Goal: Task Accomplishment & Management: Use online tool/utility

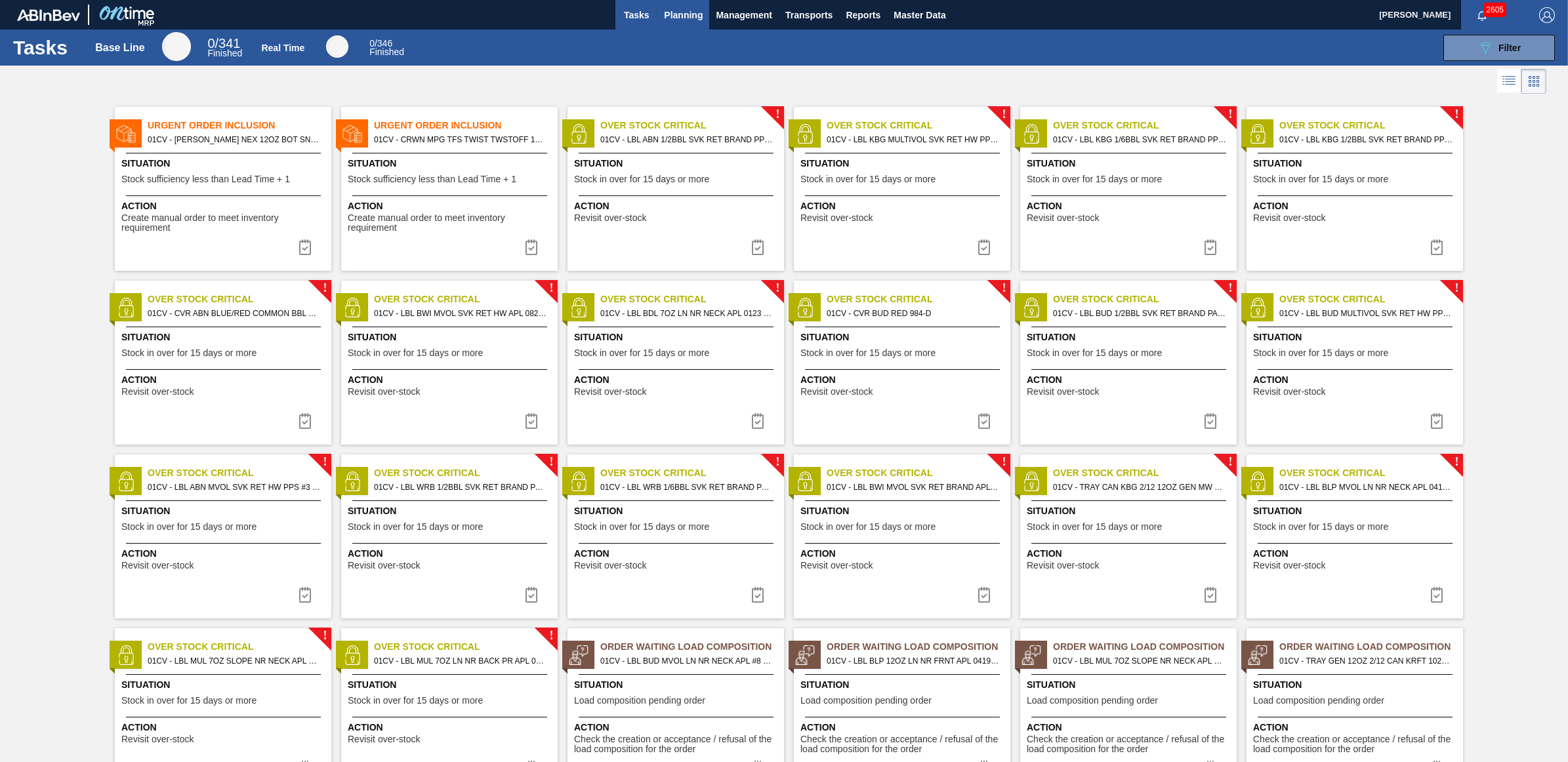
click at [690, 11] on span "Planning" at bounding box center [683, 15] width 39 height 15
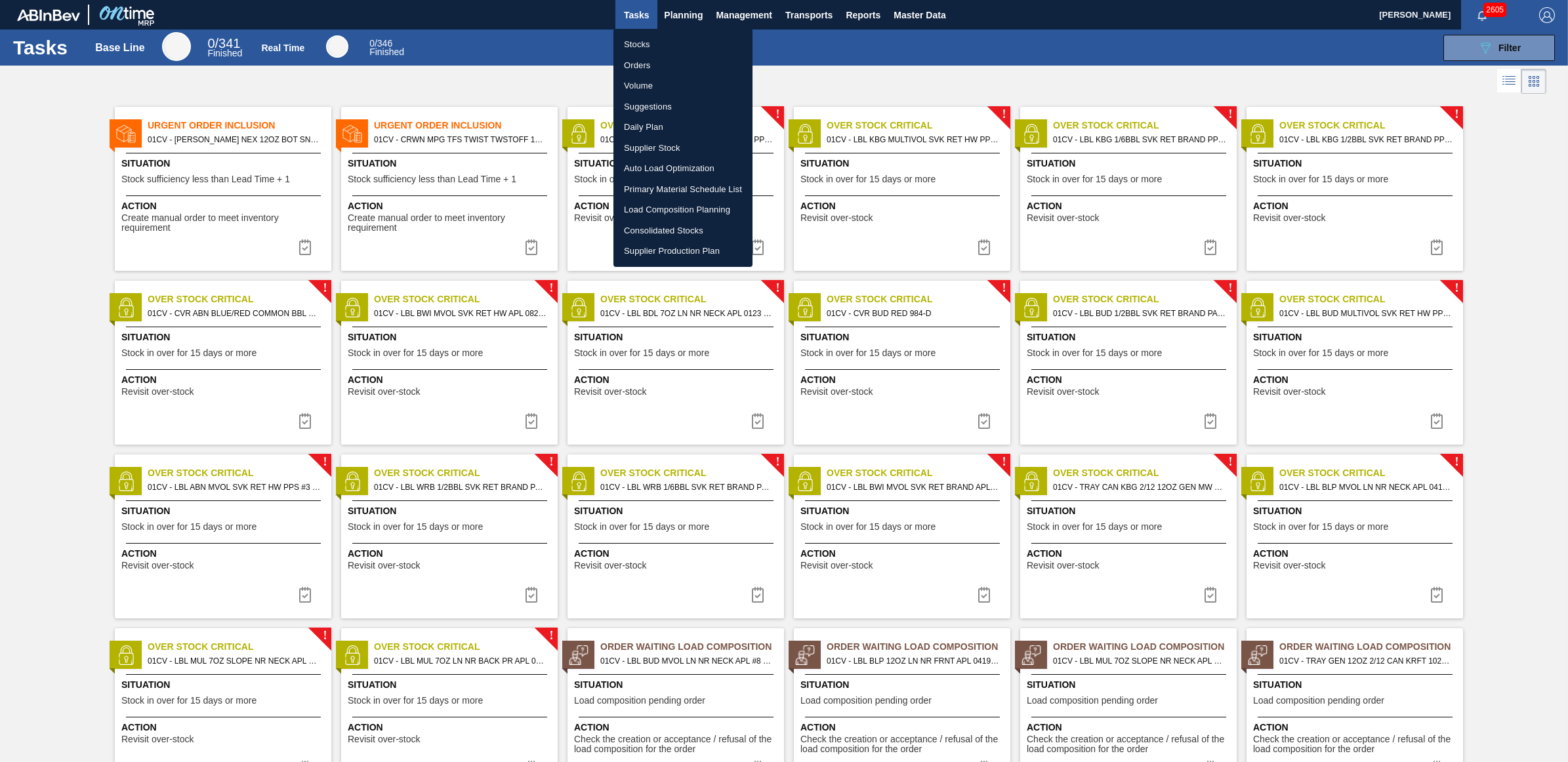
click at [677, 36] on li "Stocks" at bounding box center [682, 45] width 139 height 21
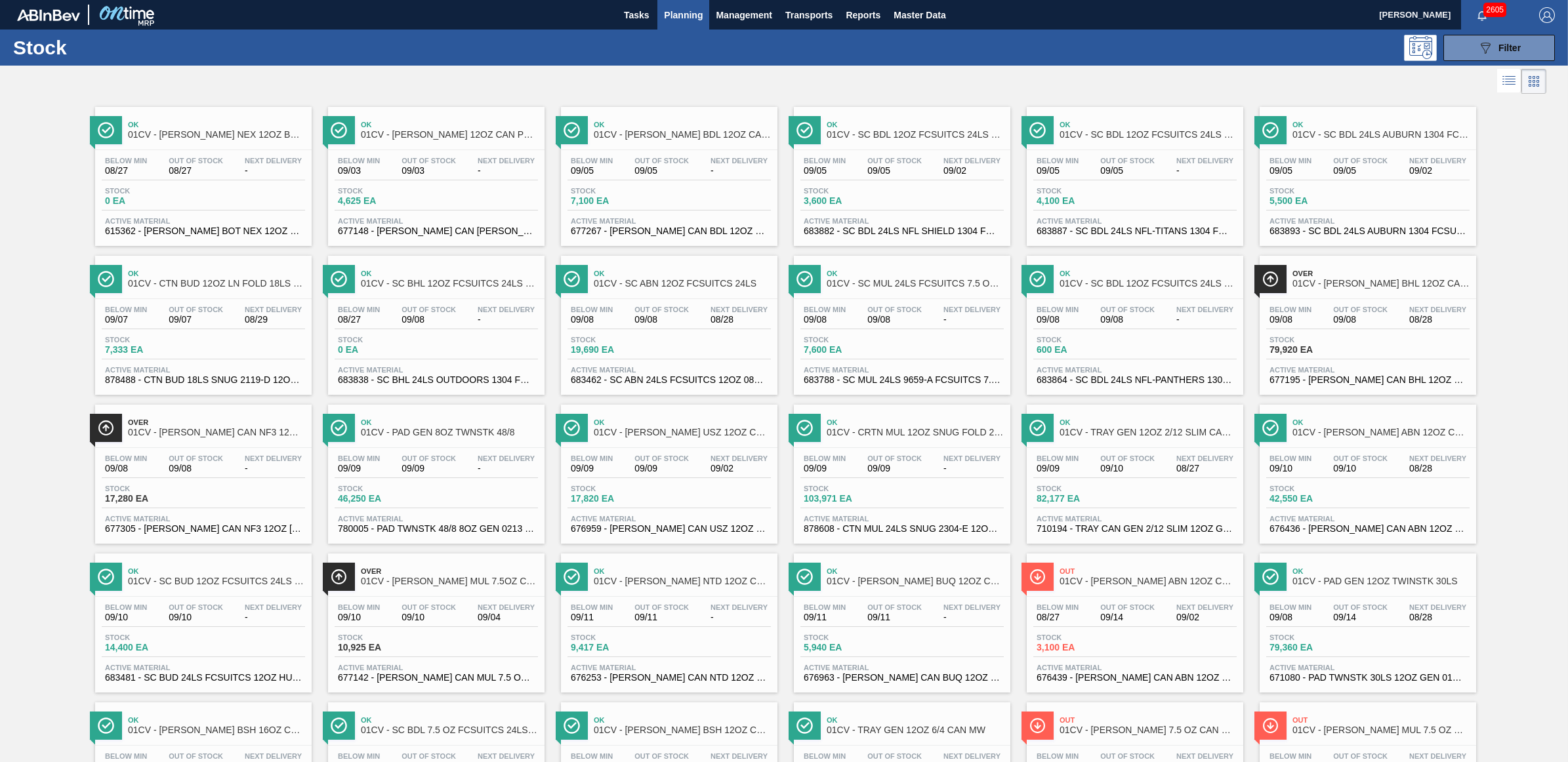
click at [1034, 60] on div "Stock 089F7B8B-B2A5-4AFE-B5C0-19BA573D28AC Filter" at bounding box center [784, 47] width 1568 height 36
click at [412, 504] on span "46,250 EA" at bounding box center [383, 499] width 92 height 10
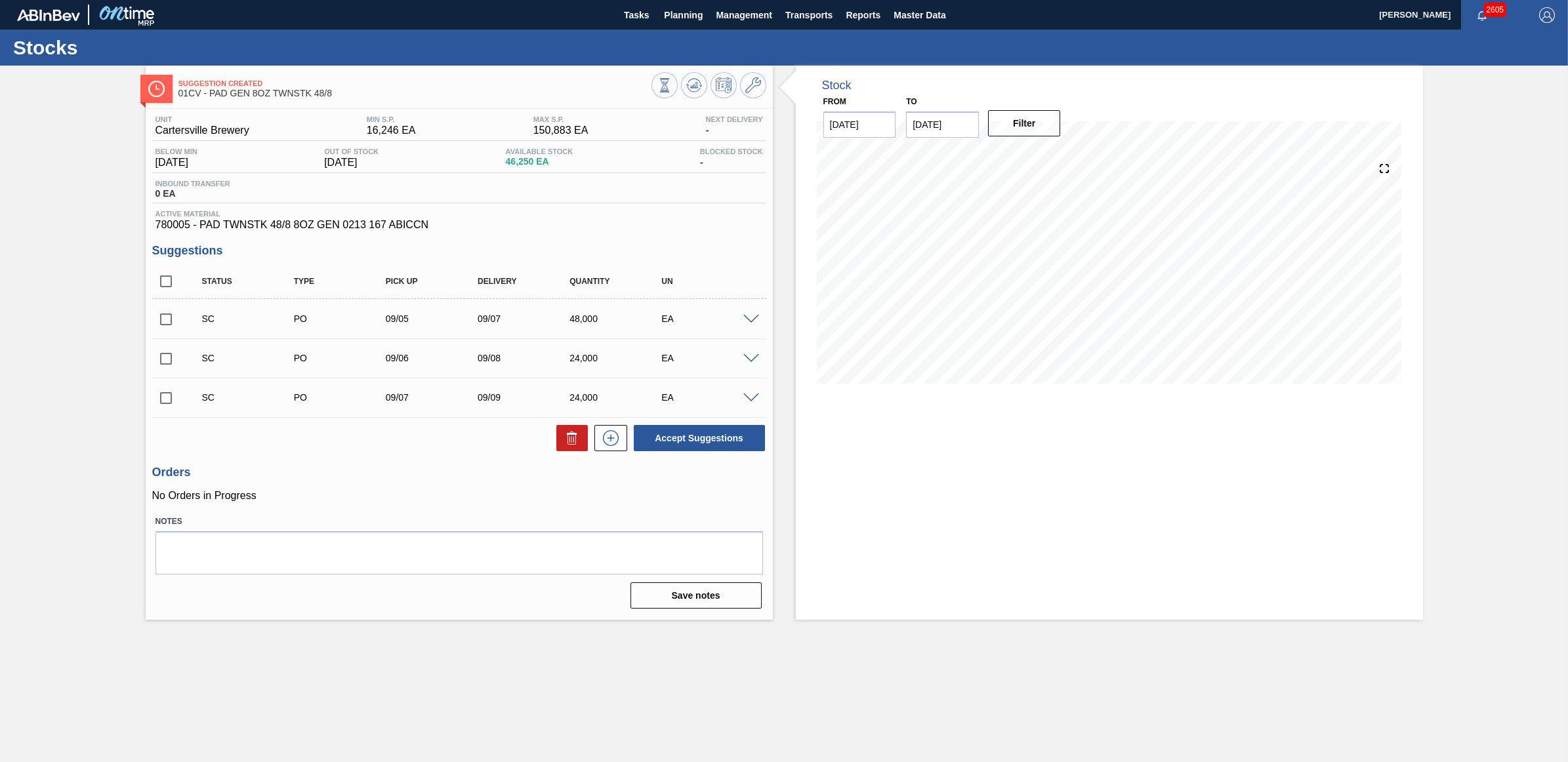
click at [169, 322] on input "checkbox" at bounding box center [166, 320] width 27 height 27
checkbox input "true"
drag, startPoint x: 164, startPoint y: 361, endPoint x: 164, endPoint y: 371, distance: 10.0
click at [164, 362] on input "checkbox" at bounding box center [166, 359] width 27 height 27
checkbox input "true"
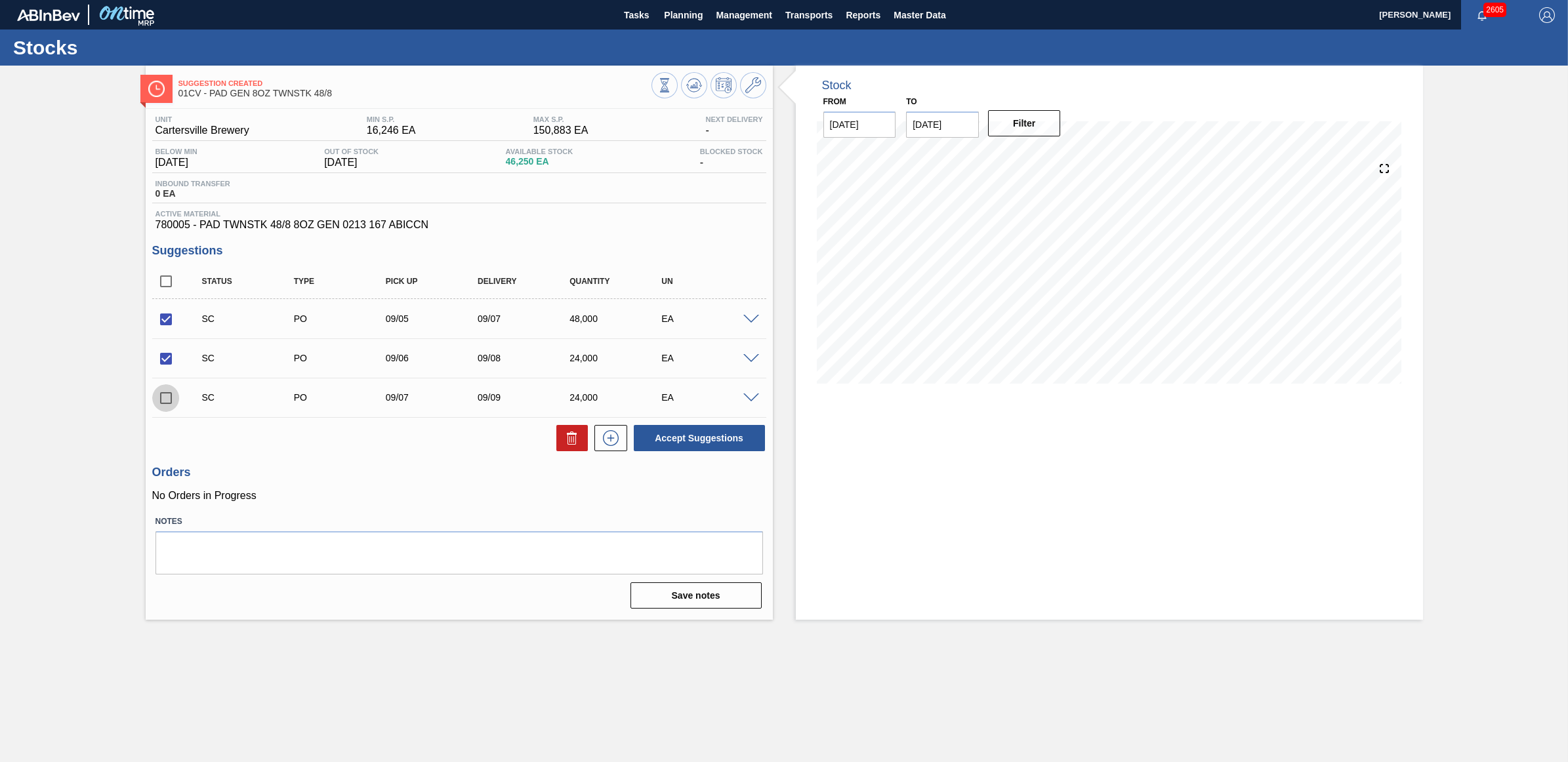
click at [162, 404] on input "checkbox" at bounding box center [166, 398] width 27 height 27
checkbox input "true"
click at [700, 442] on button "Accept Suggestions" at bounding box center [700, 438] width 131 height 26
checkbox input "false"
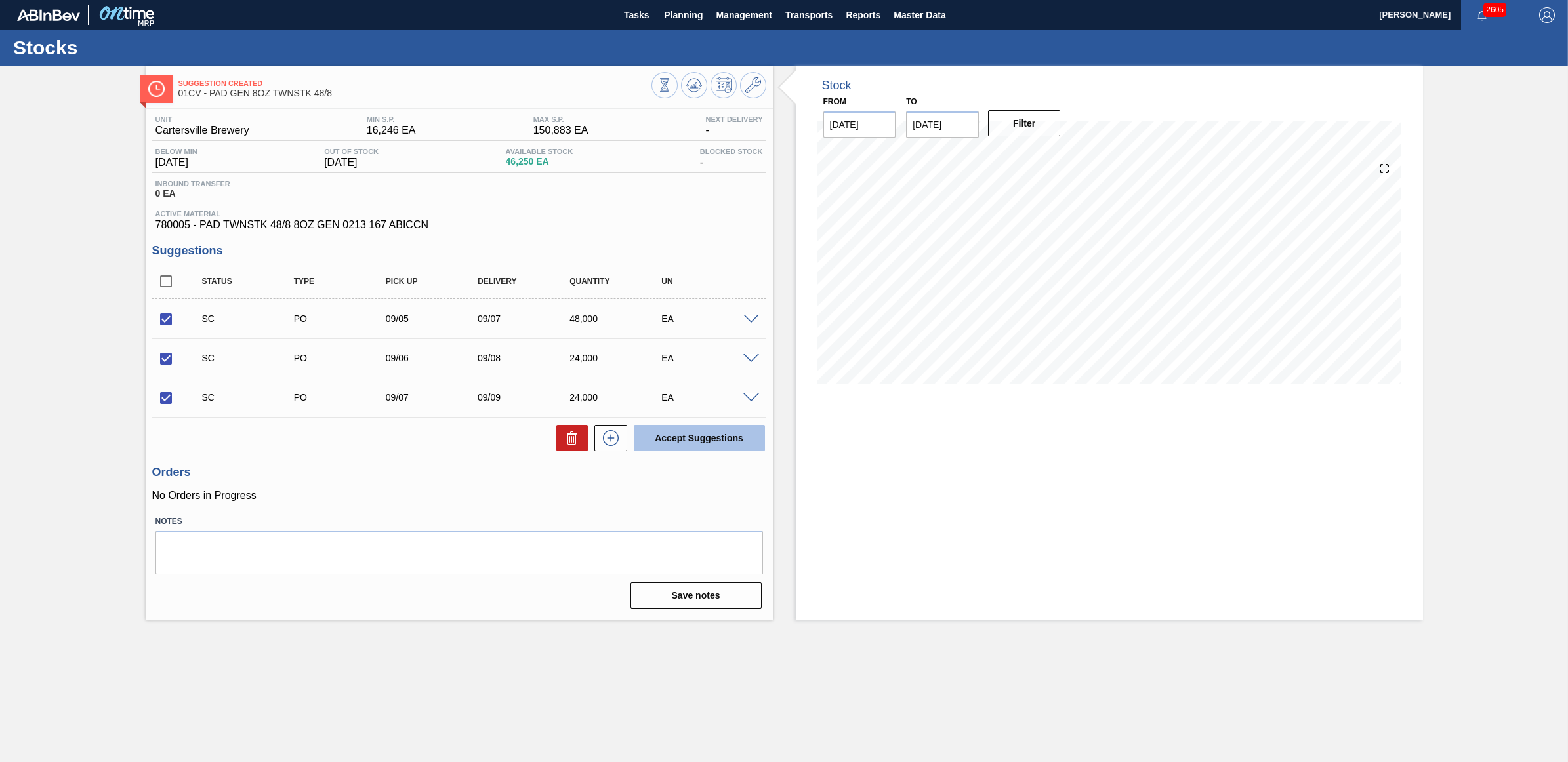
checkbox input "false"
click at [664, 14] on span "Planning" at bounding box center [683, 15] width 39 height 15
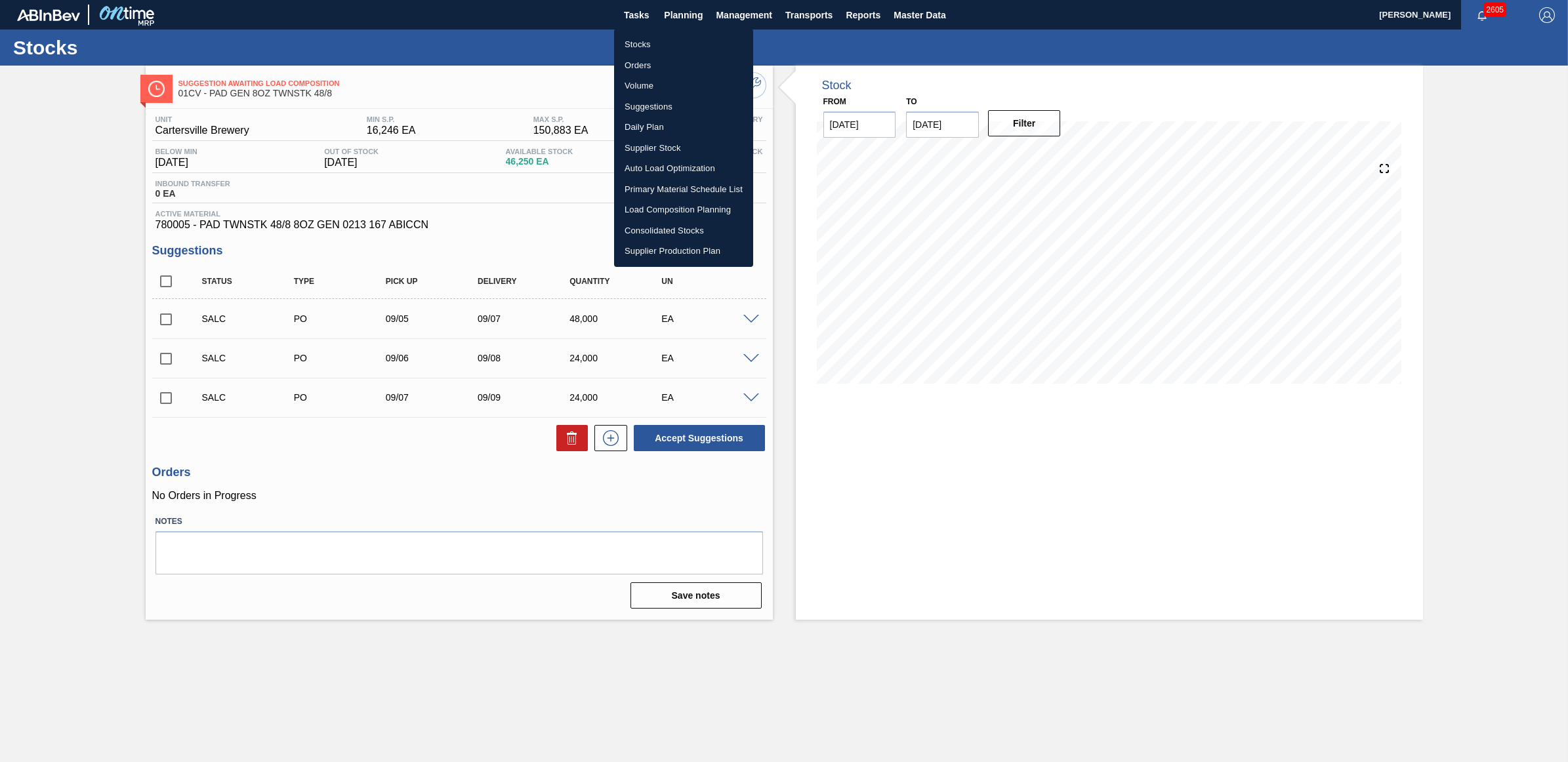
click at [638, 39] on li "Stocks" at bounding box center [683, 45] width 139 height 21
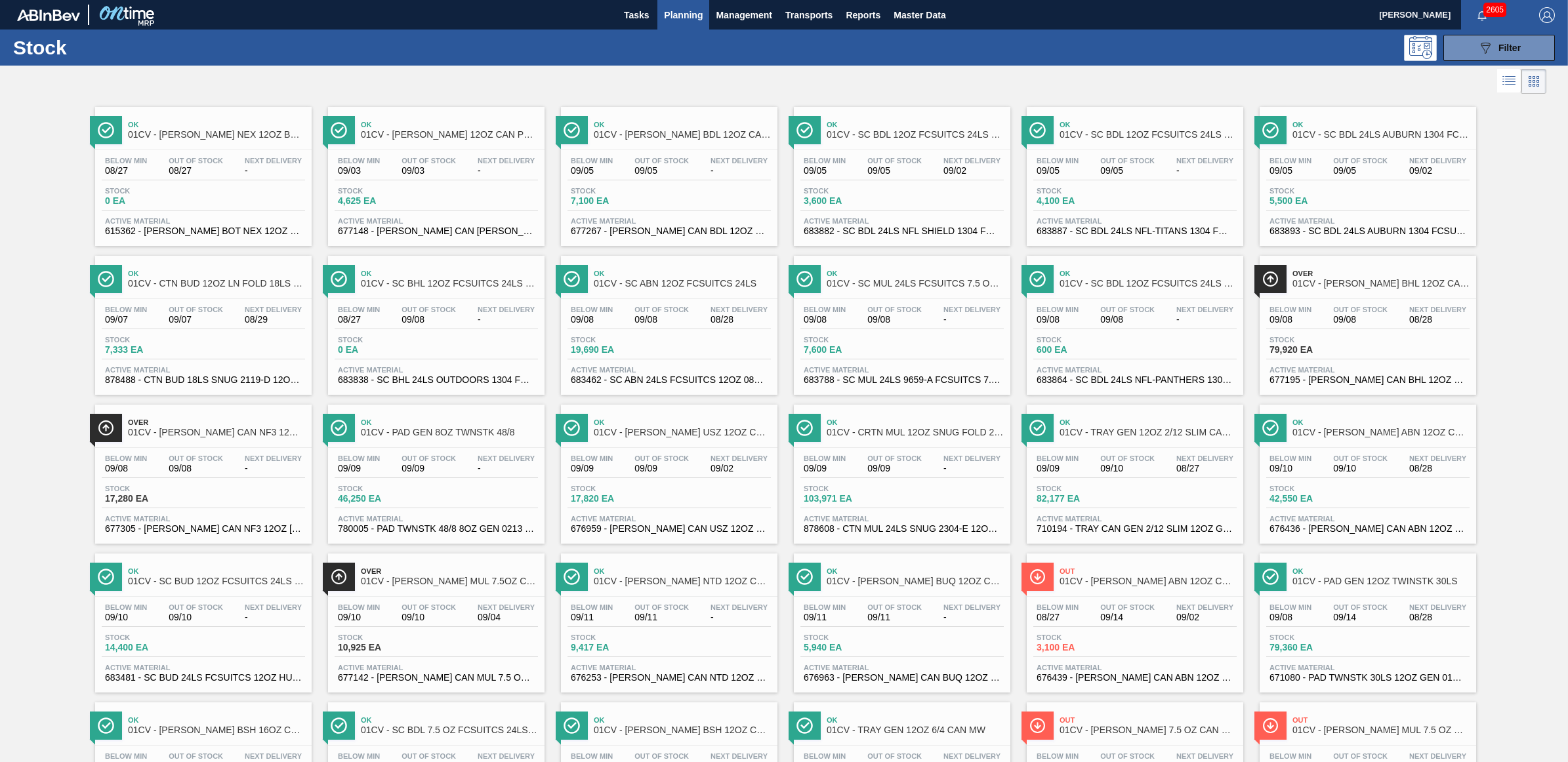
click at [1073, 355] on span "600 EA" at bounding box center [1082, 350] width 92 height 10
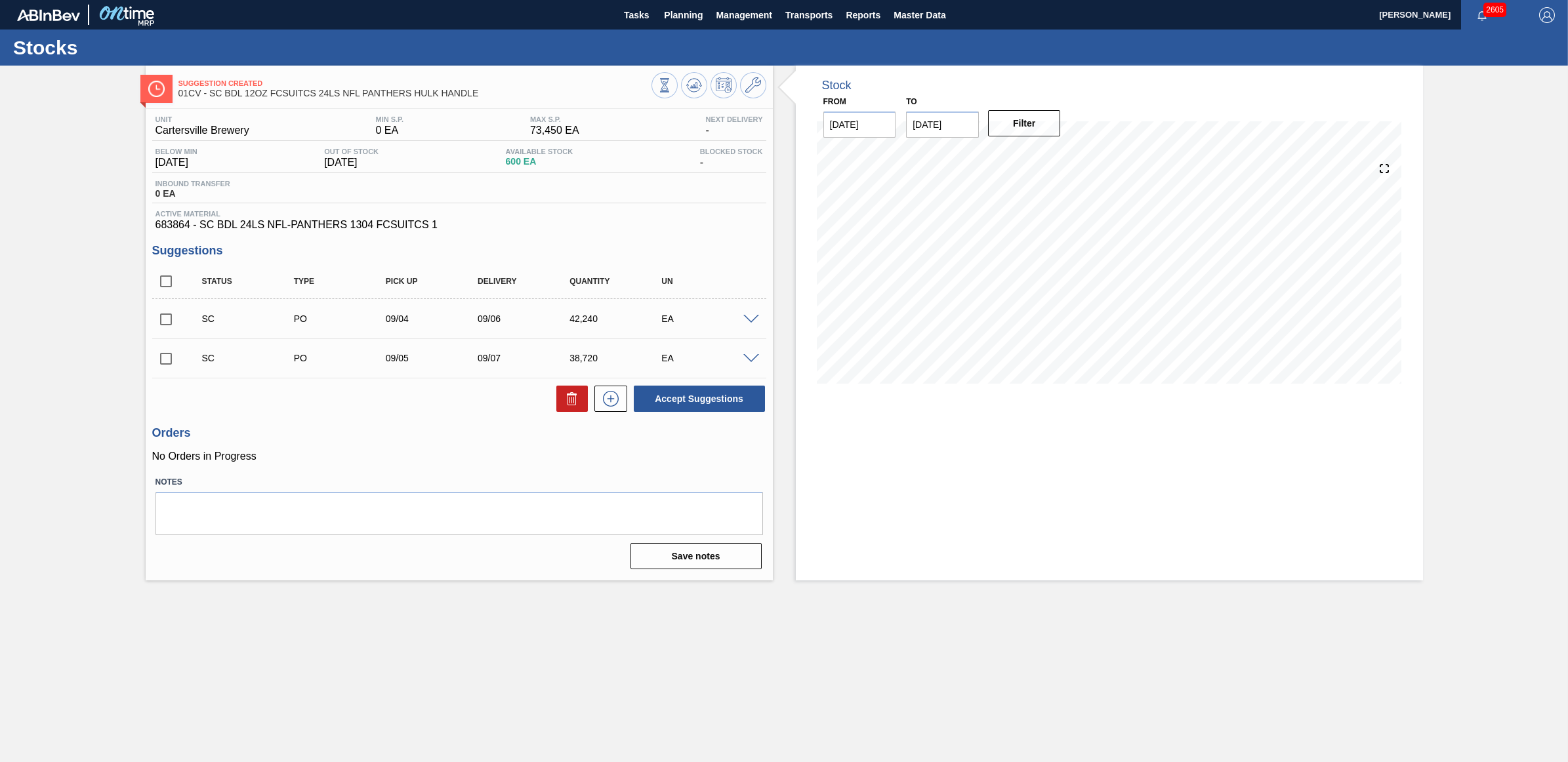
click at [749, 361] on span at bounding box center [750, 359] width 15 height 10
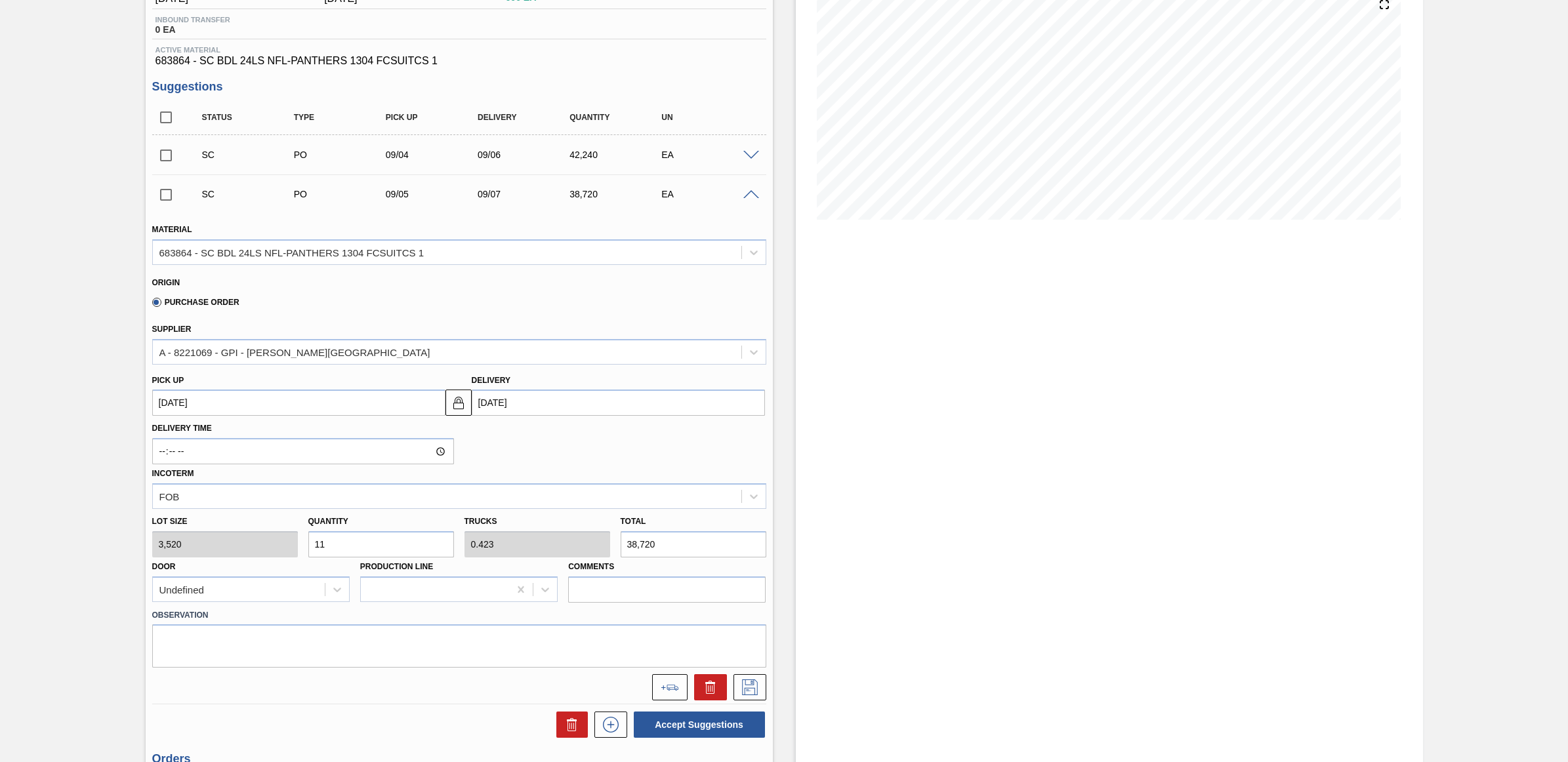
scroll to position [246, 0]
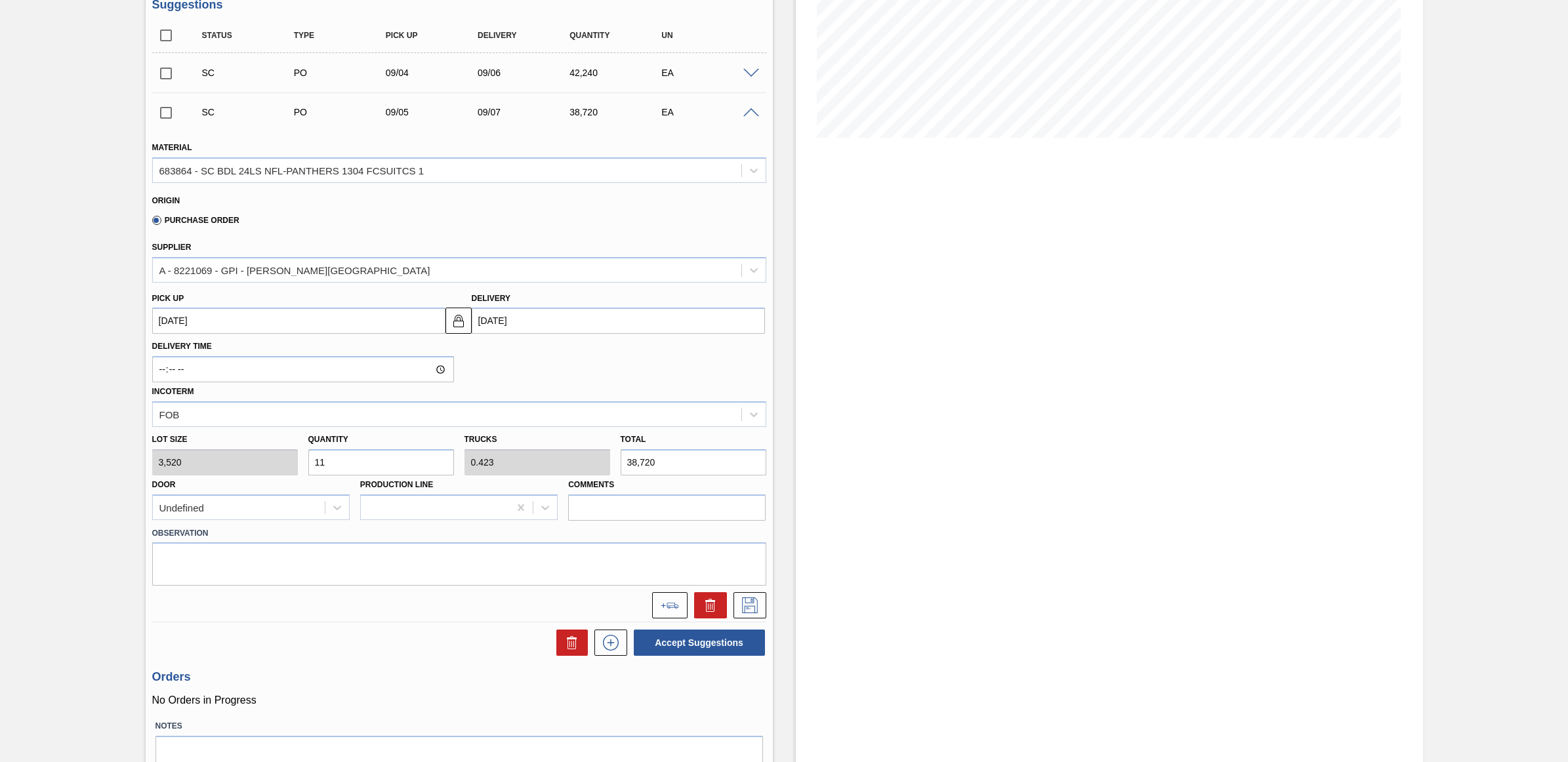
drag, startPoint x: 667, startPoint y: 459, endPoint x: 559, endPoint y: 448, distance: 108.6
click at [559, 448] on div "Lot size 3,520 Quantity 11 Trucks 0.423 Total 38,720 Door Undefined Production …" at bounding box center [459, 473] width 624 height 94
type input "0.001"
type input "0"
type input "3"
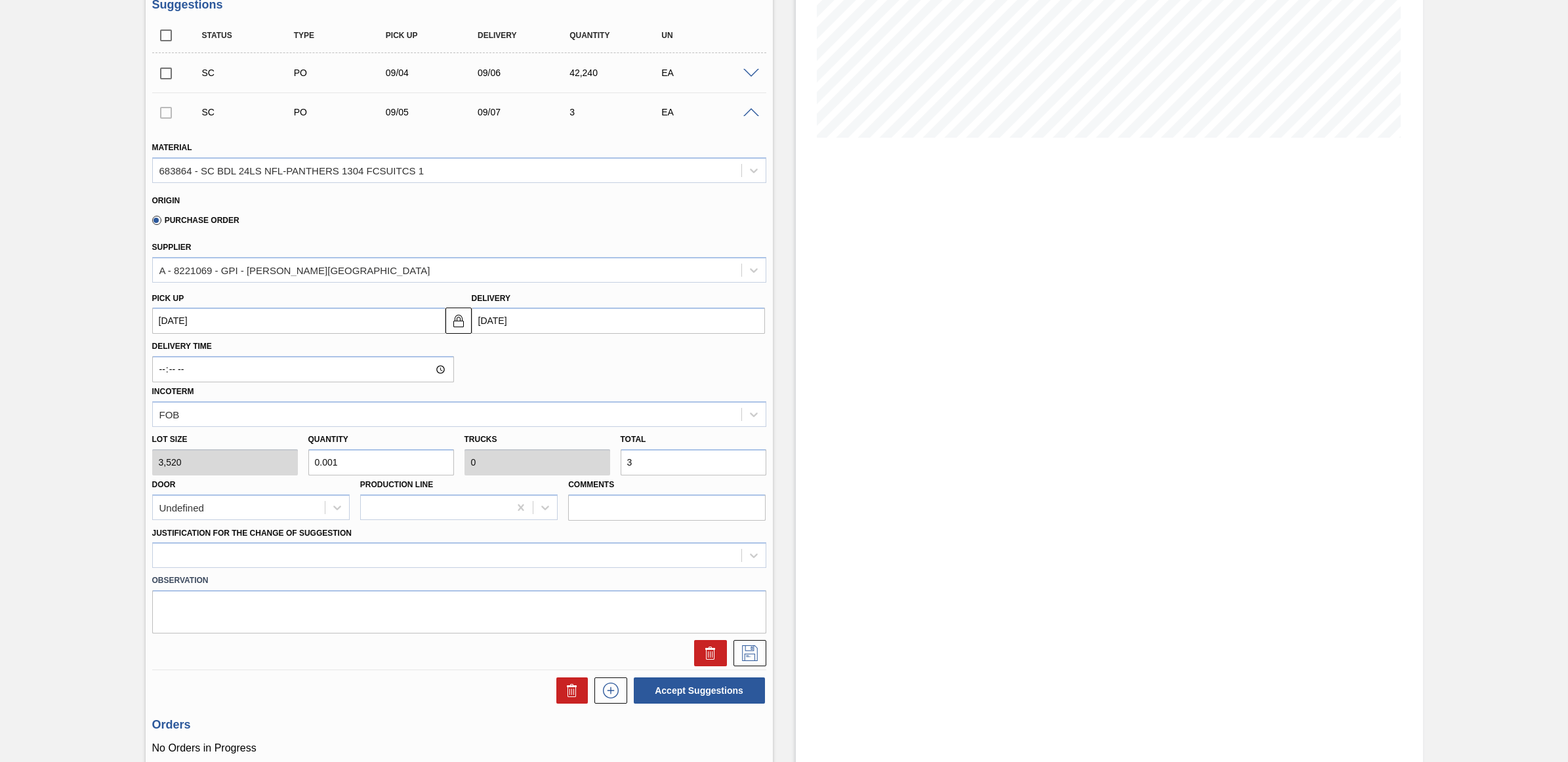
type input "0.011"
type input "37"
type input "0.106"
type input "0.004"
type input "373"
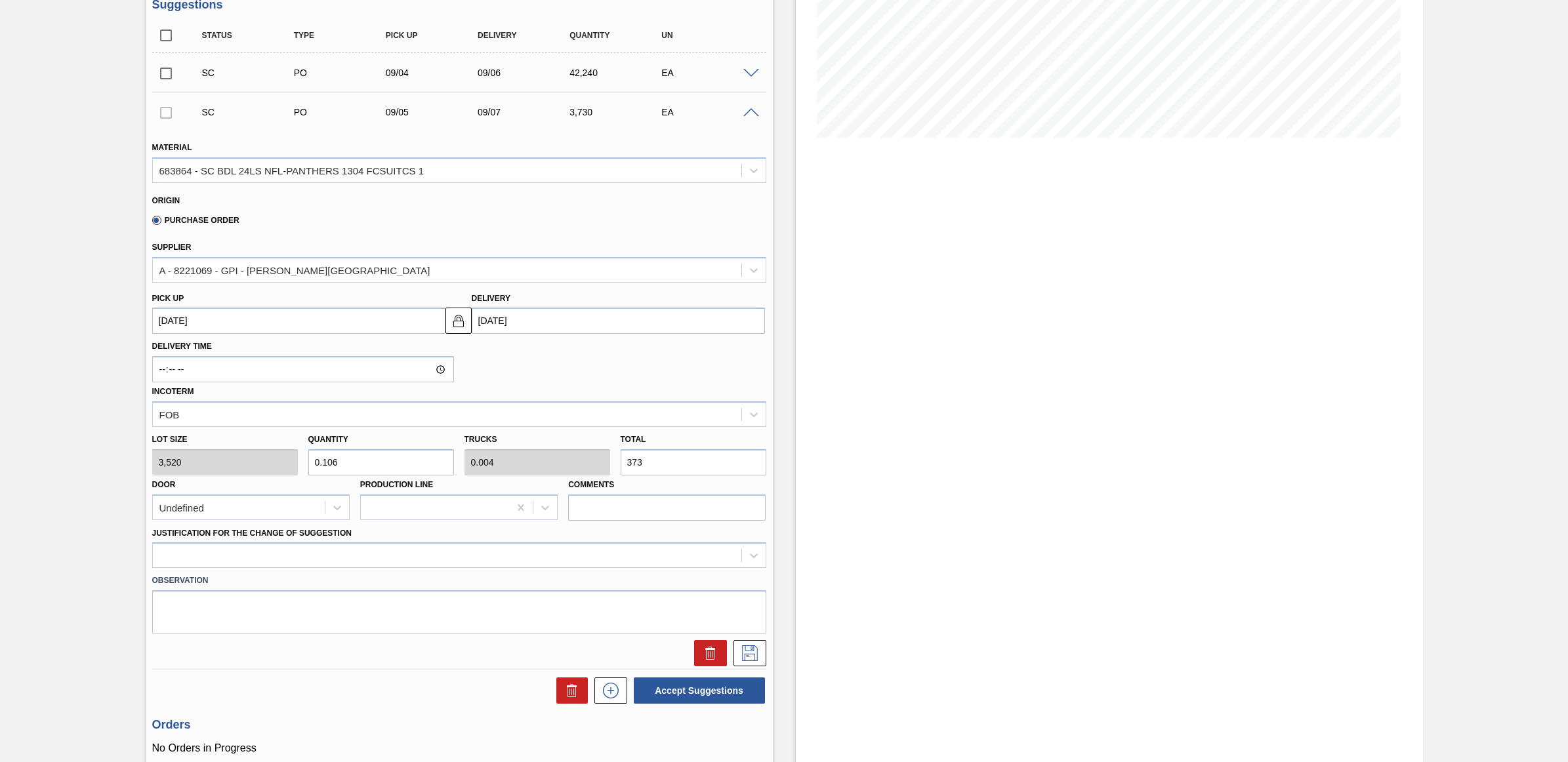
type input "1.06"
type input "0.041"
type input "3,730"
type input "10.597"
type input "0.408"
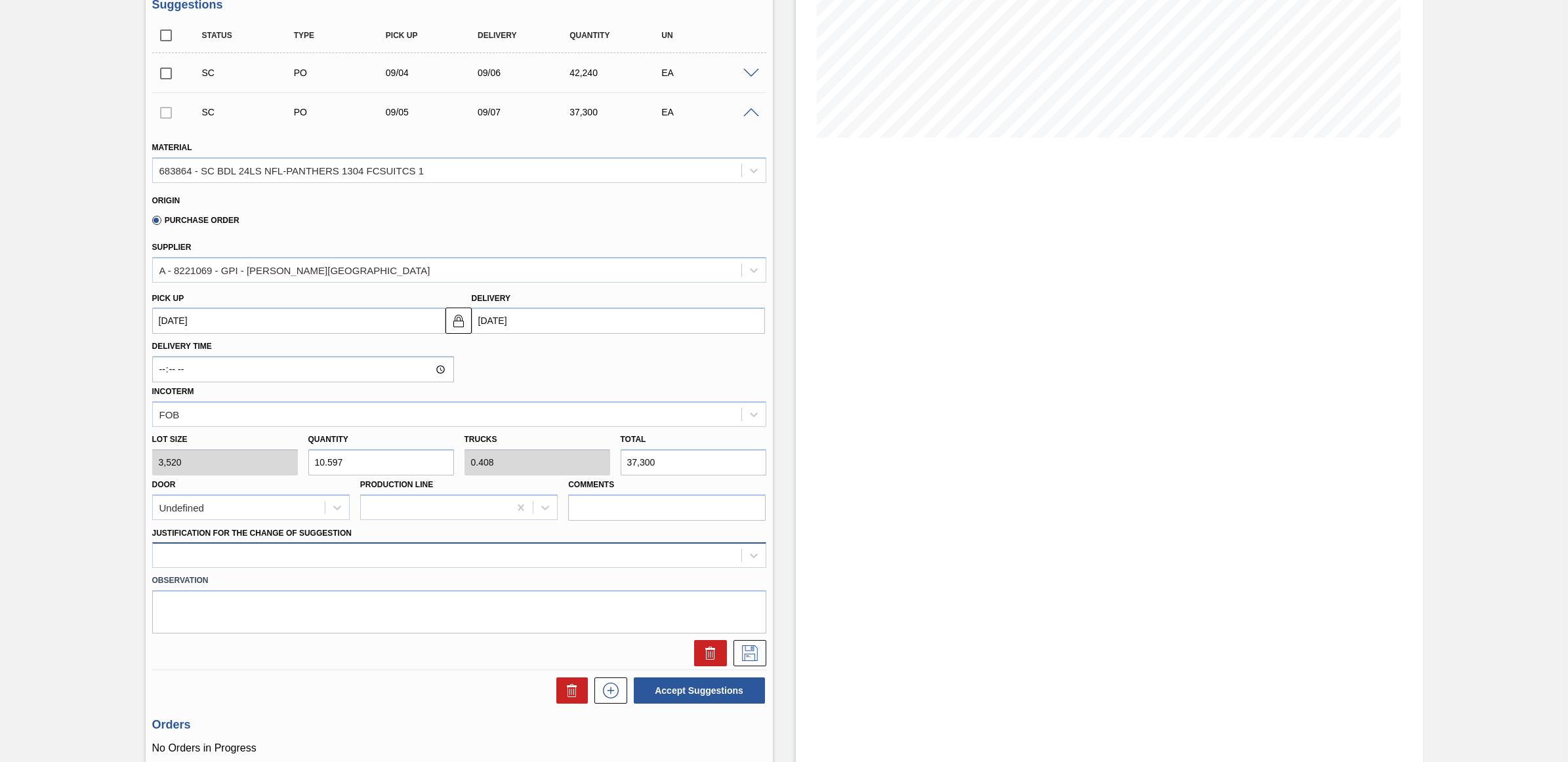
type input "37,300"
click at [507, 554] on div at bounding box center [460, 555] width 614 height 25
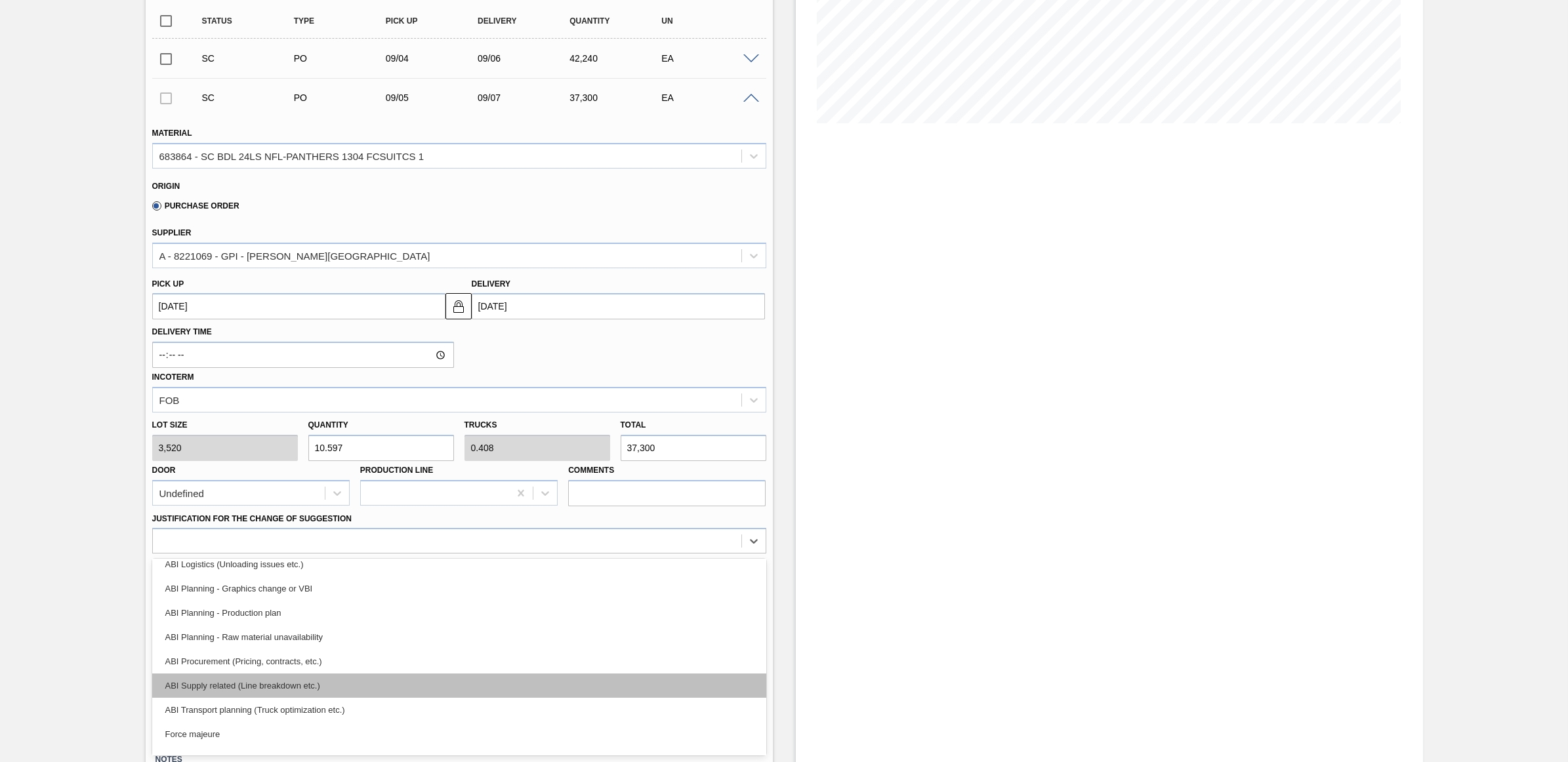
scroll to position [244, 0]
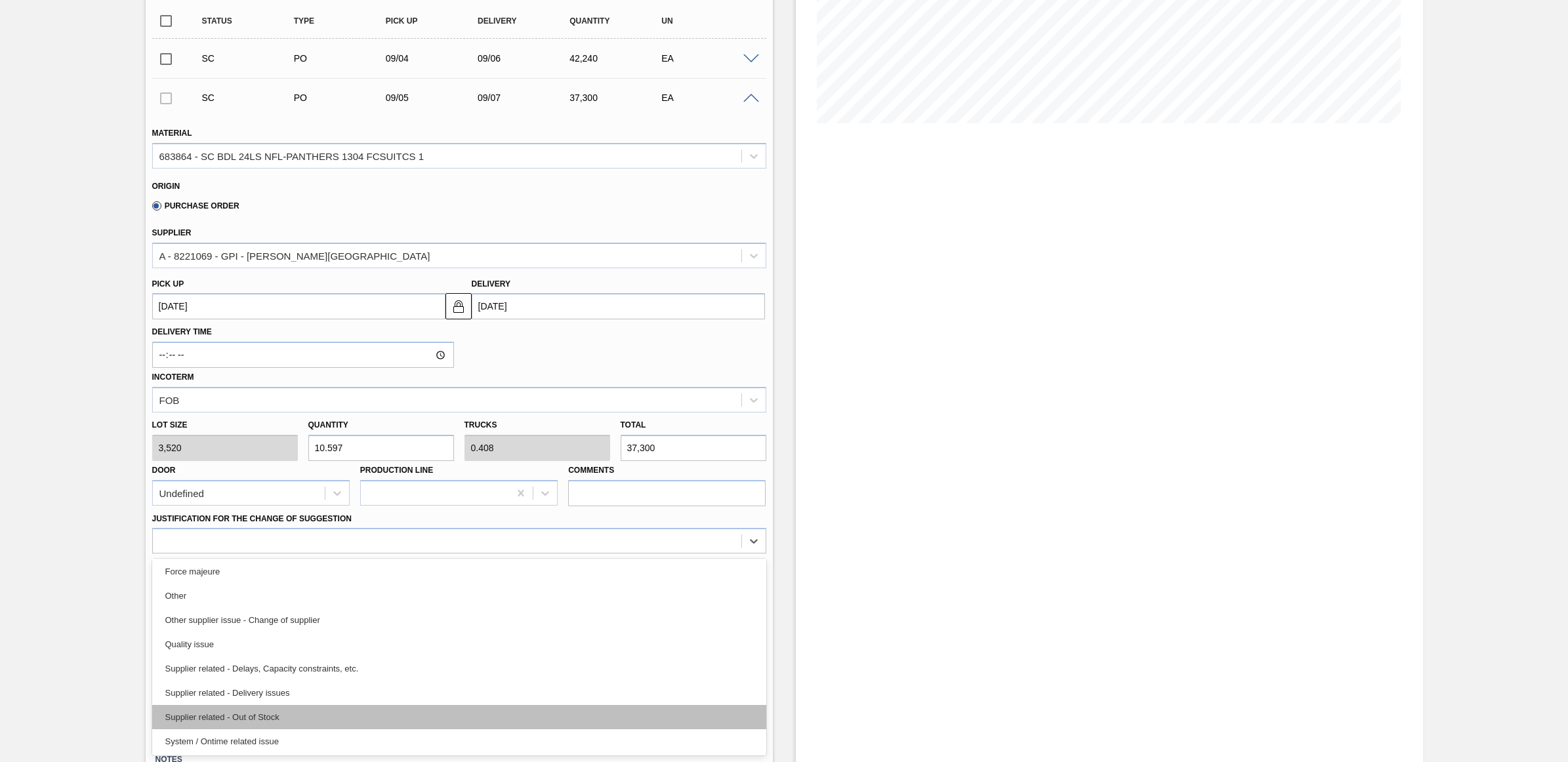
click at [315, 720] on div "Supplier related - Out of Stock" at bounding box center [460, 717] width 614 height 25
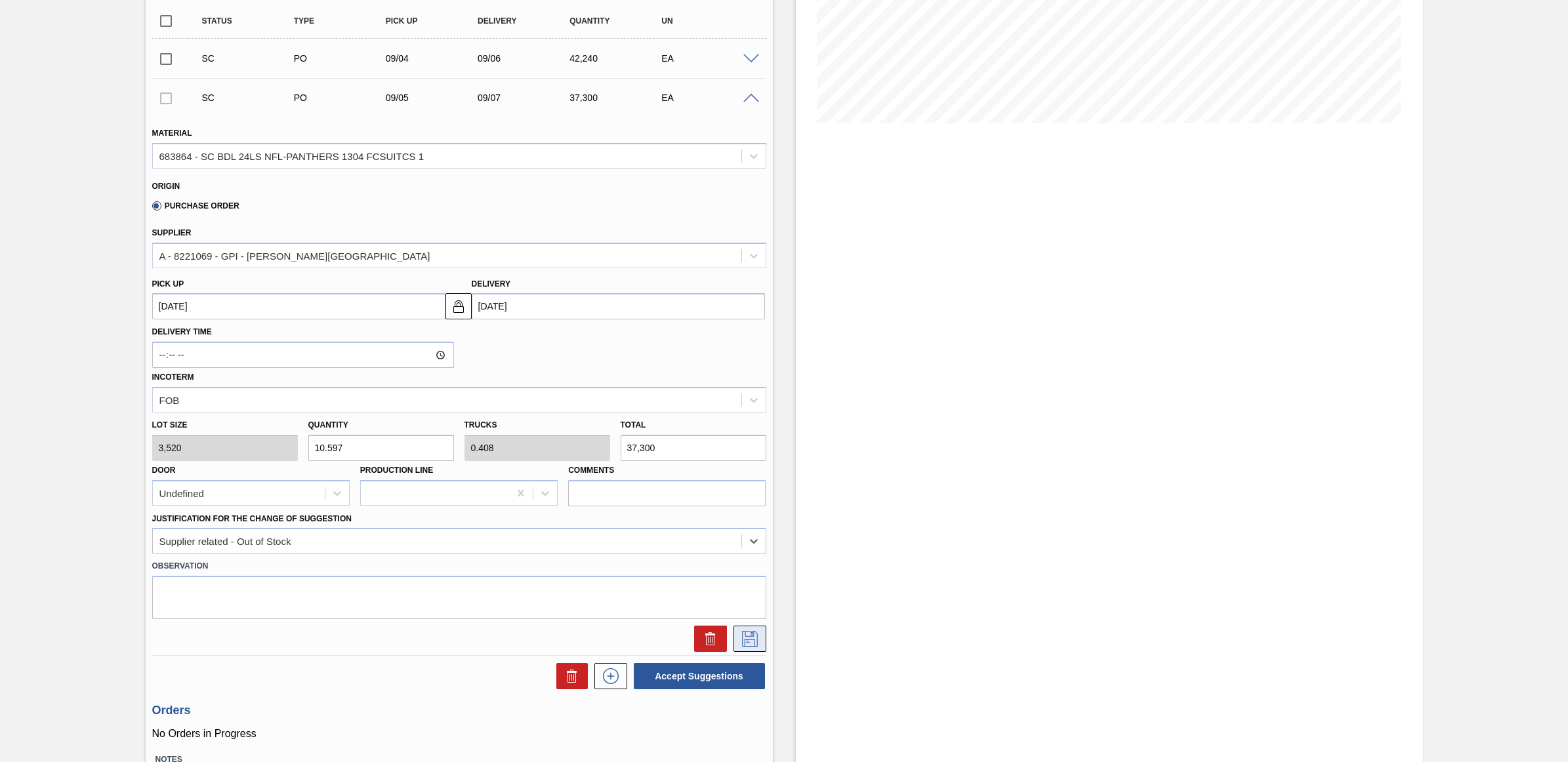
click at [745, 637] on icon at bounding box center [749, 638] width 21 height 15
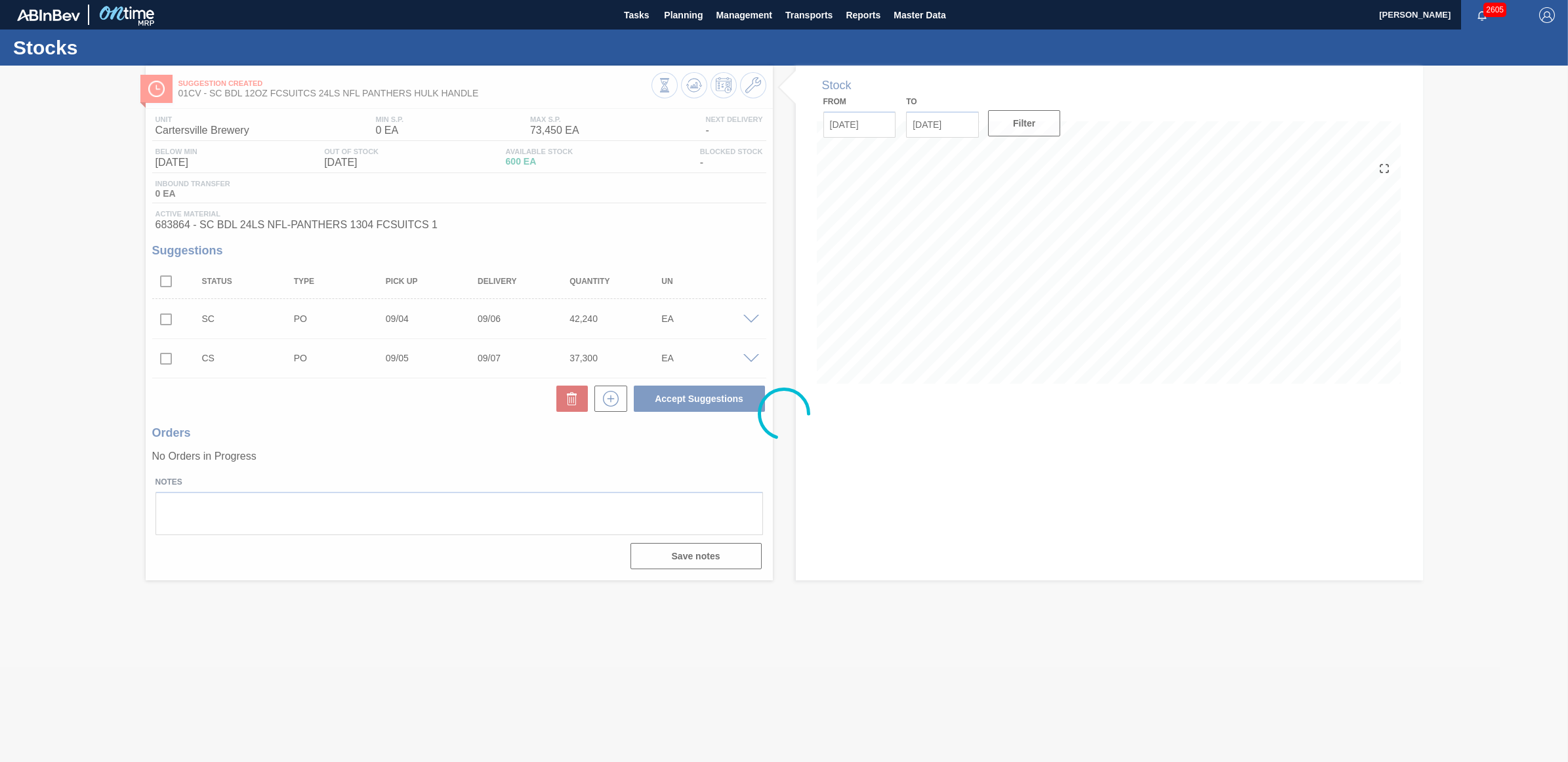
scroll to position [0, 0]
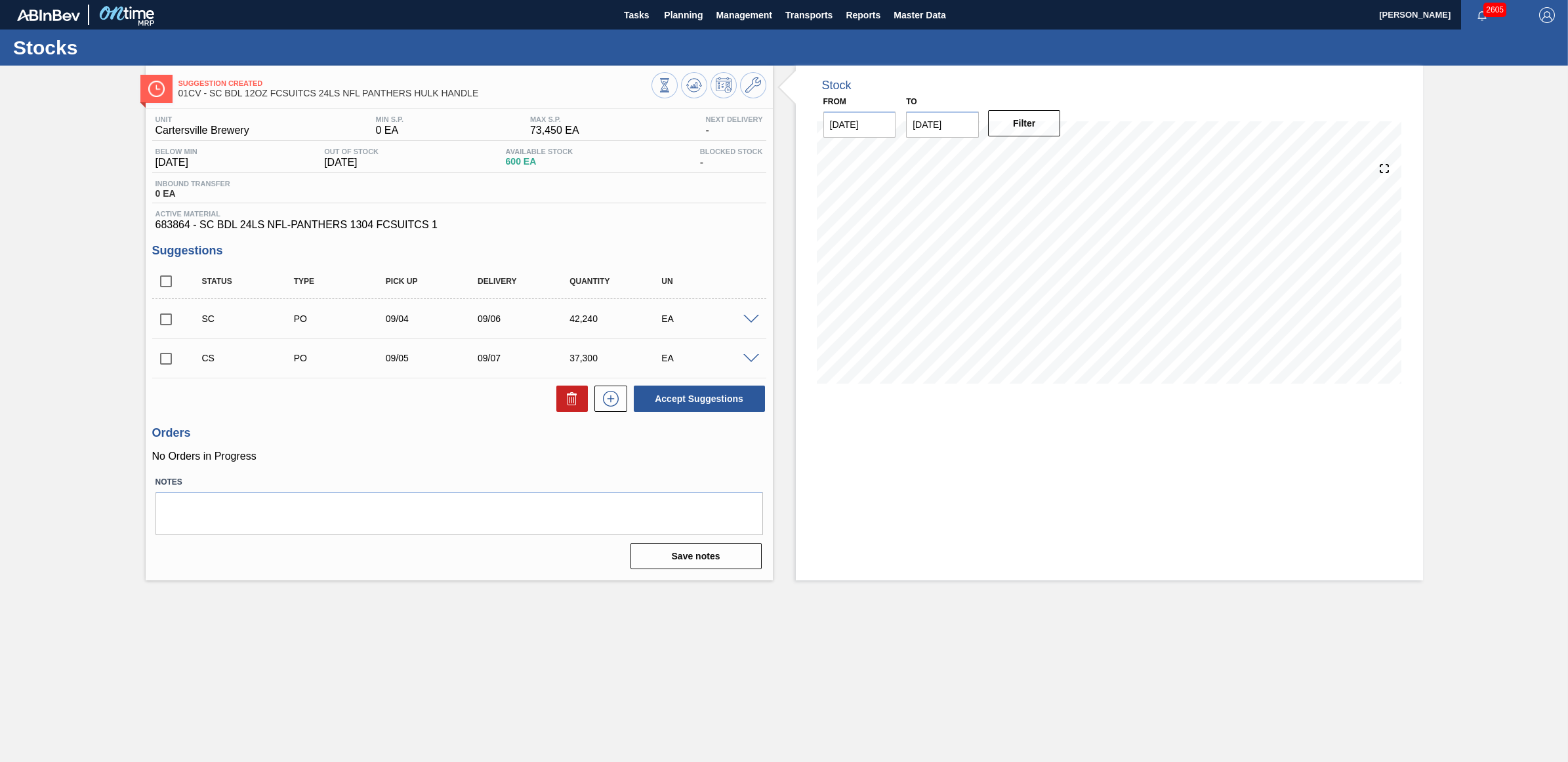
click at [163, 368] on input "checkbox" at bounding box center [166, 359] width 27 height 27
click at [766, 401] on div "Unit Cartersville Brewery MIN S.P. 0 EA MAX S.P. 73,450 EA Next Delivery - Belo…" at bounding box center [459, 341] width 627 height 465
click at [725, 401] on button "Accept Suggestions" at bounding box center [700, 399] width 131 height 26
checkbox input "false"
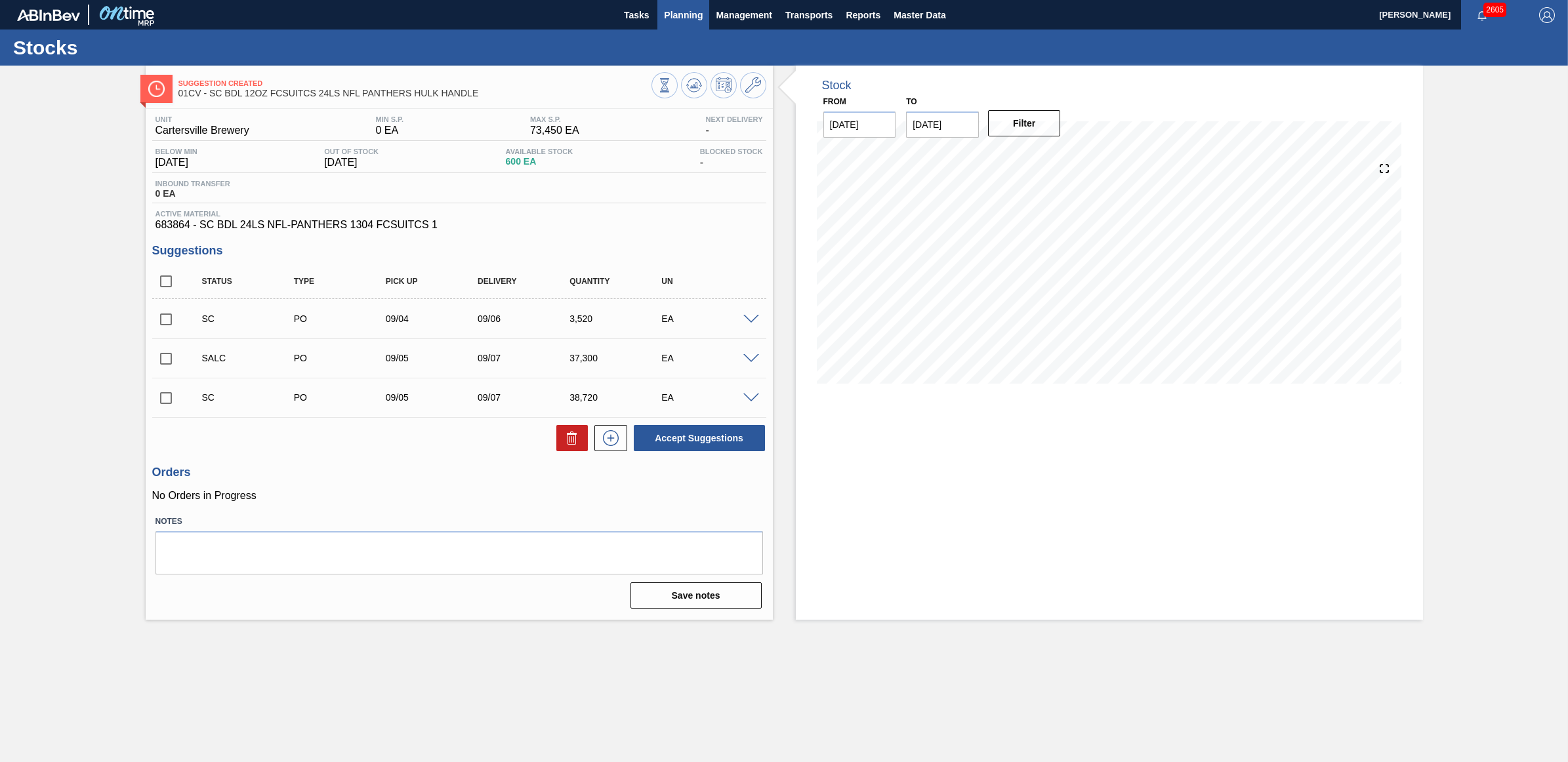
click at [680, 28] on button "Planning" at bounding box center [683, 15] width 52 height 29
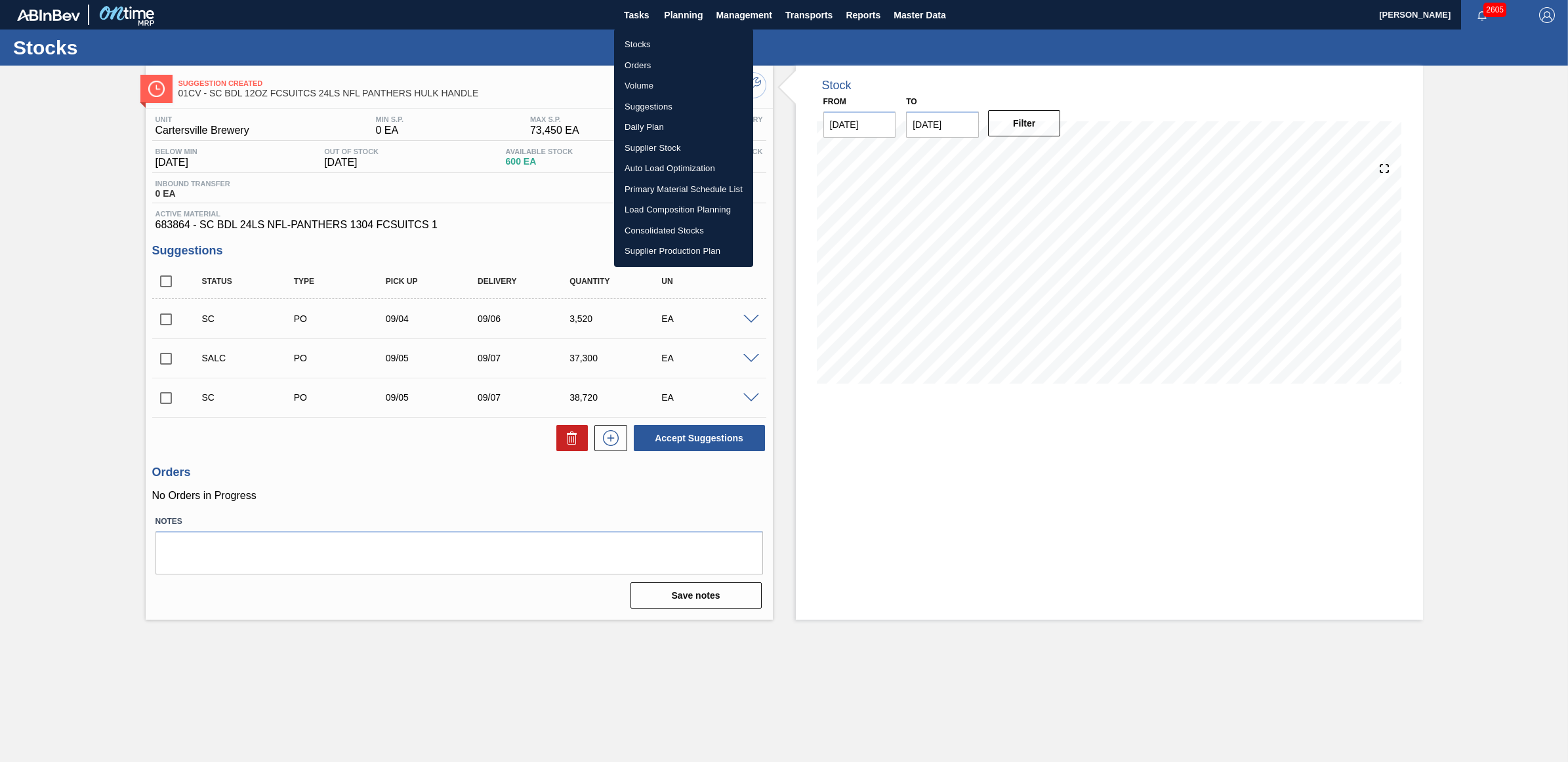
drag, startPoint x: 667, startPoint y: 41, endPoint x: 1004, endPoint y: 0, distance: 339.5
click at [665, 41] on li "Stocks" at bounding box center [683, 45] width 139 height 21
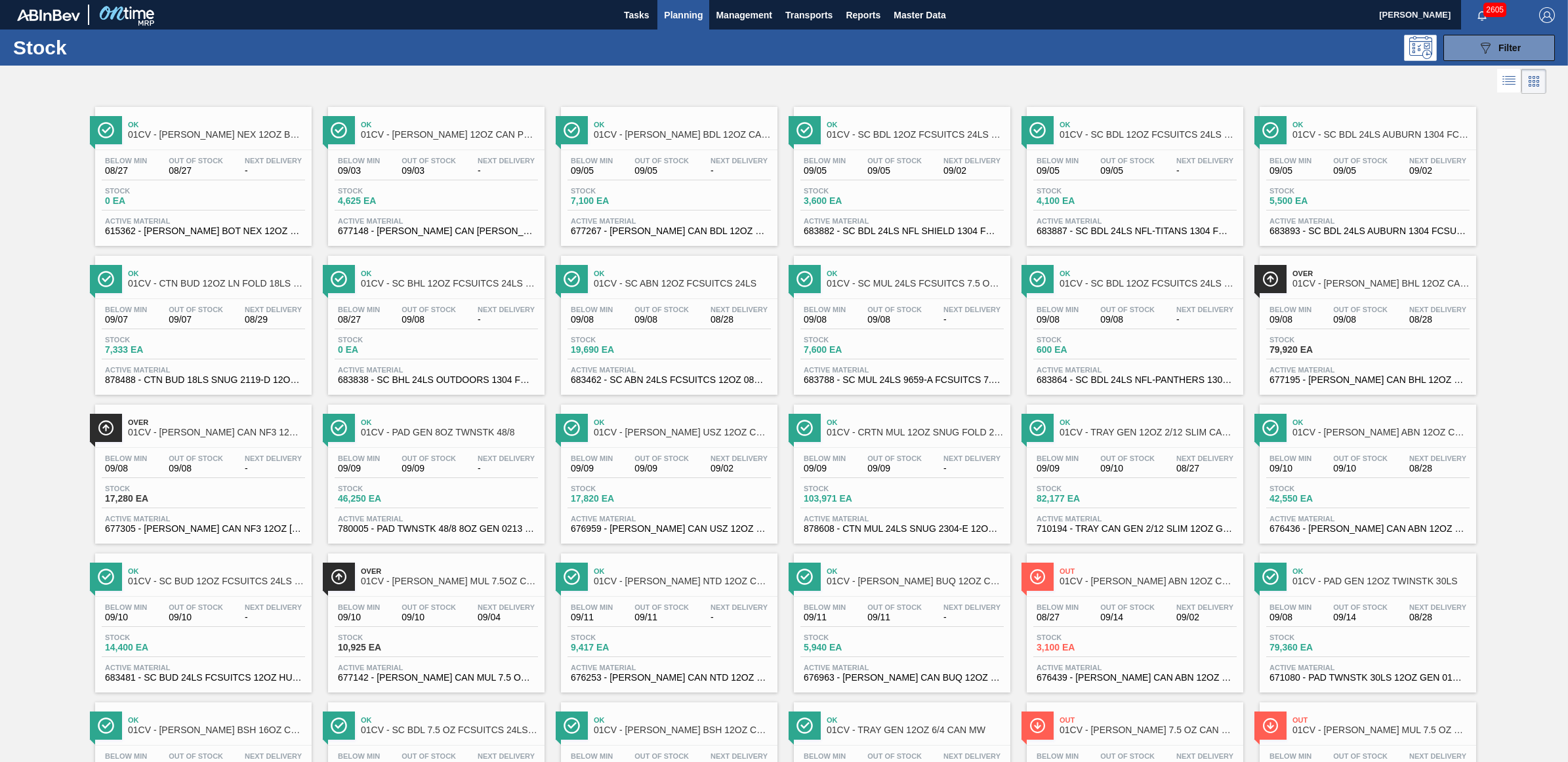
click at [674, 447] on div "Ok 01CV - [PERSON_NAME] USZ 12OZ CAN CAN PK 12/12 SLEEK SPOT UV - CUCUMBER LIME…" at bounding box center [669, 474] width 216 height 139
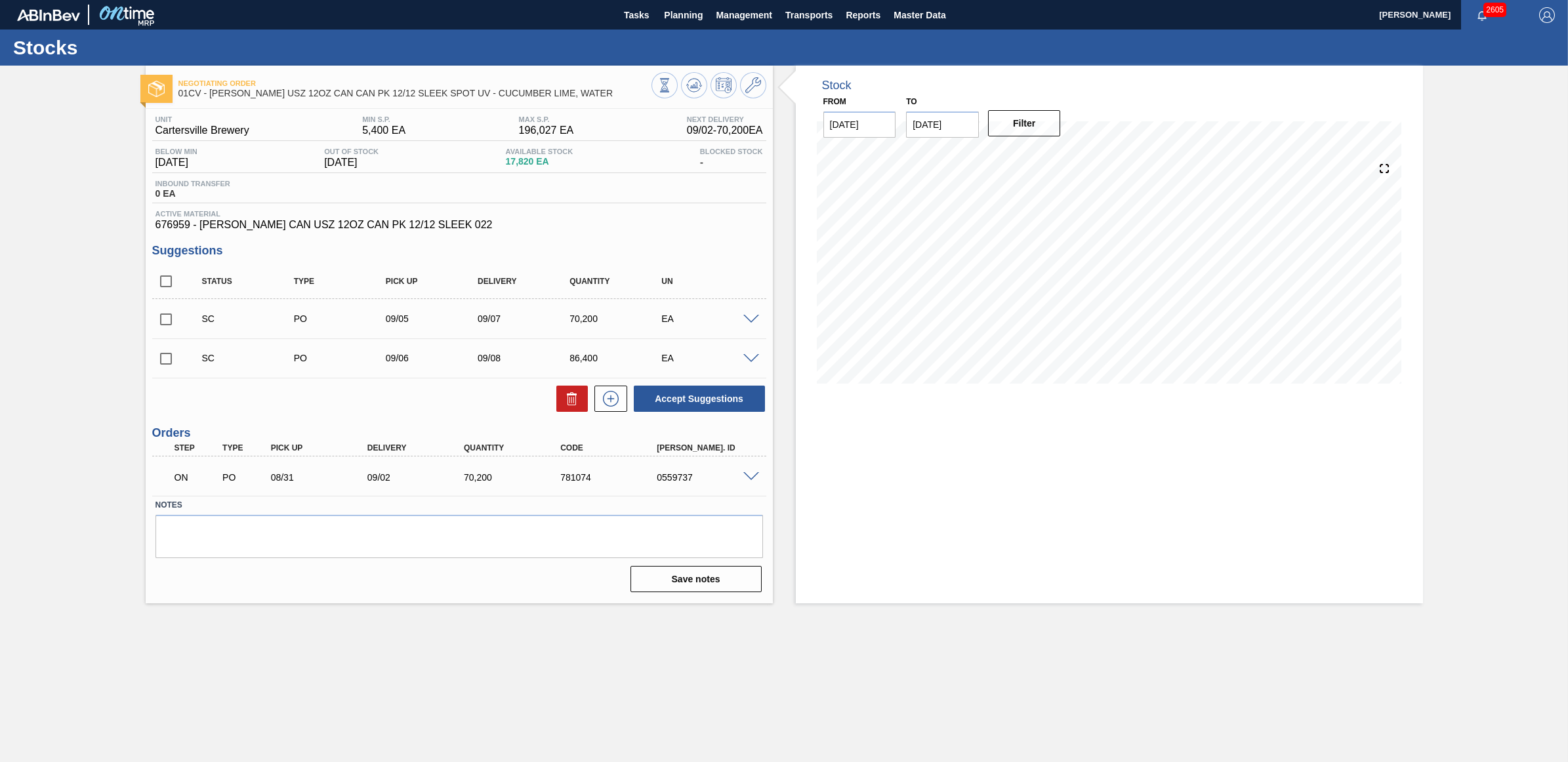
click at [752, 320] on span at bounding box center [750, 320] width 15 height 10
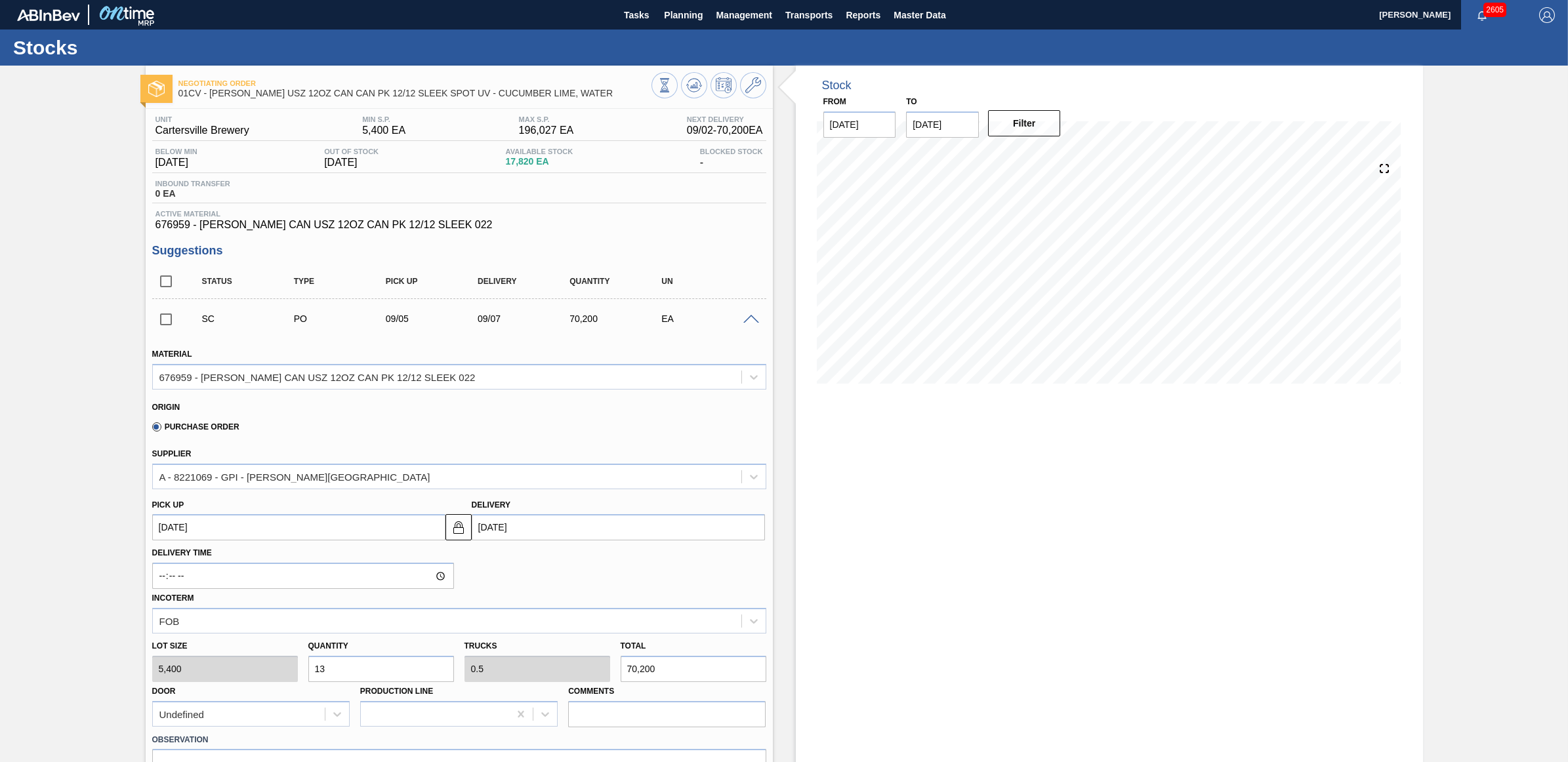
click at [752, 322] on span at bounding box center [750, 320] width 15 height 10
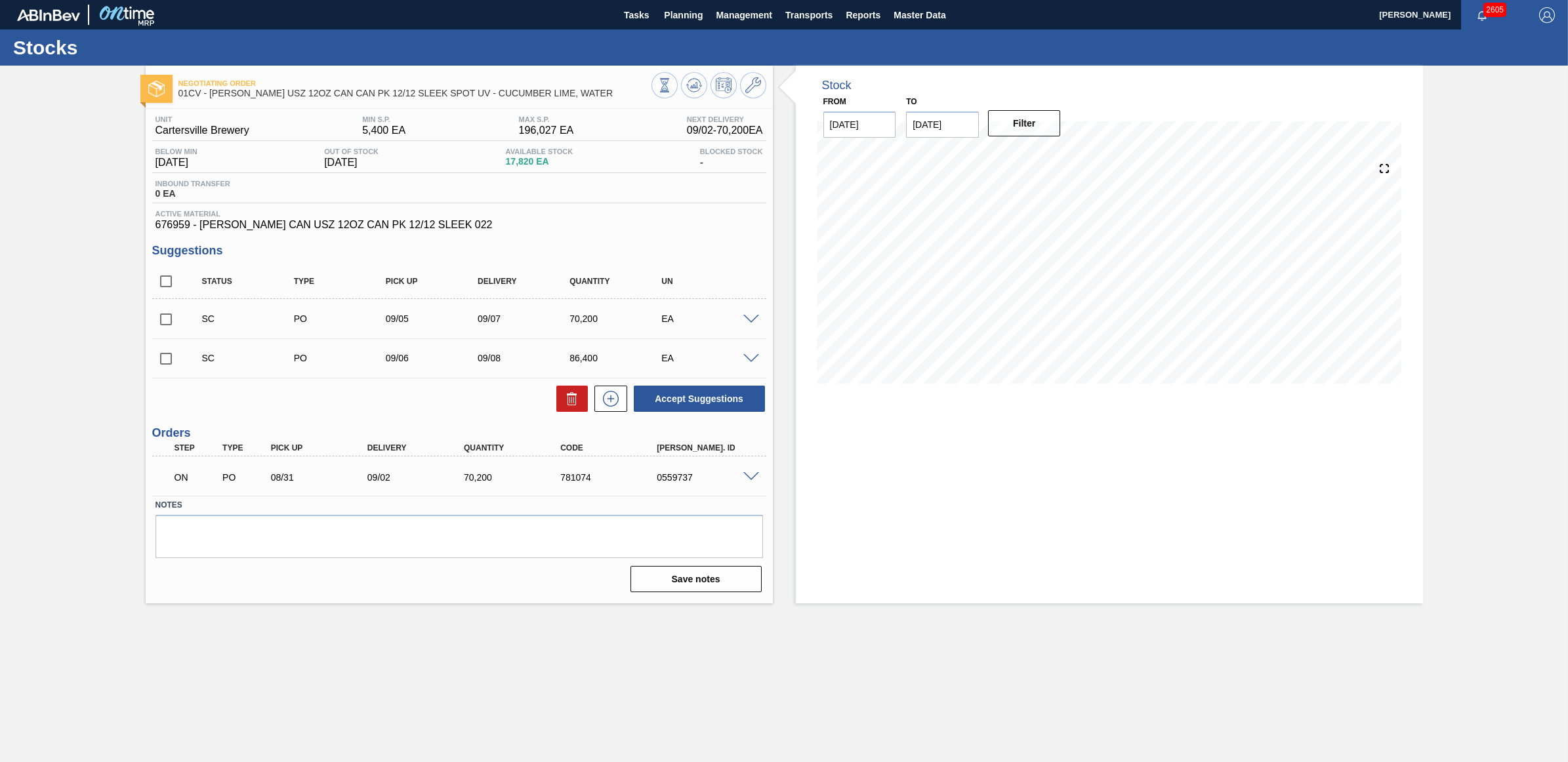
click at [749, 319] on span at bounding box center [750, 320] width 15 height 10
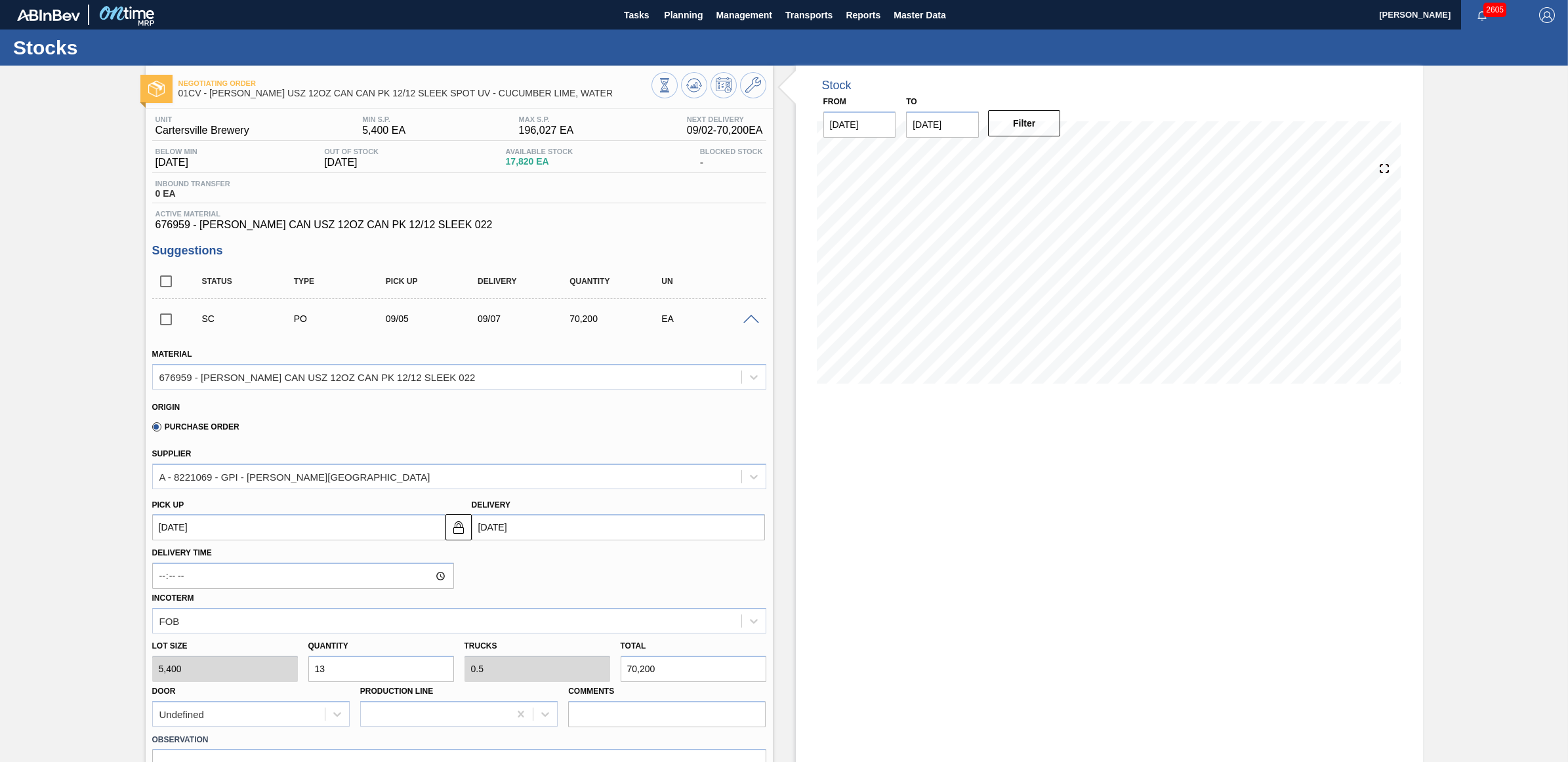
click at [266, 664] on div "Lot size 5,400 Quantity 13 Trucks 0.5 Total 70,200 Door Undefined Production Li…" at bounding box center [459, 680] width 624 height 94
type input "6"
type input "0.231"
type input "32,400"
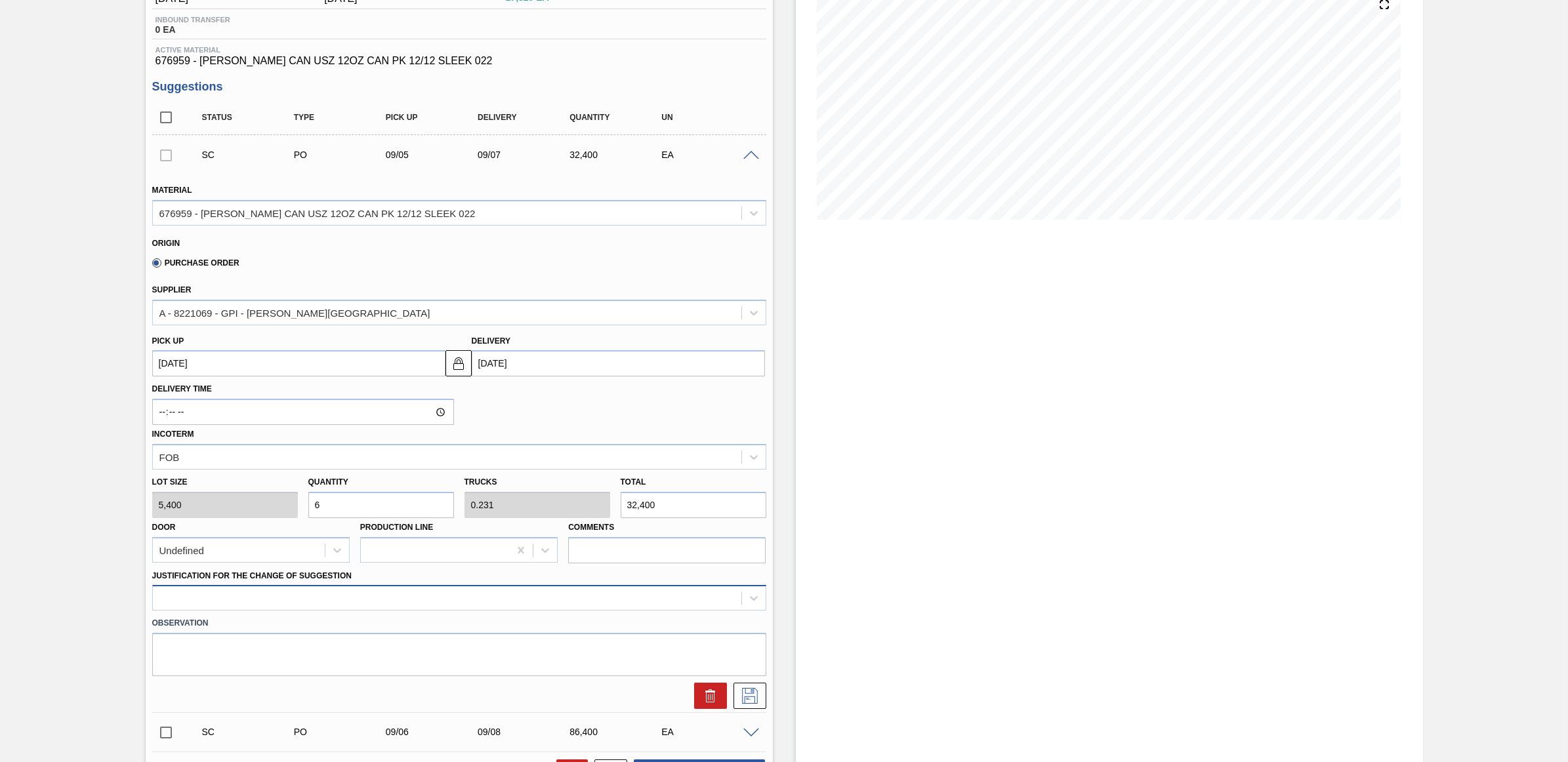
type input "6"
click at [602, 595] on div at bounding box center [460, 598] width 614 height 25
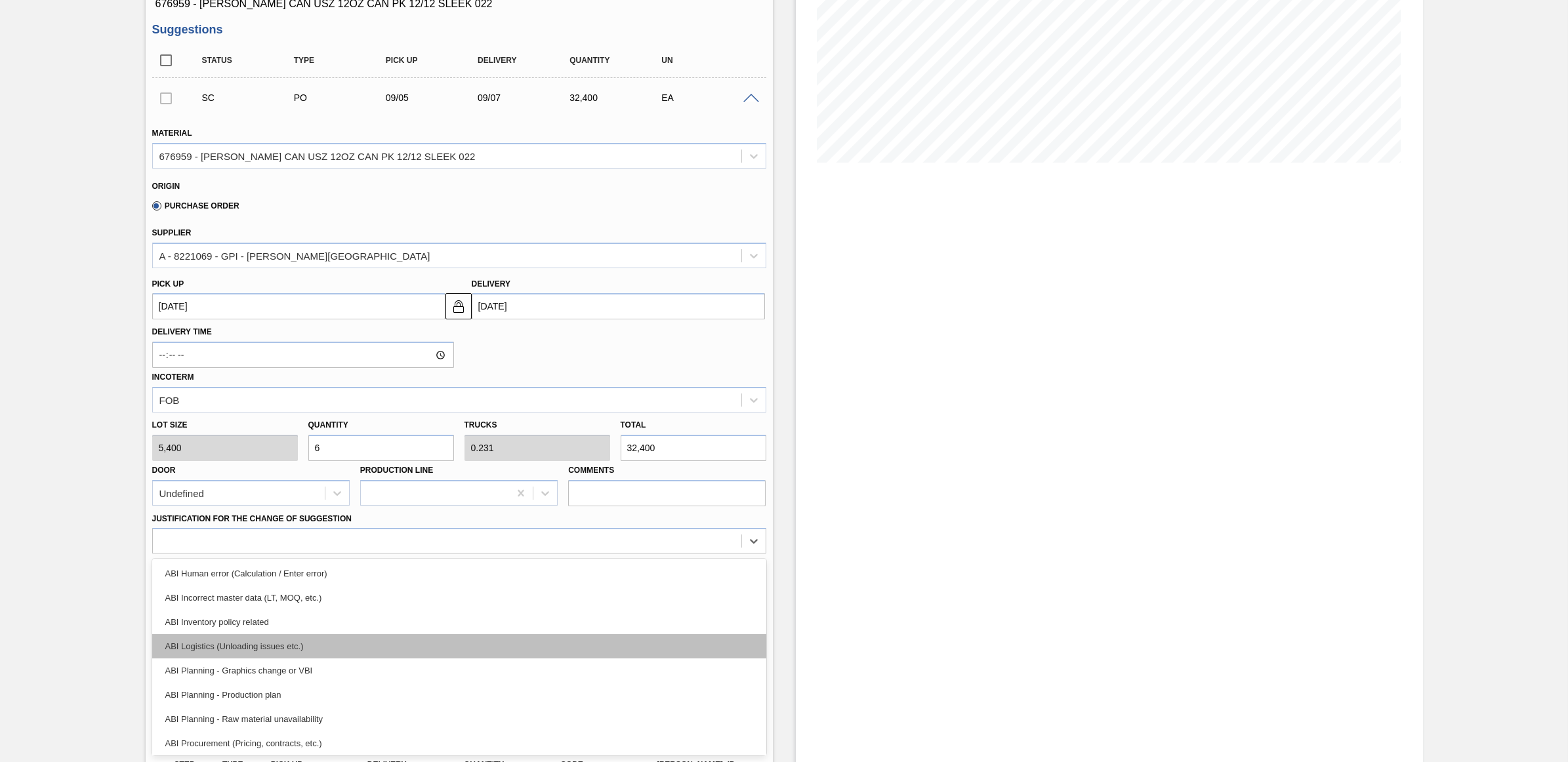
scroll to position [82, 0]
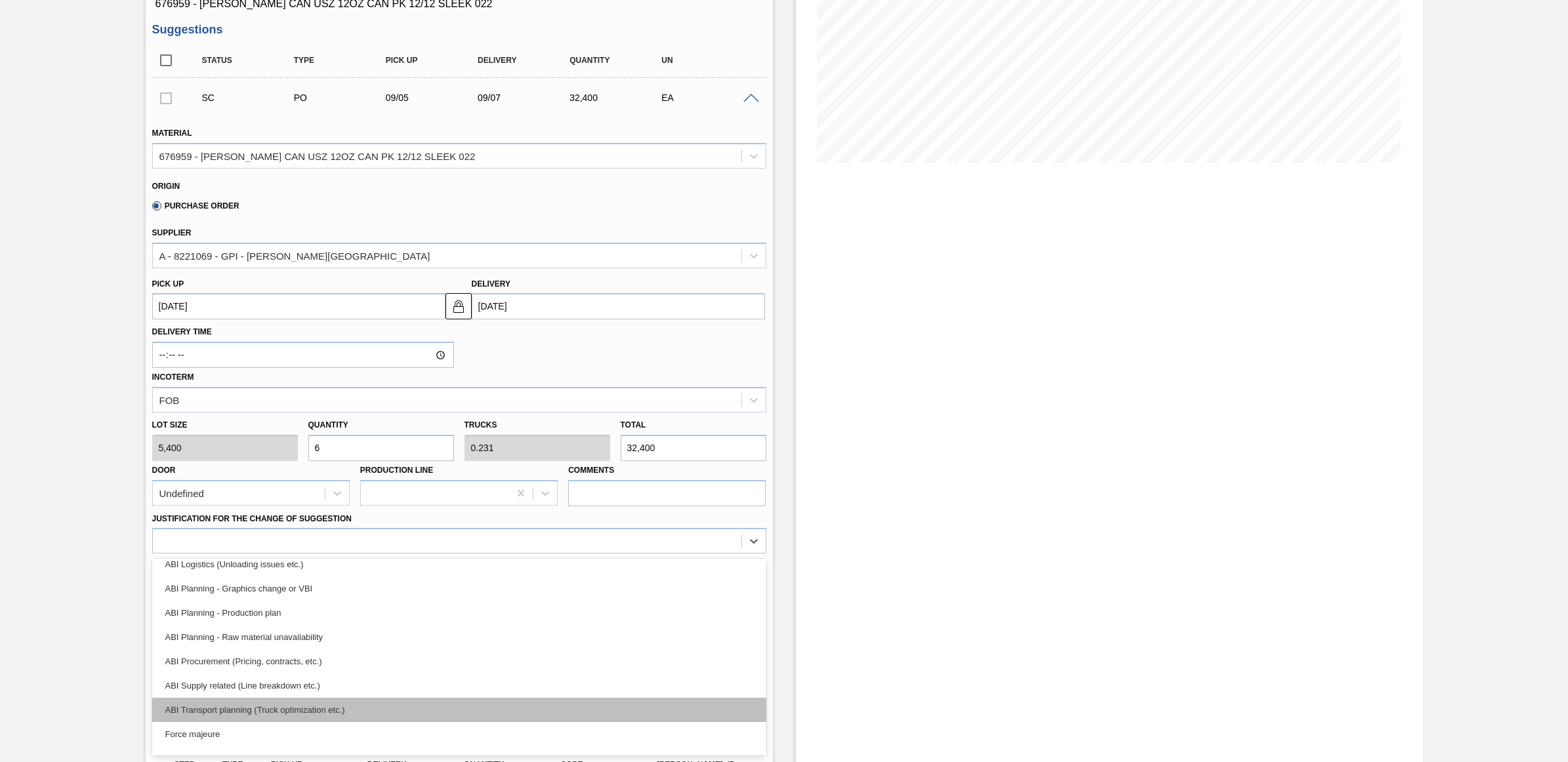
click at [349, 712] on div "ABI Transport planning (Truck optimization etc.)" at bounding box center [460, 709] width 614 height 25
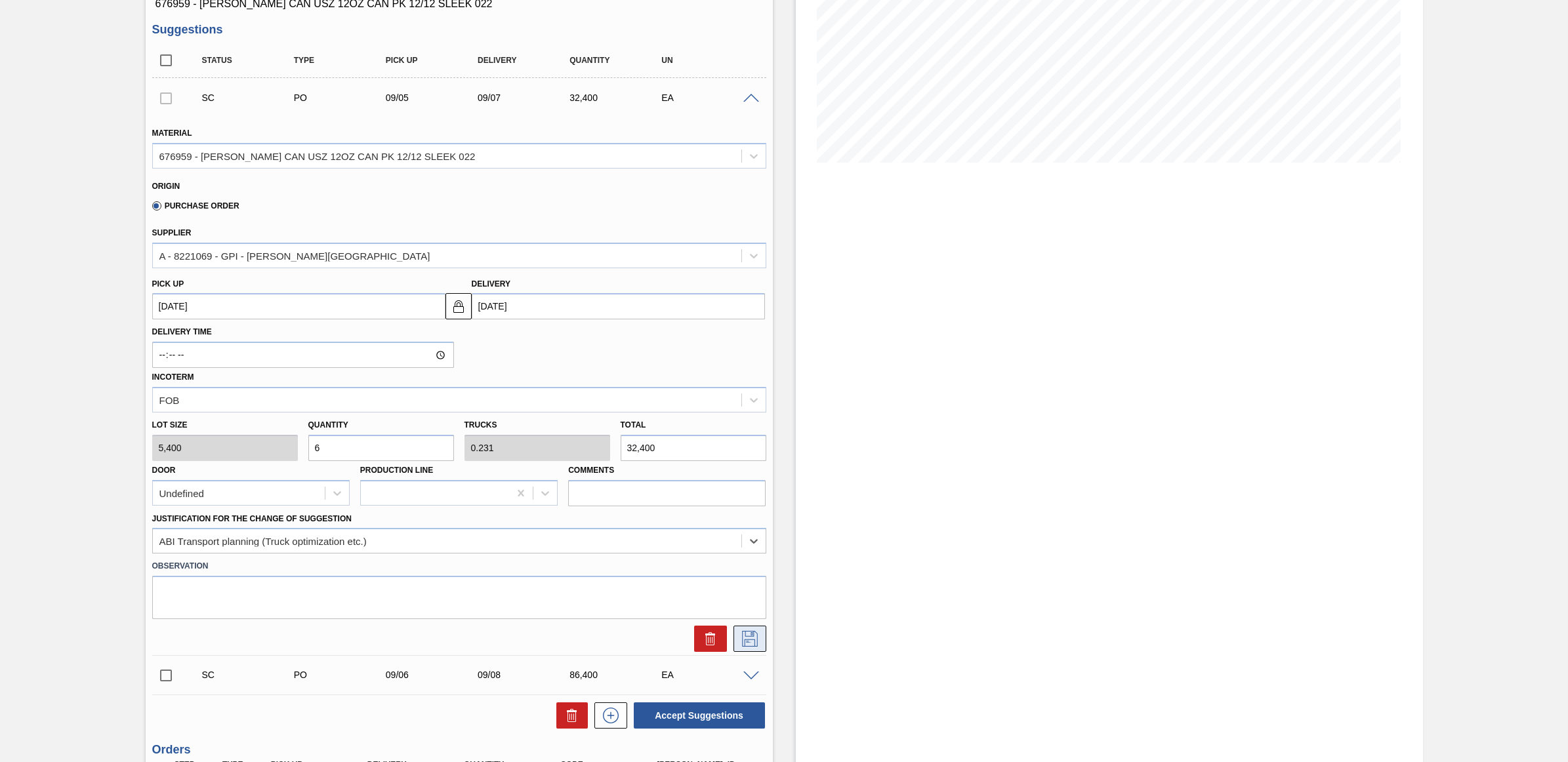
click at [754, 645] on icon at bounding box center [749, 638] width 21 height 15
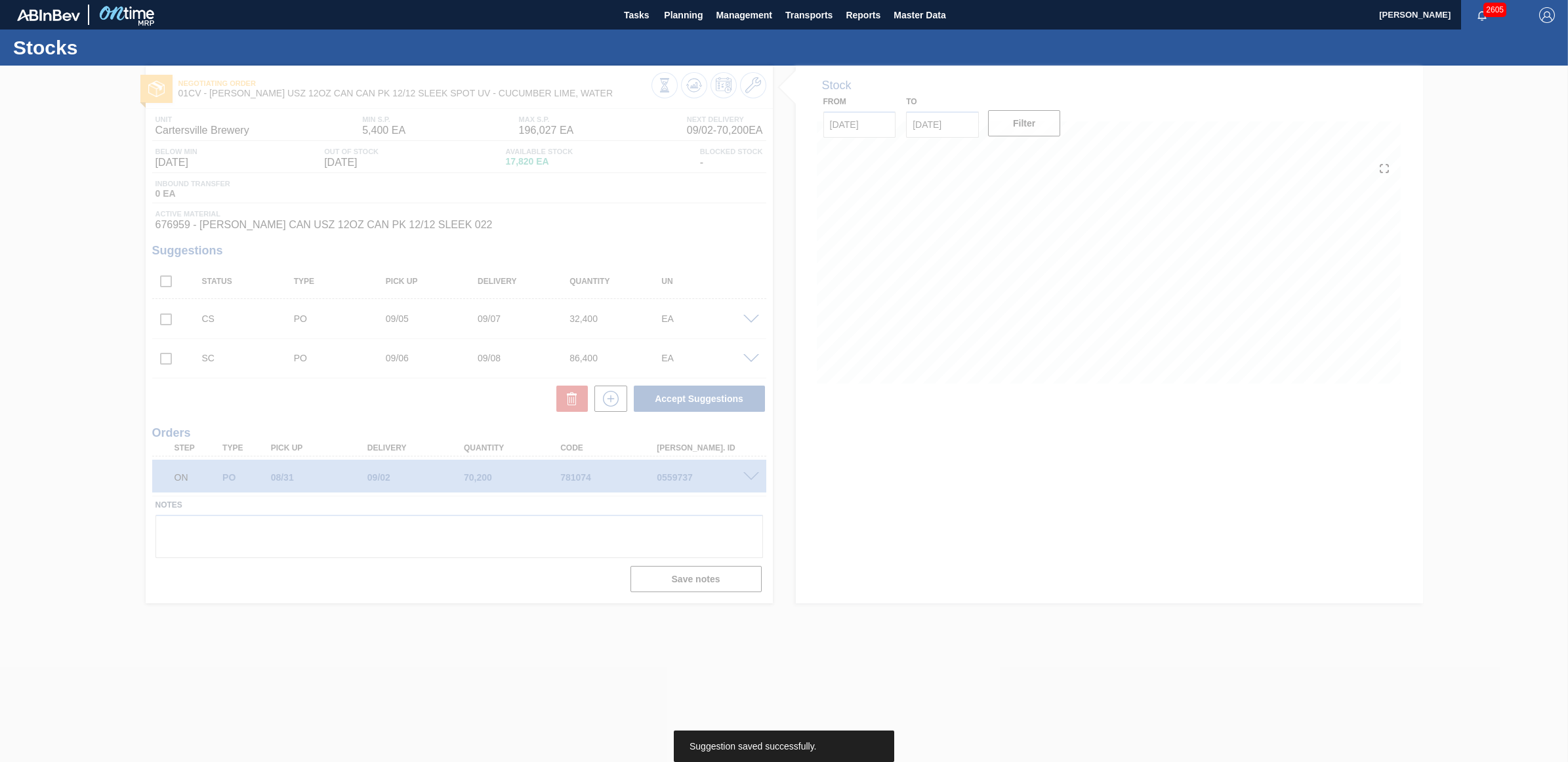
scroll to position [0, 0]
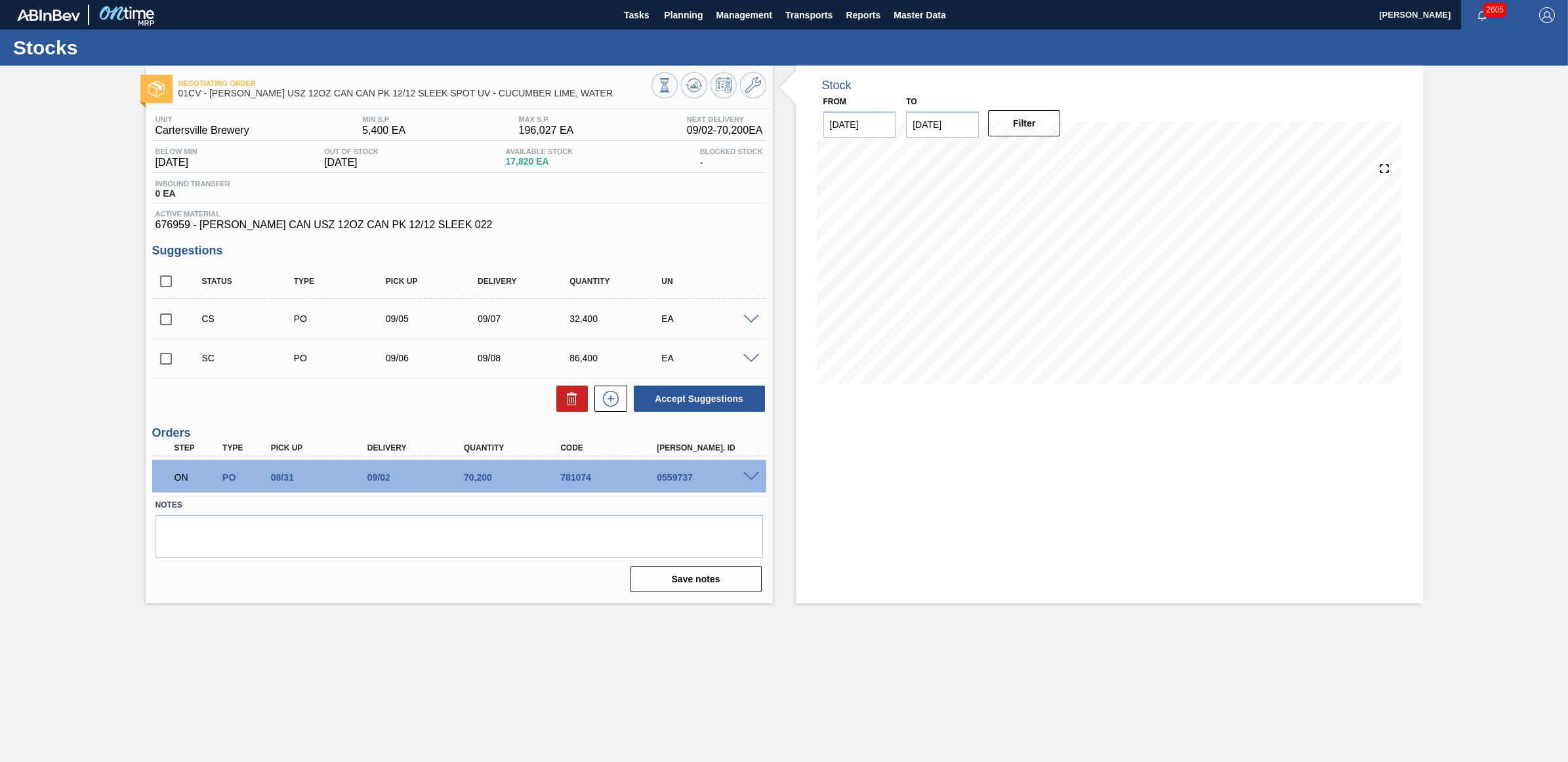
click at [159, 322] on input "checkbox" at bounding box center [166, 320] width 27 height 27
click at [716, 403] on button "Accept Suggestions" at bounding box center [700, 399] width 131 height 26
checkbox input "false"
click at [670, 24] on button "Planning" at bounding box center [683, 15] width 52 height 29
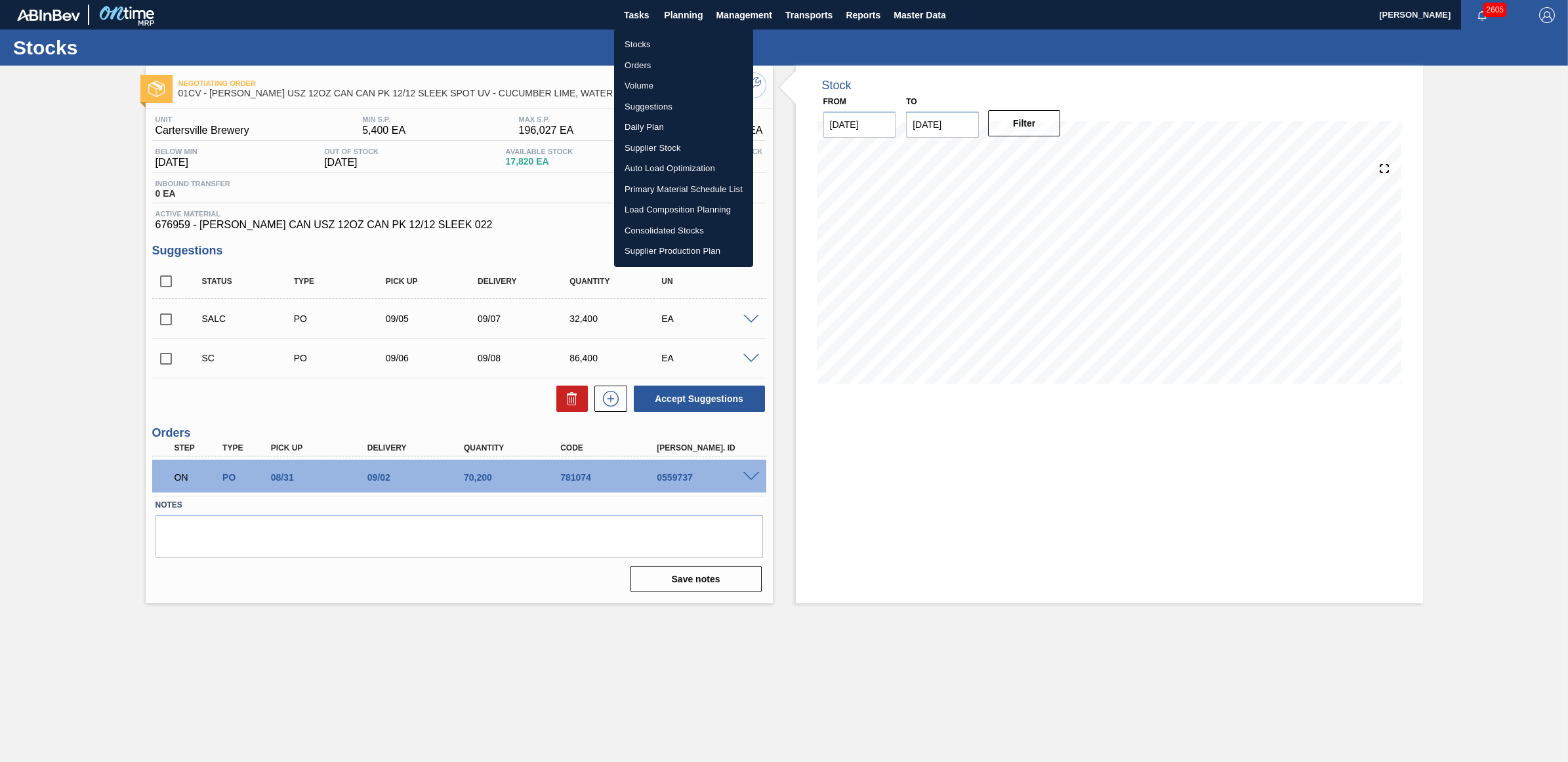
click at [653, 44] on li "Stocks" at bounding box center [683, 45] width 139 height 21
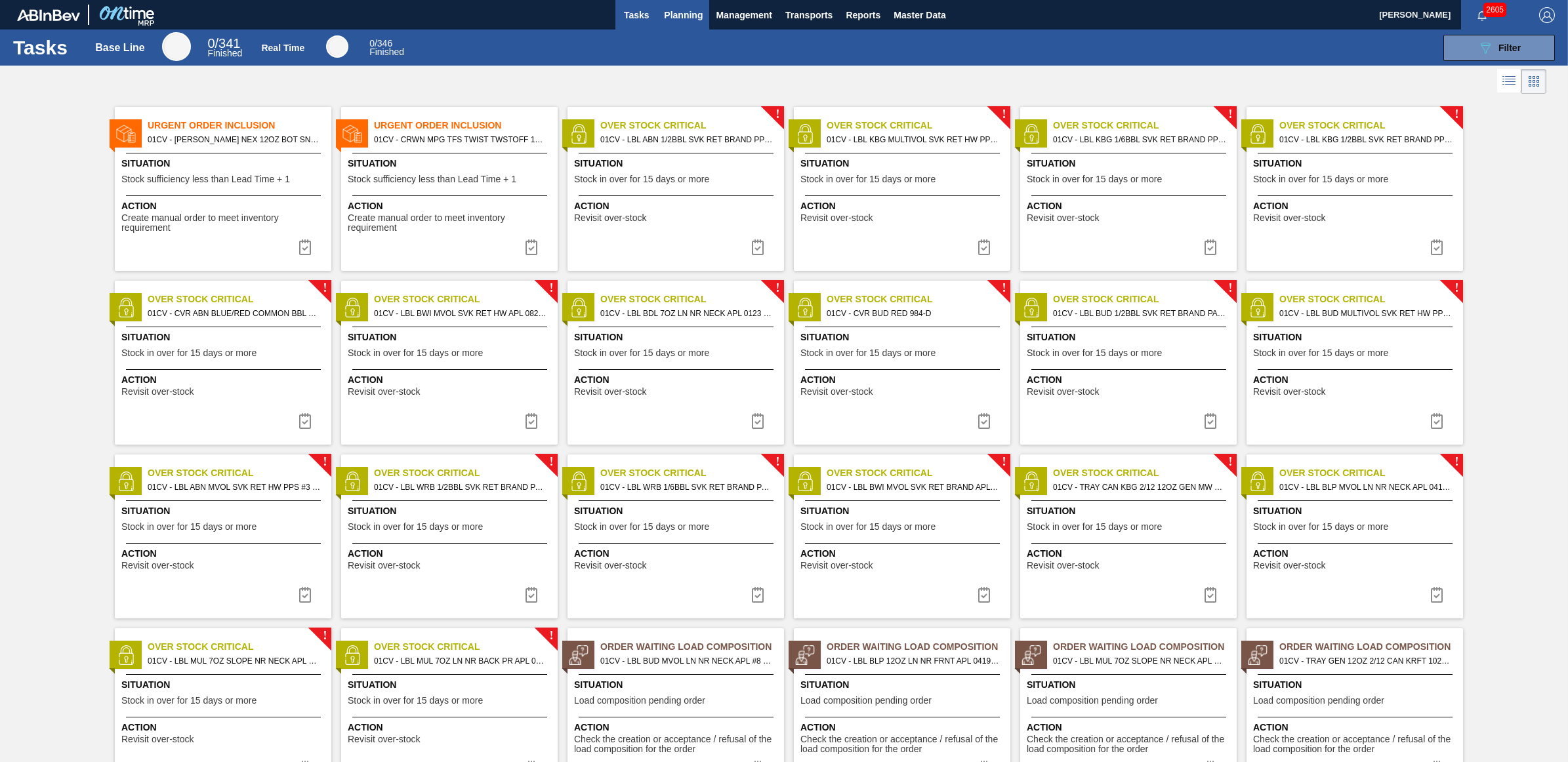
click at [667, 1] on button "Planning" at bounding box center [683, 15] width 52 height 29
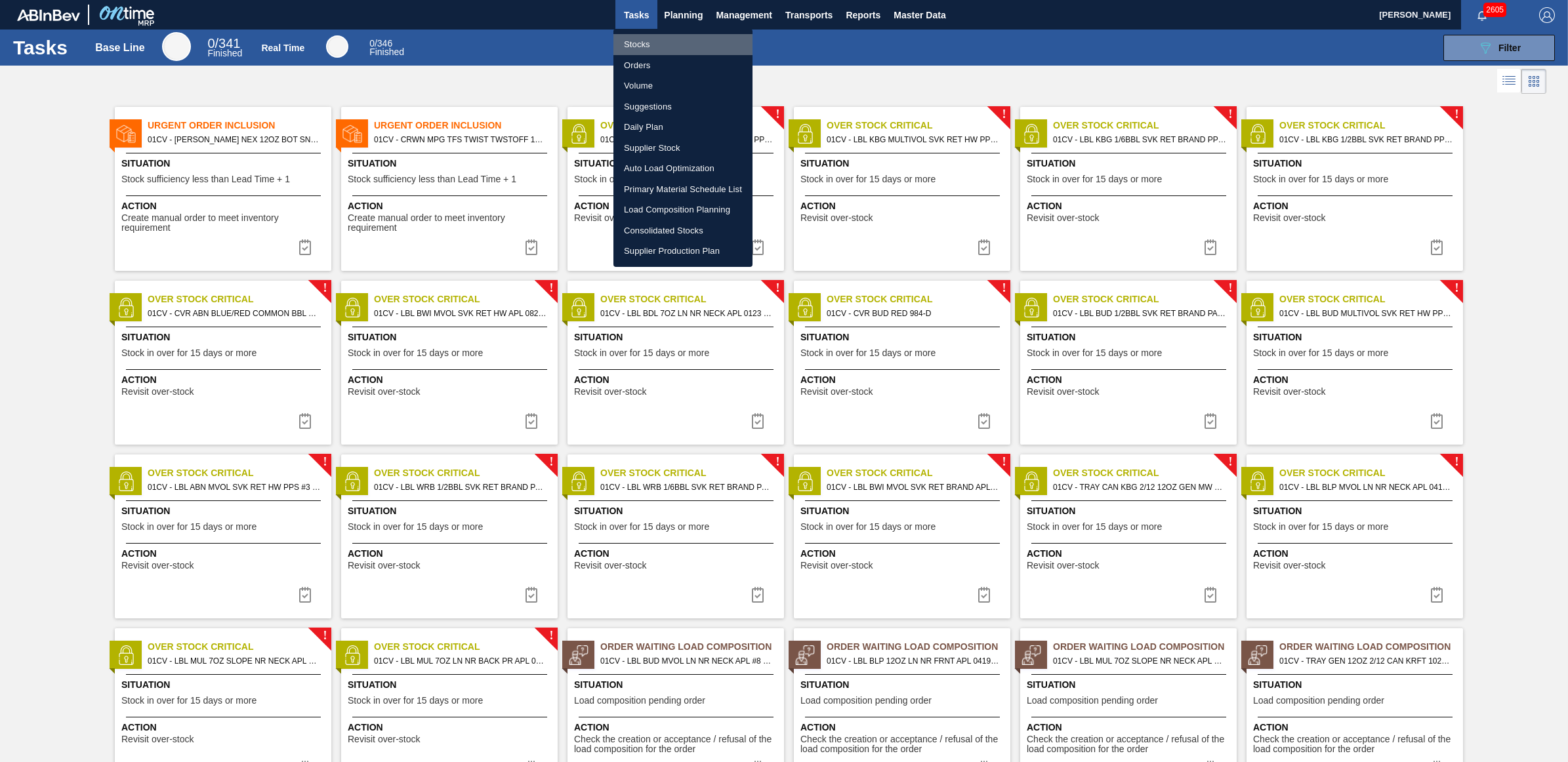
click at [668, 43] on li "Stocks" at bounding box center [682, 45] width 139 height 21
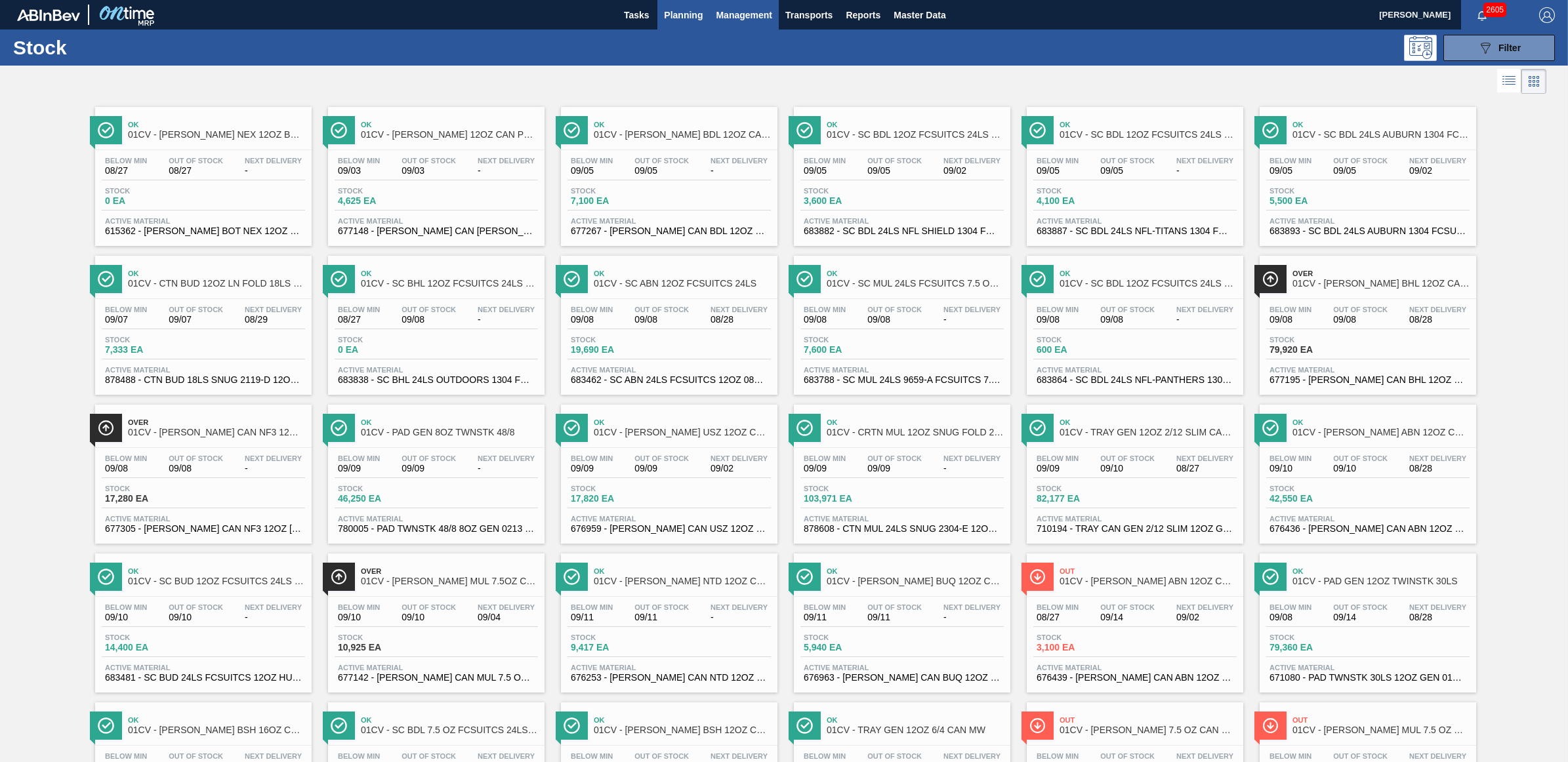
click at [738, 15] on span "Management" at bounding box center [744, 15] width 56 height 15
click at [677, 17] on div at bounding box center [784, 381] width 1568 height 762
click at [674, 15] on span "Planning" at bounding box center [683, 15] width 39 height 15
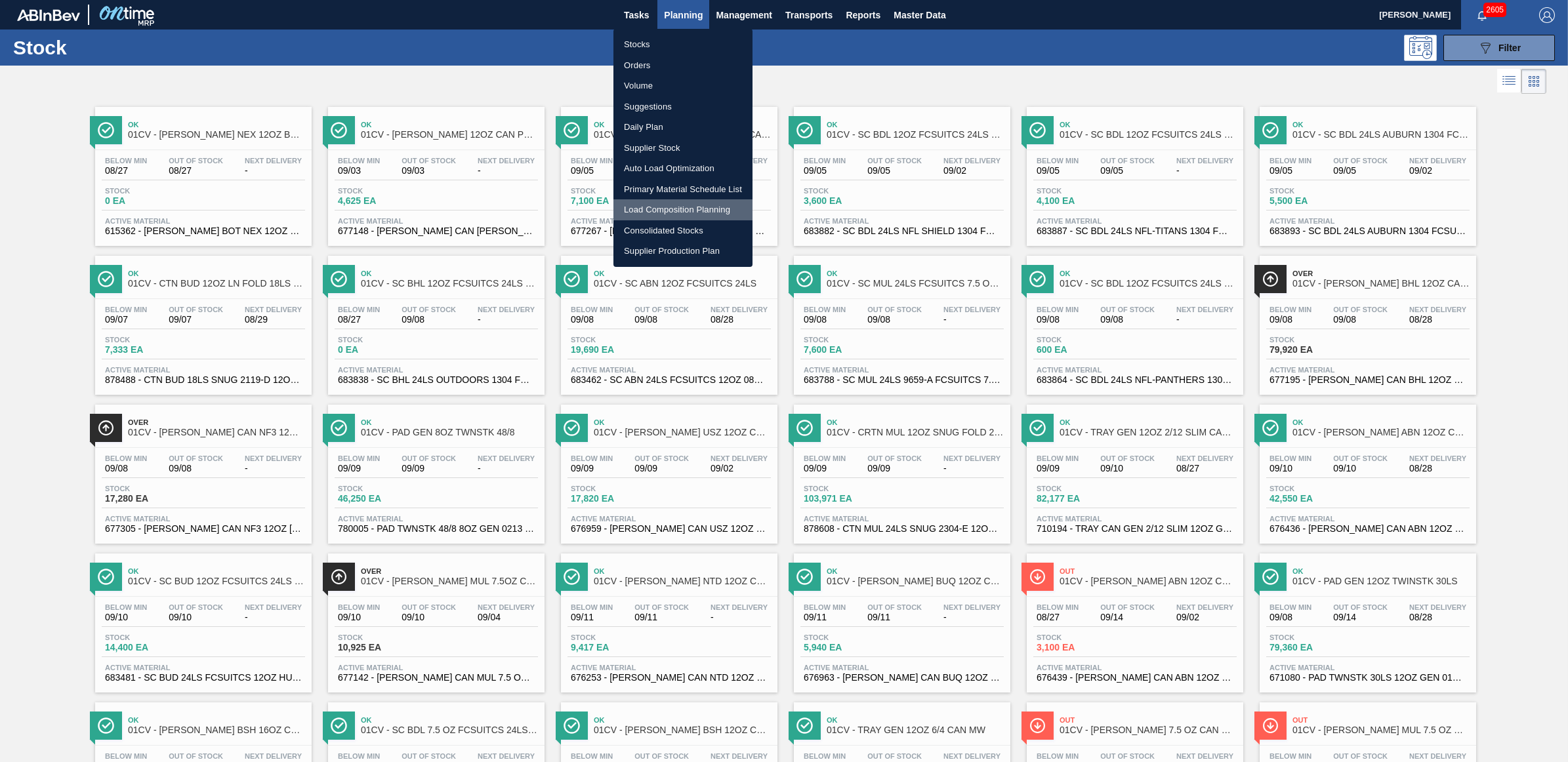
click at [658, 208] on li "Load Composition Planning" at bounding box center [682, 210] width 139 height 21
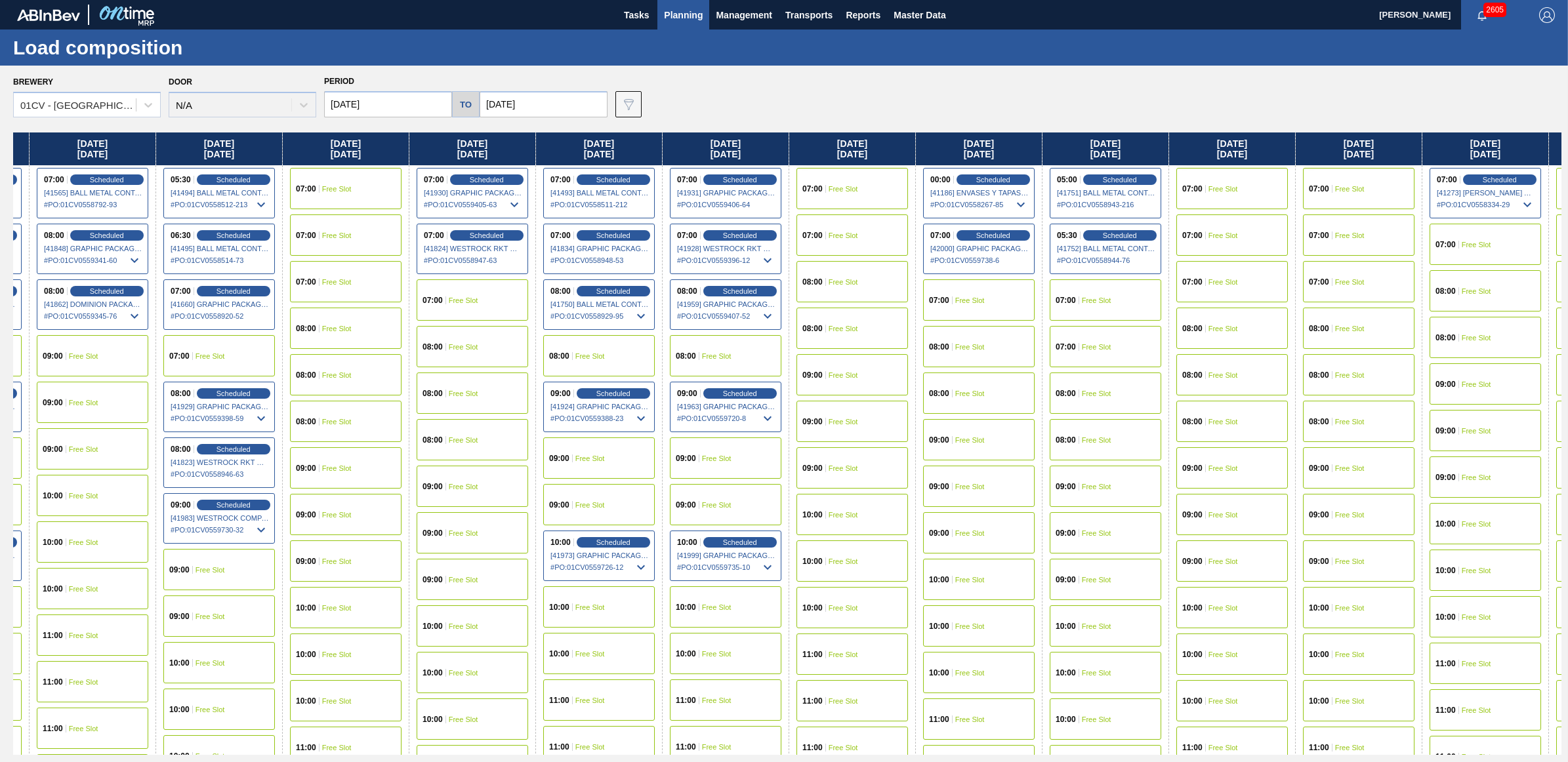
scroll to position [0, 749]
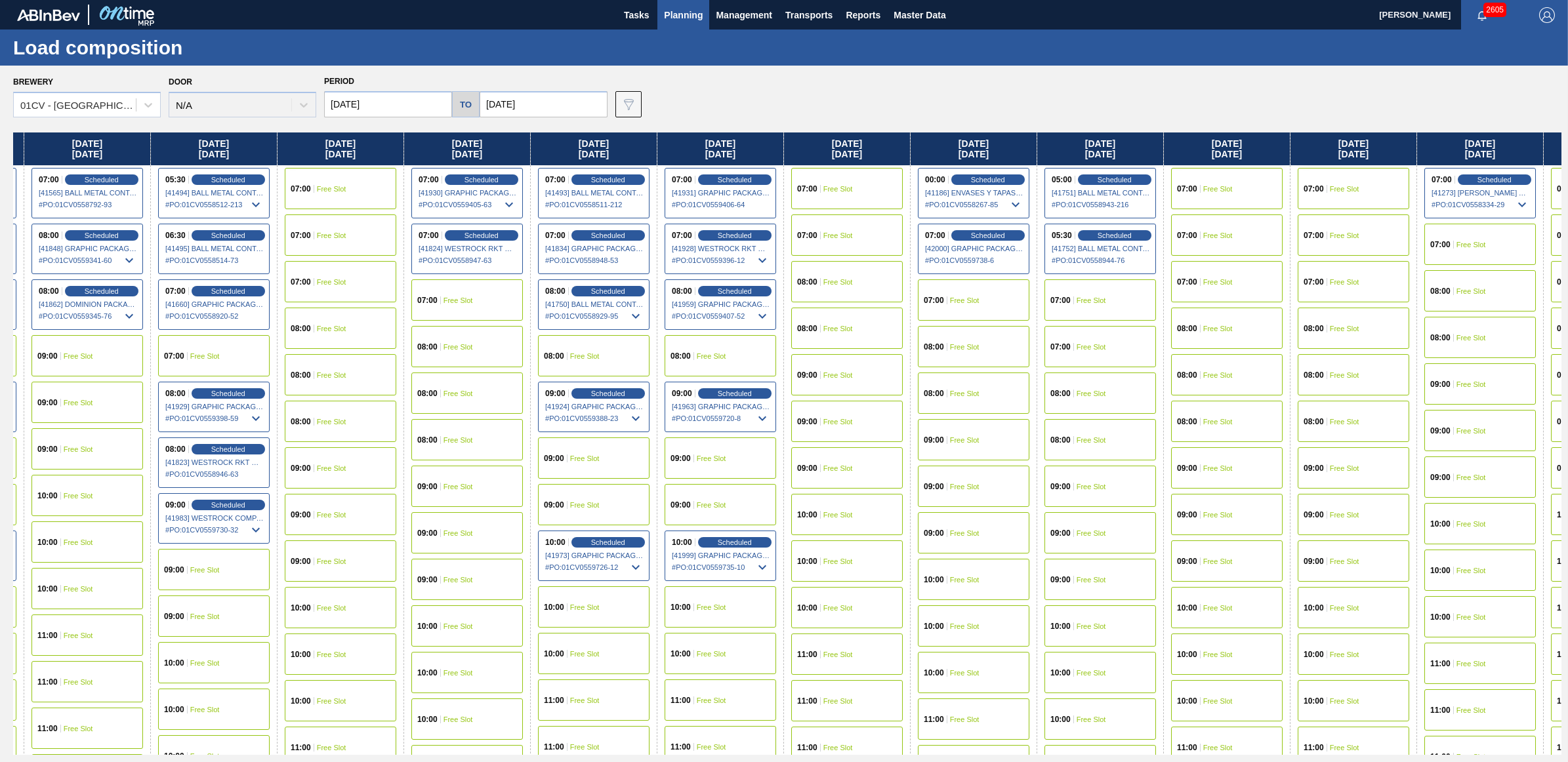
drag, startPoint x: 1279, startPoint y: 146, endPoint x: 505, endPoint y: 153, distance: 774.0
click at [505, 153] on div "Friday 08/22/2025 05:30 Scheduled [41099] BALL METAL CONTAINER GROUP - 00082216…" at bounding box center [787, 443] width 1548 height 622
click at [981, 352] on div "08:00 Free Slot" at bounding box center [973, 346] width 112 height 41
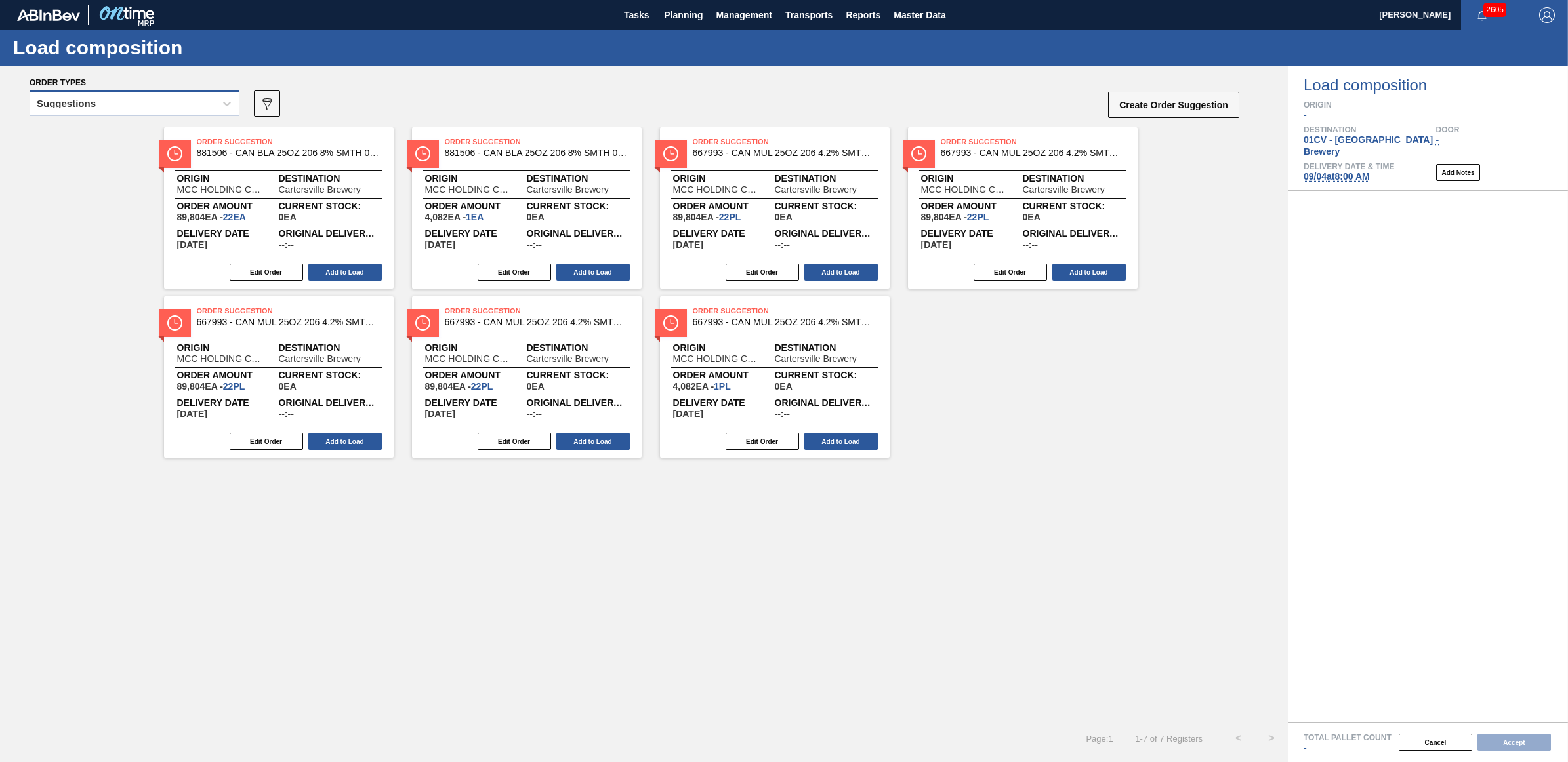
click at [79, 105] on div "Suggestions" at bounding box center [65, 104] width 59 height 9
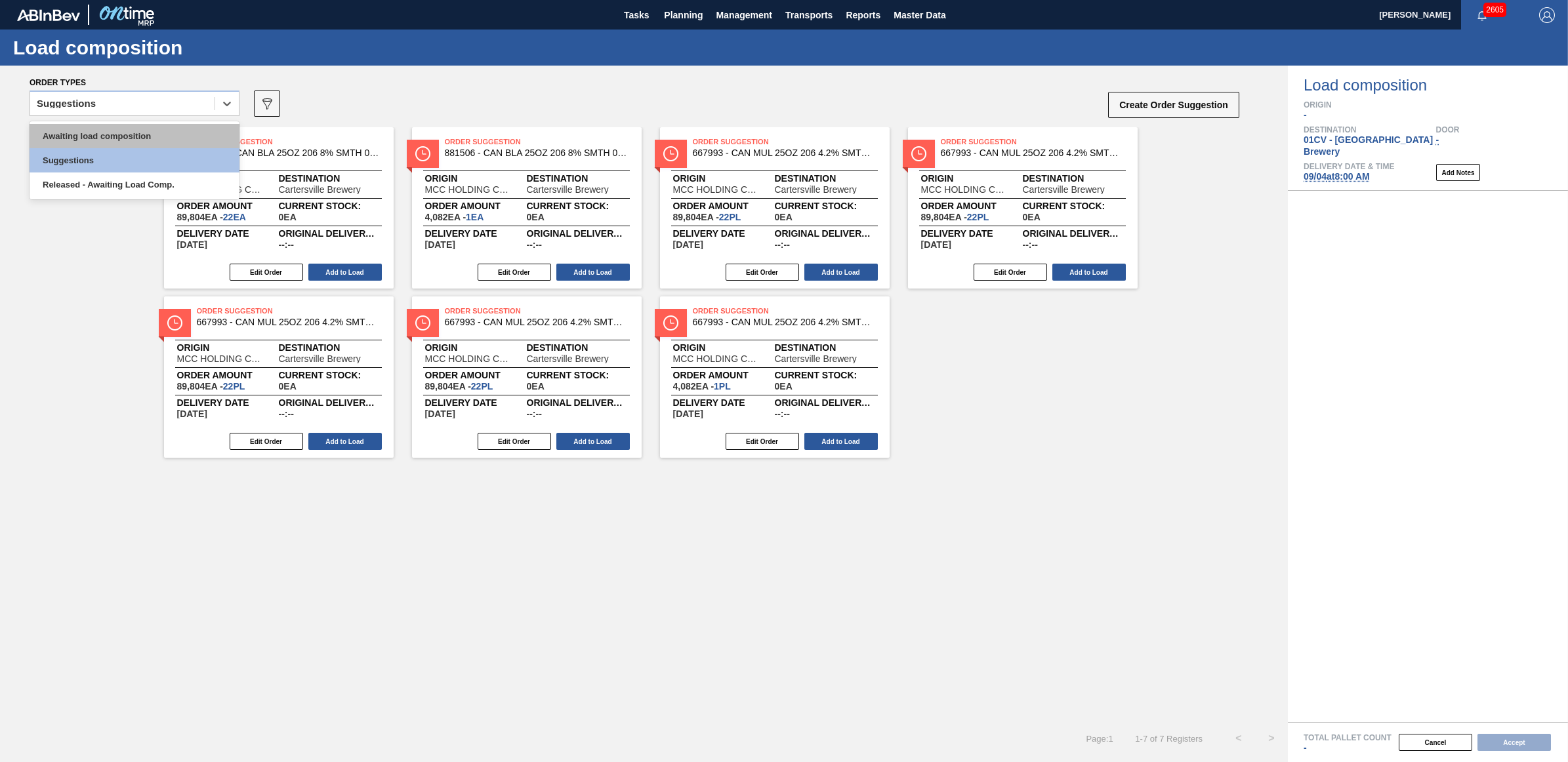
click at [81, 133] on div "Awaiting load composition" at bounding box center [134, 135] width 210 height 25
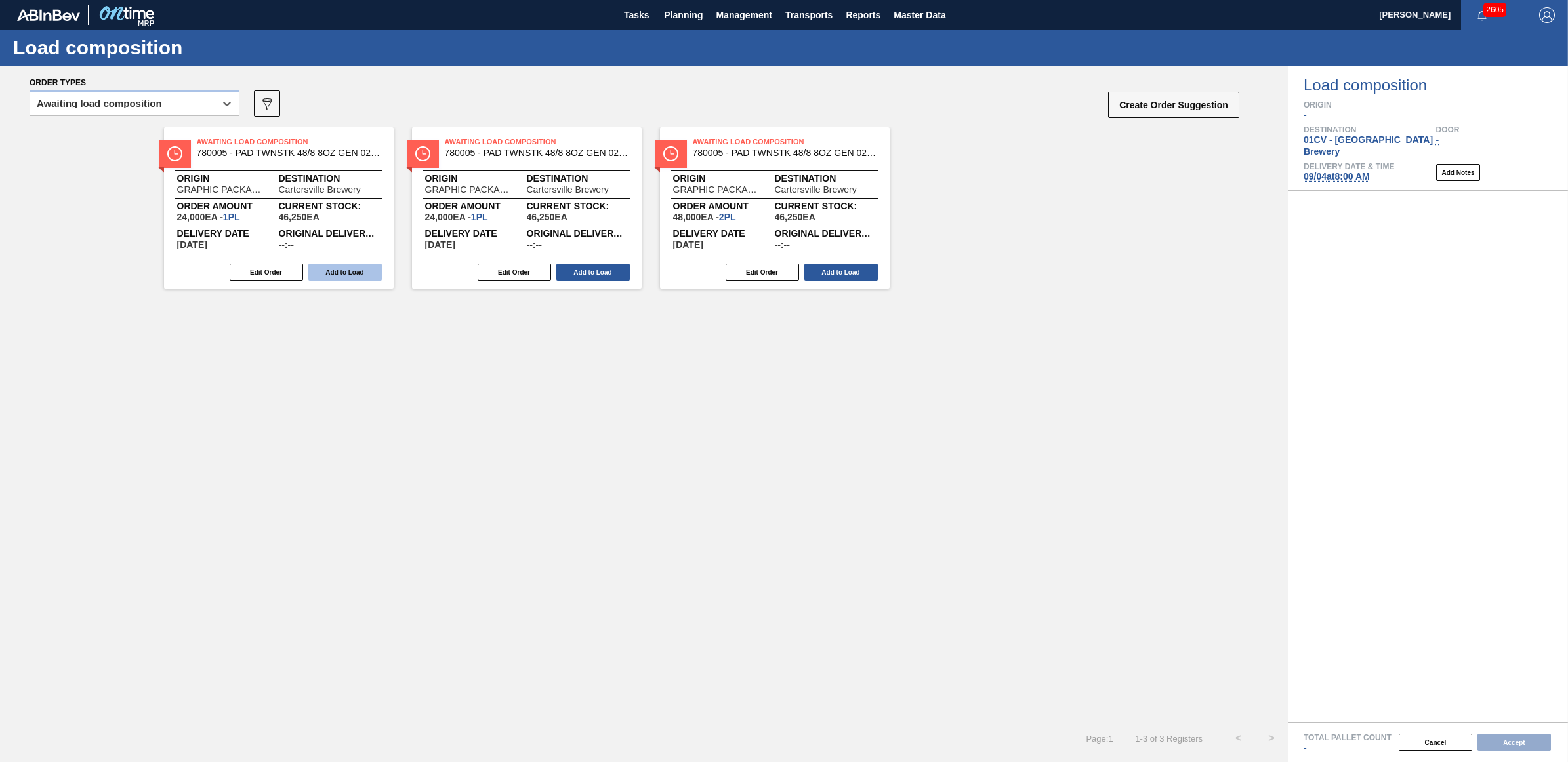
click at [362, 276] on button "Add to Load" at bounding box center [344, 272] width 74 height 17
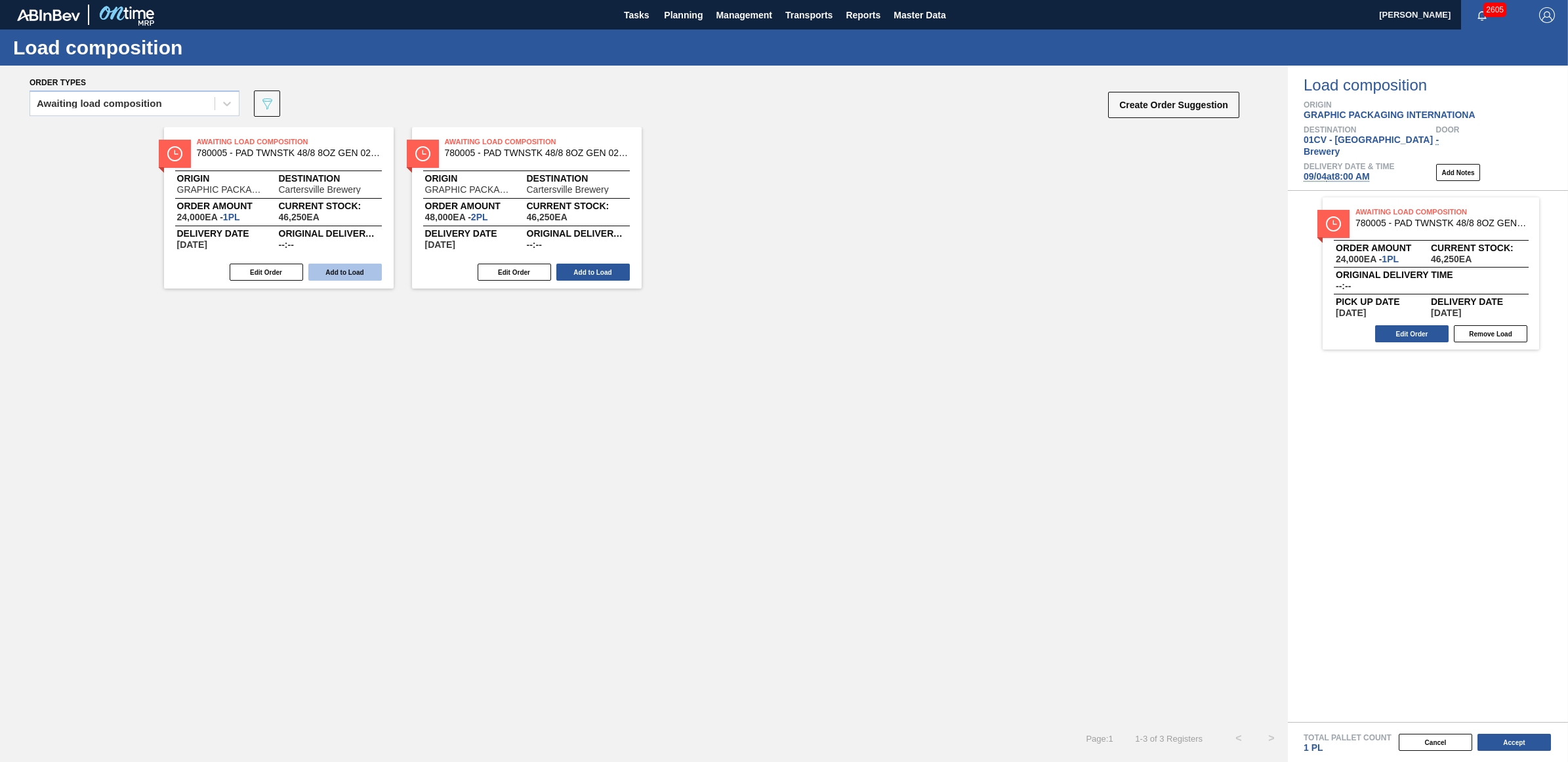
click at [354, 273] on button "Add to Load" at bounding box center [344, 272] width 74 height 17
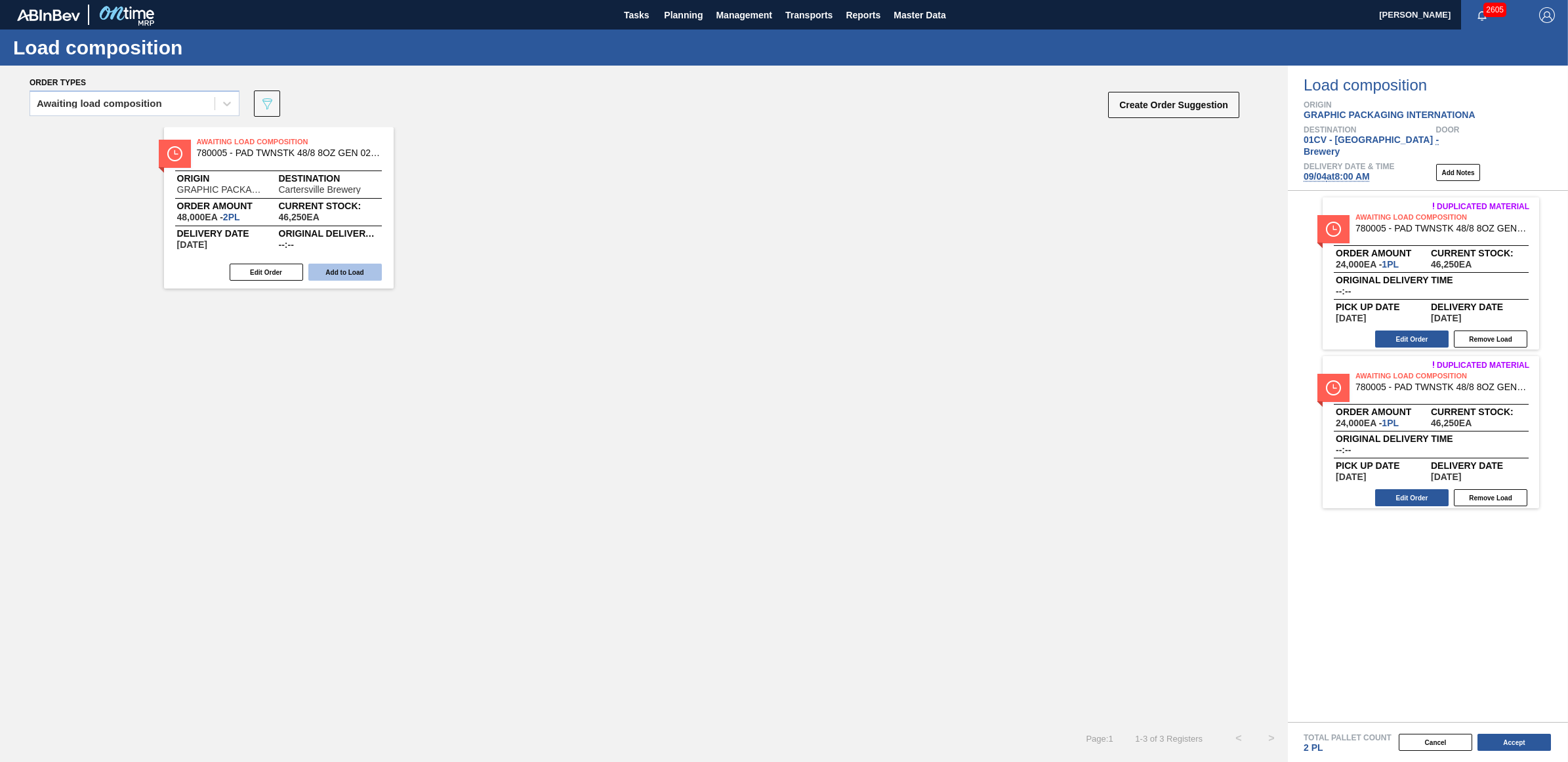
click at [352, 273] on button "Add to Load" at bounding box center [344, 272] width 74 height 17
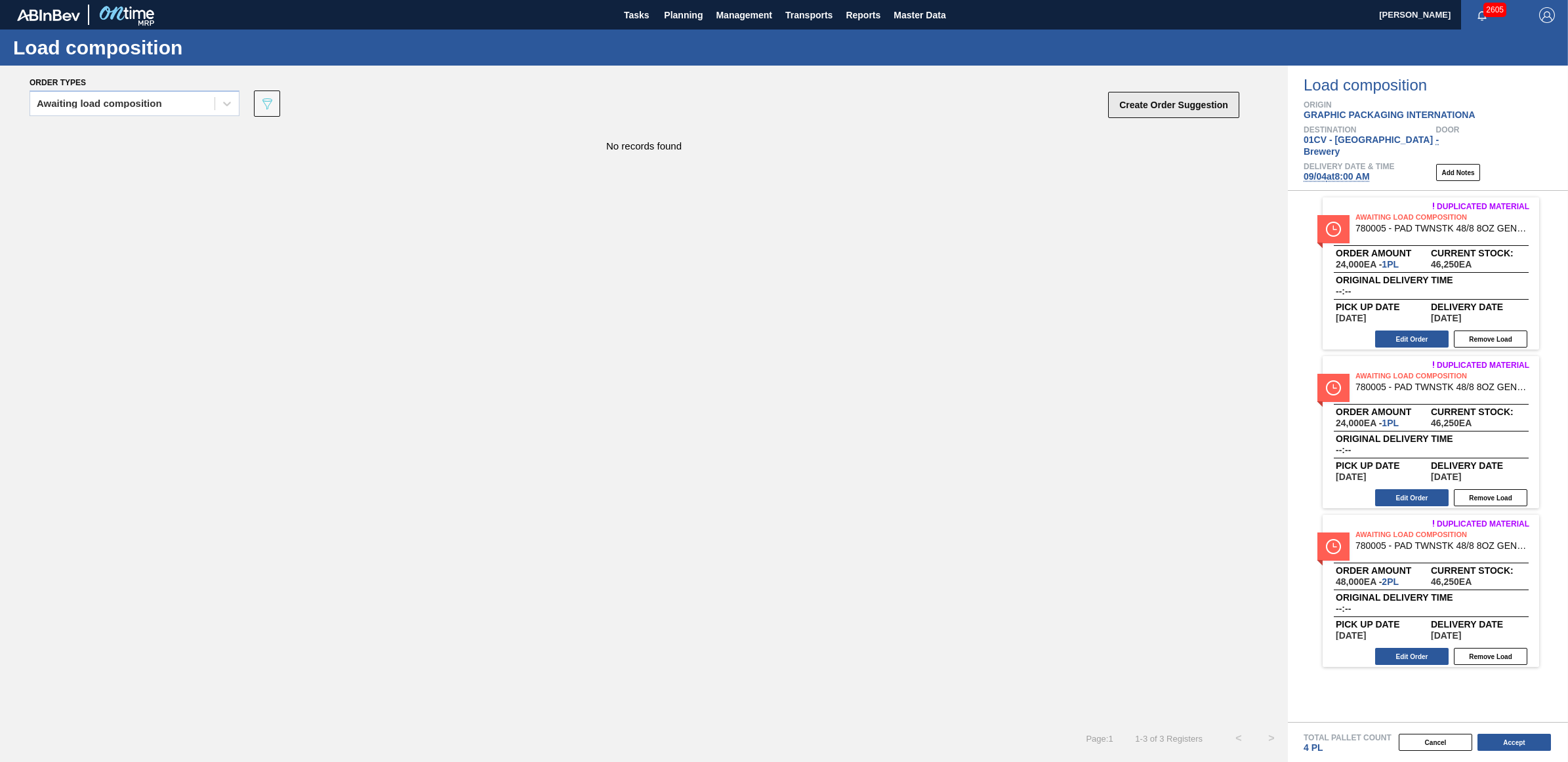
click at [1163, 95] on button "Create Order Suggestion" at bounding box center [1174, 104] width 131 height 26
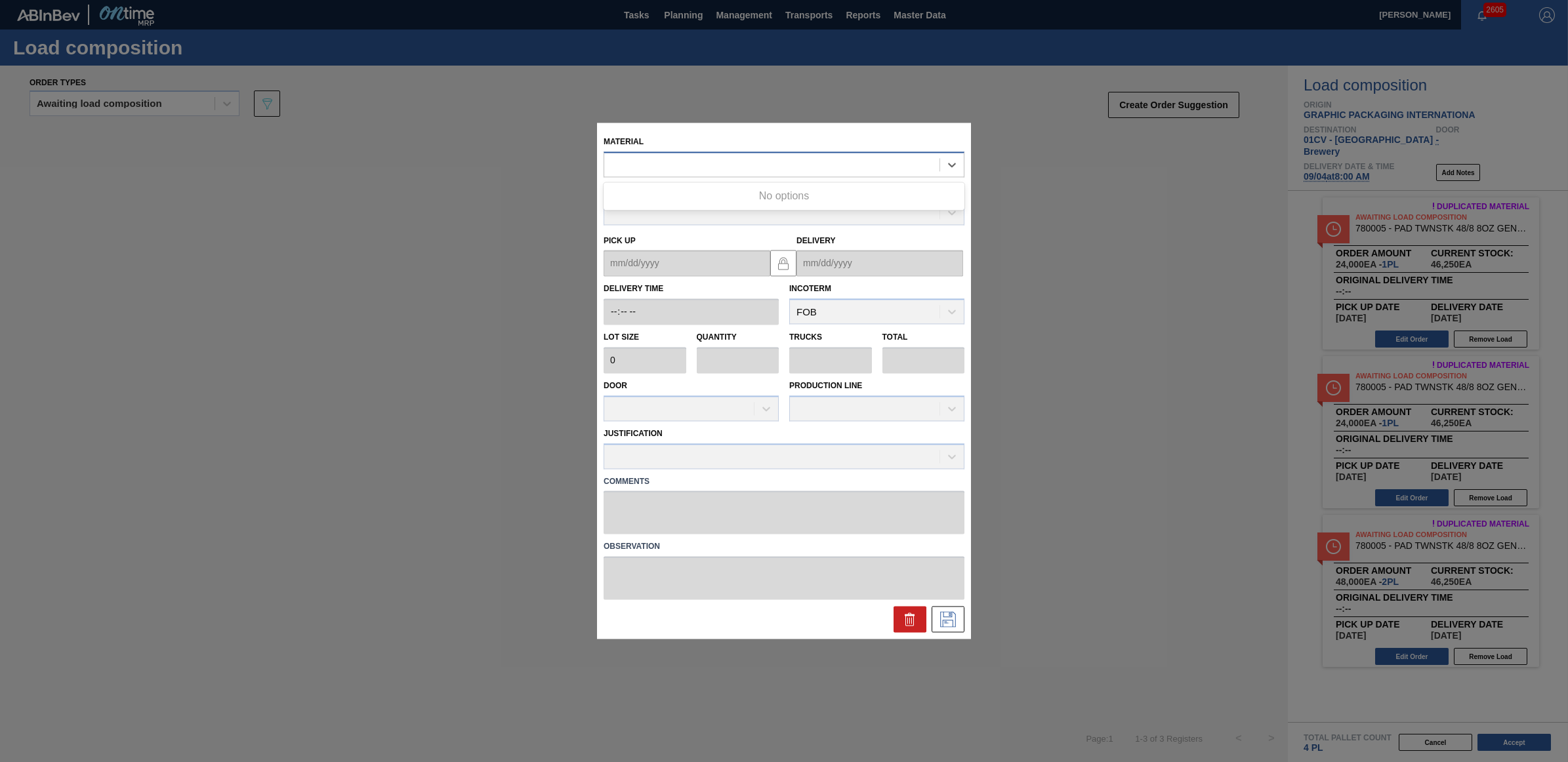
click at [677, 165] on div at bounding box center [771, 164] width 335 height 19
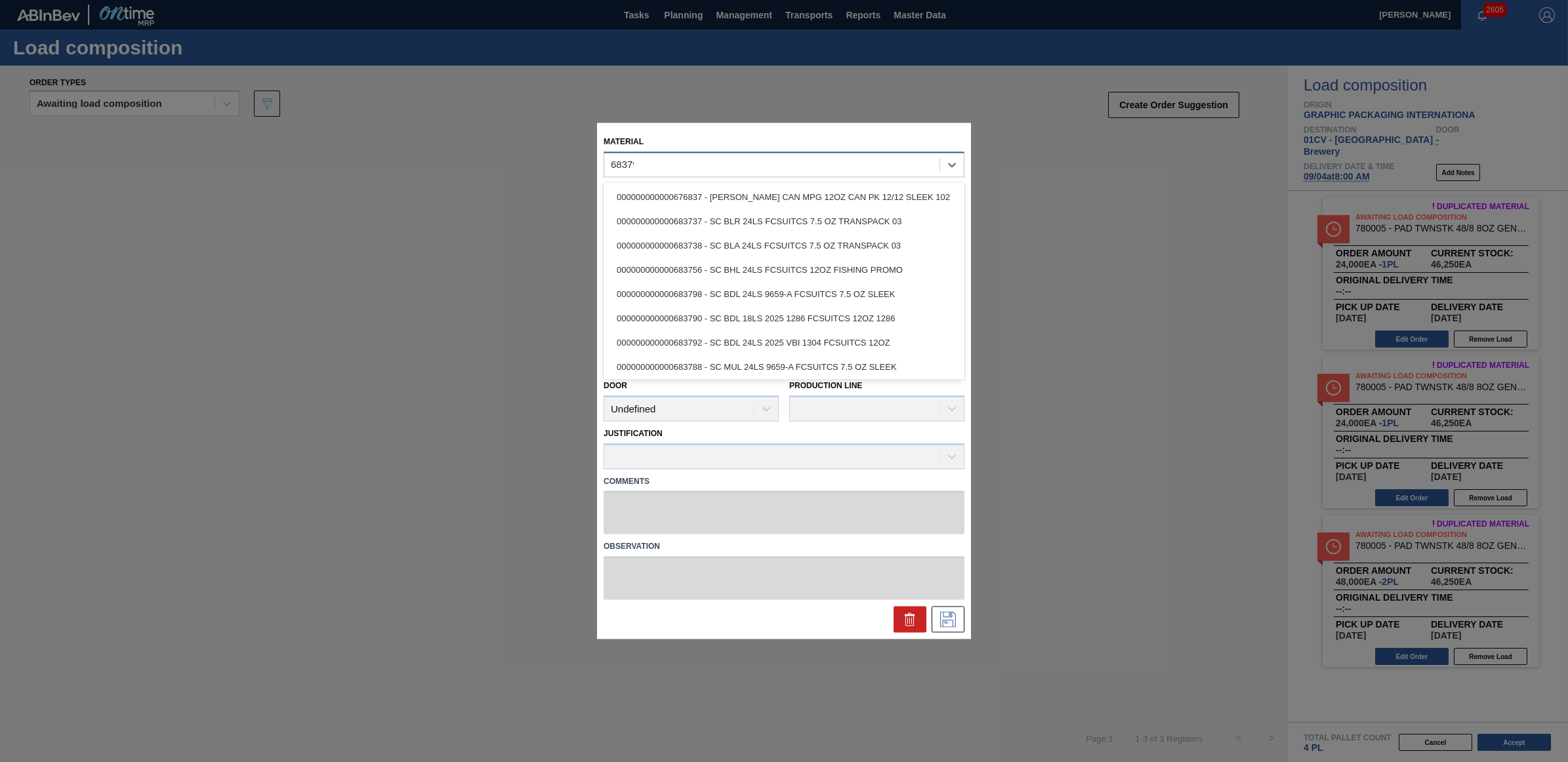
type input "683792"
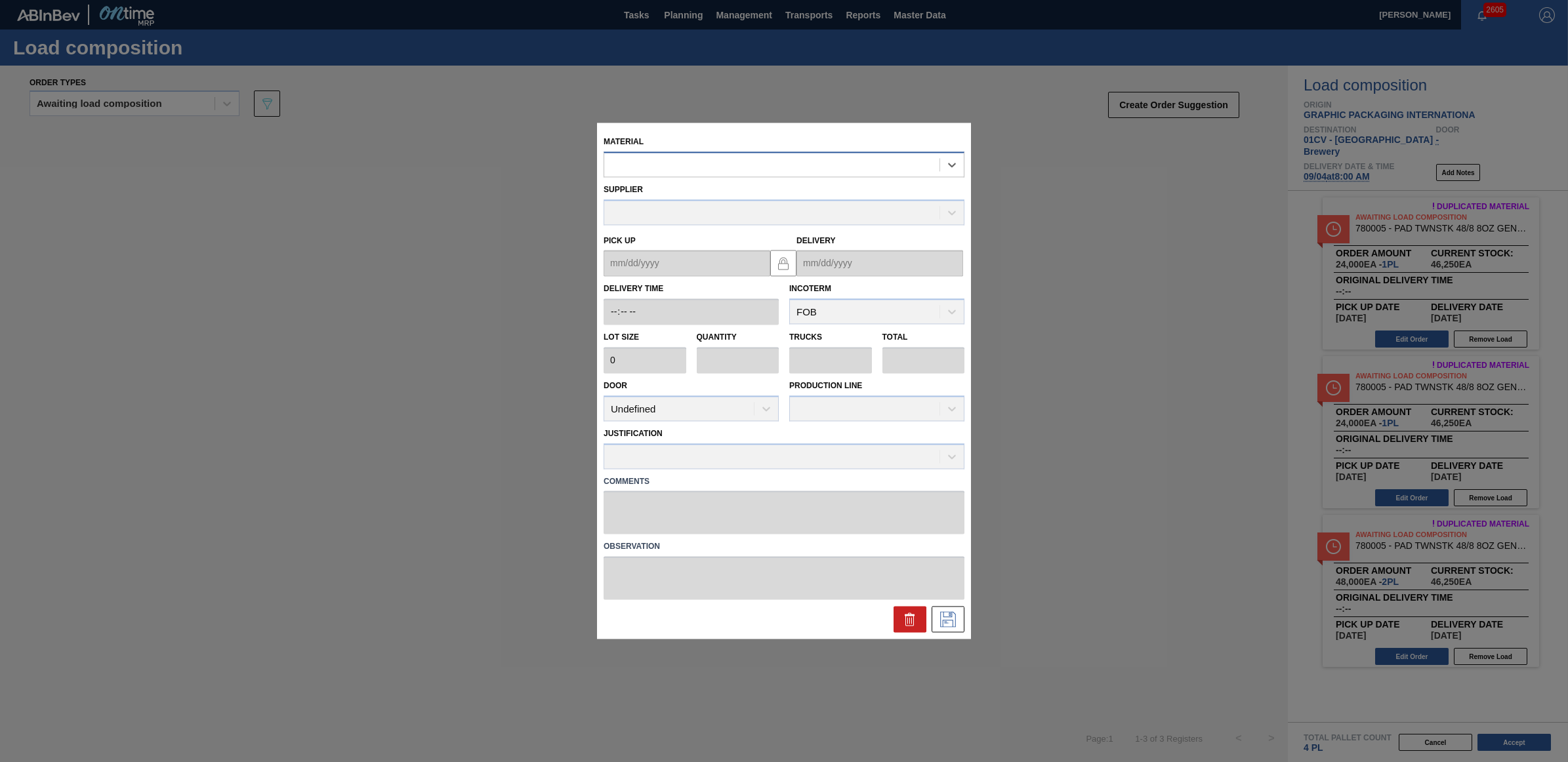
type input "3,200"
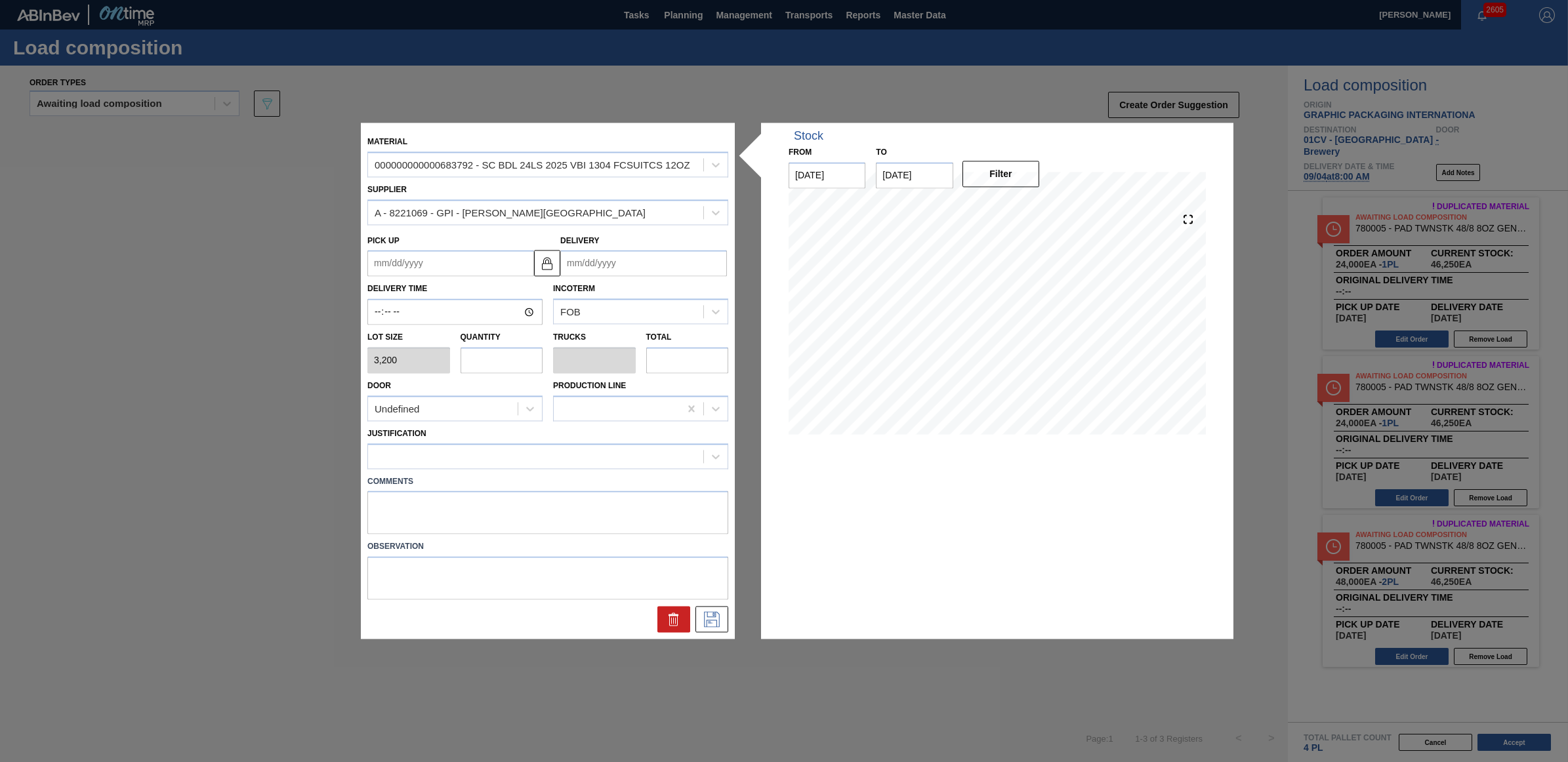
click at [488, 361] on input "text" at bounding box center [501, 360] width 83 height 26
type input "1"
type input "0.038"
type input "3,200"
type input "10"
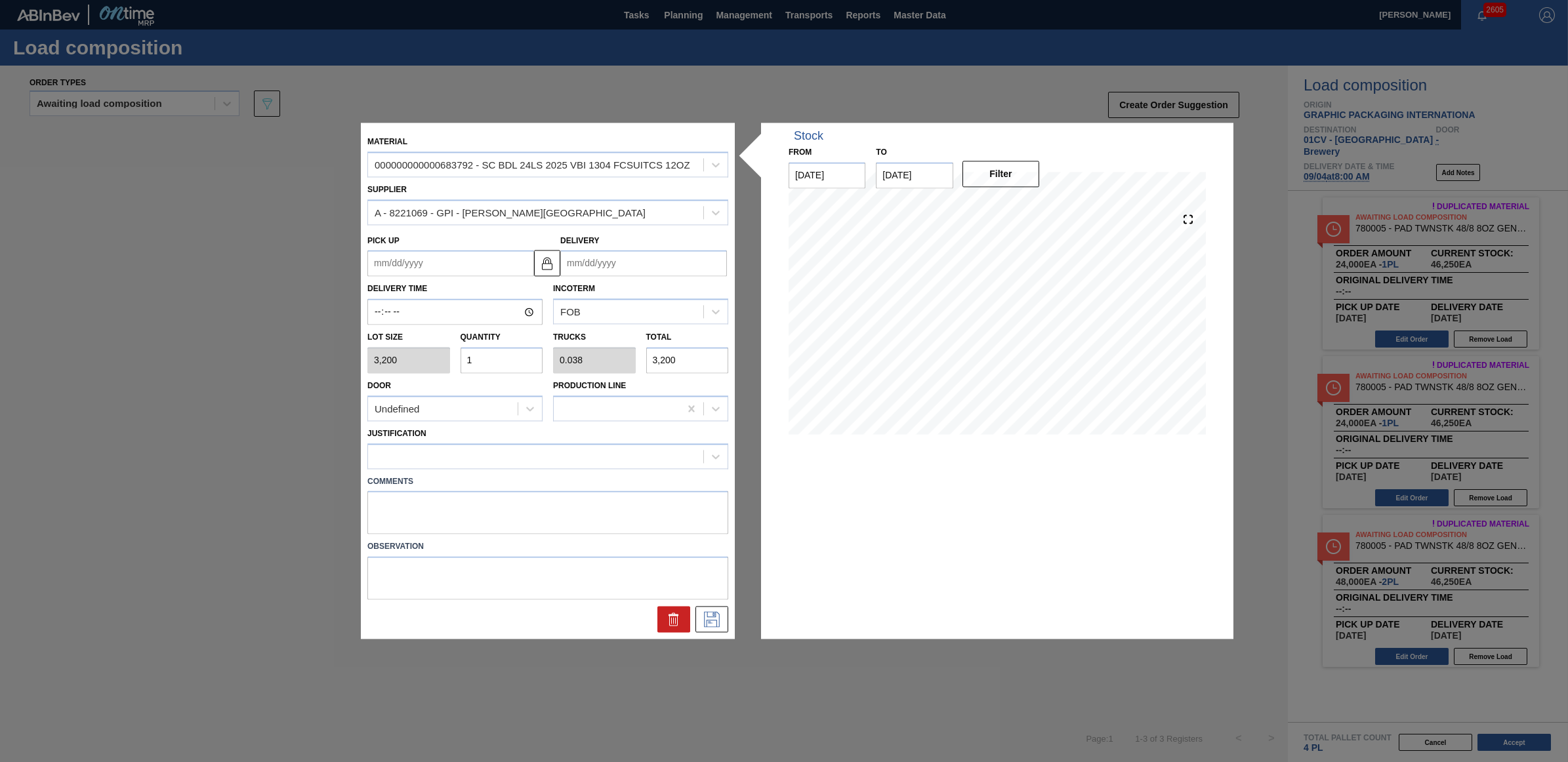
type input "0.385"
type input "32,000"
drag, startPoint x: 473, startPoint y: 454, endPoint x: 479, endPoint y: 460, distance: 8.5
click at [472, 454] on div at bounding box center [535, 456] width 335 height 19
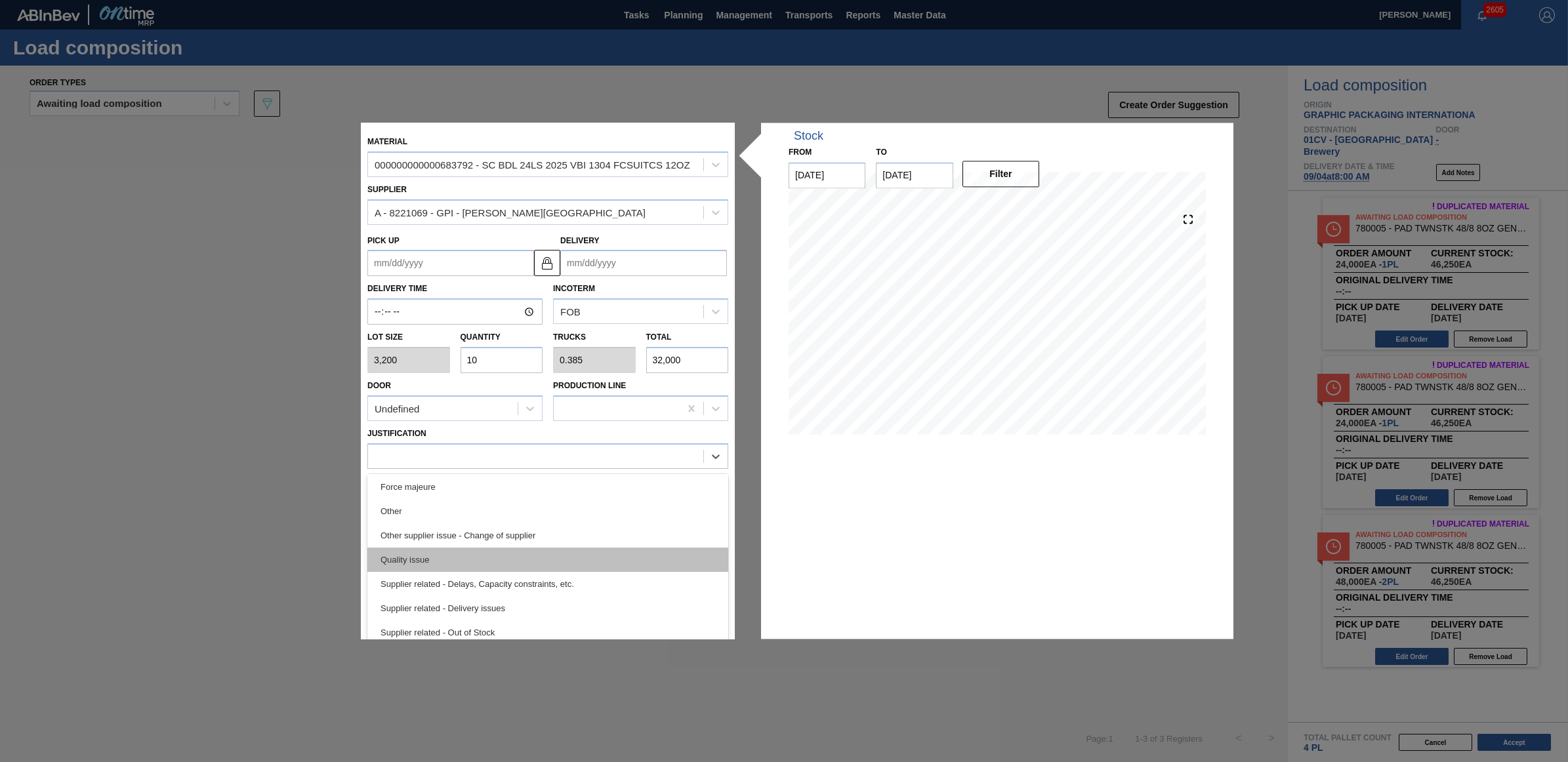
scroll to position [163, 0]
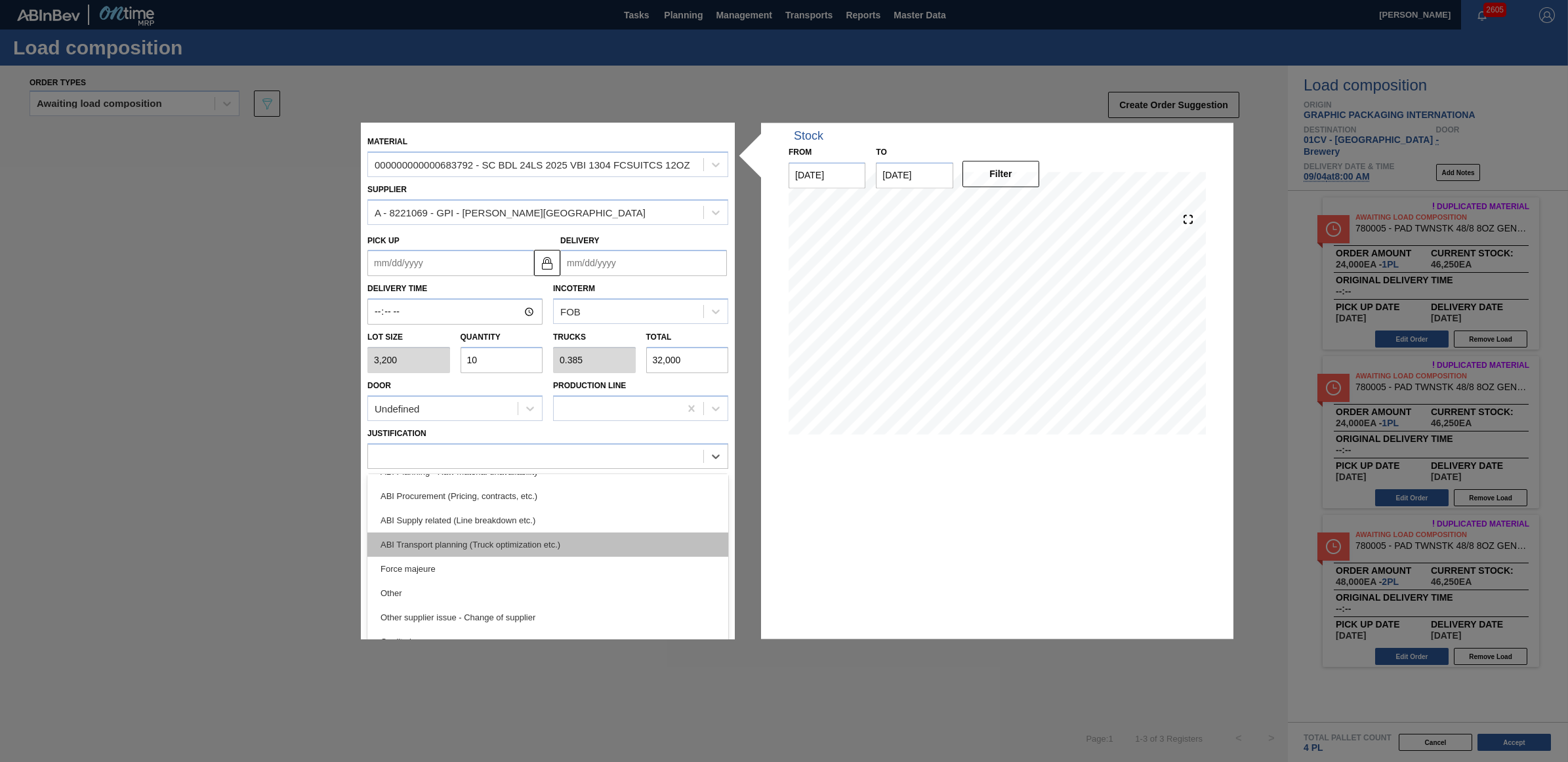
click at [510, 542] on div "ABI Transport planning (Truck optimization etc.)" at bounding box center [547, 544] width 361 height 25
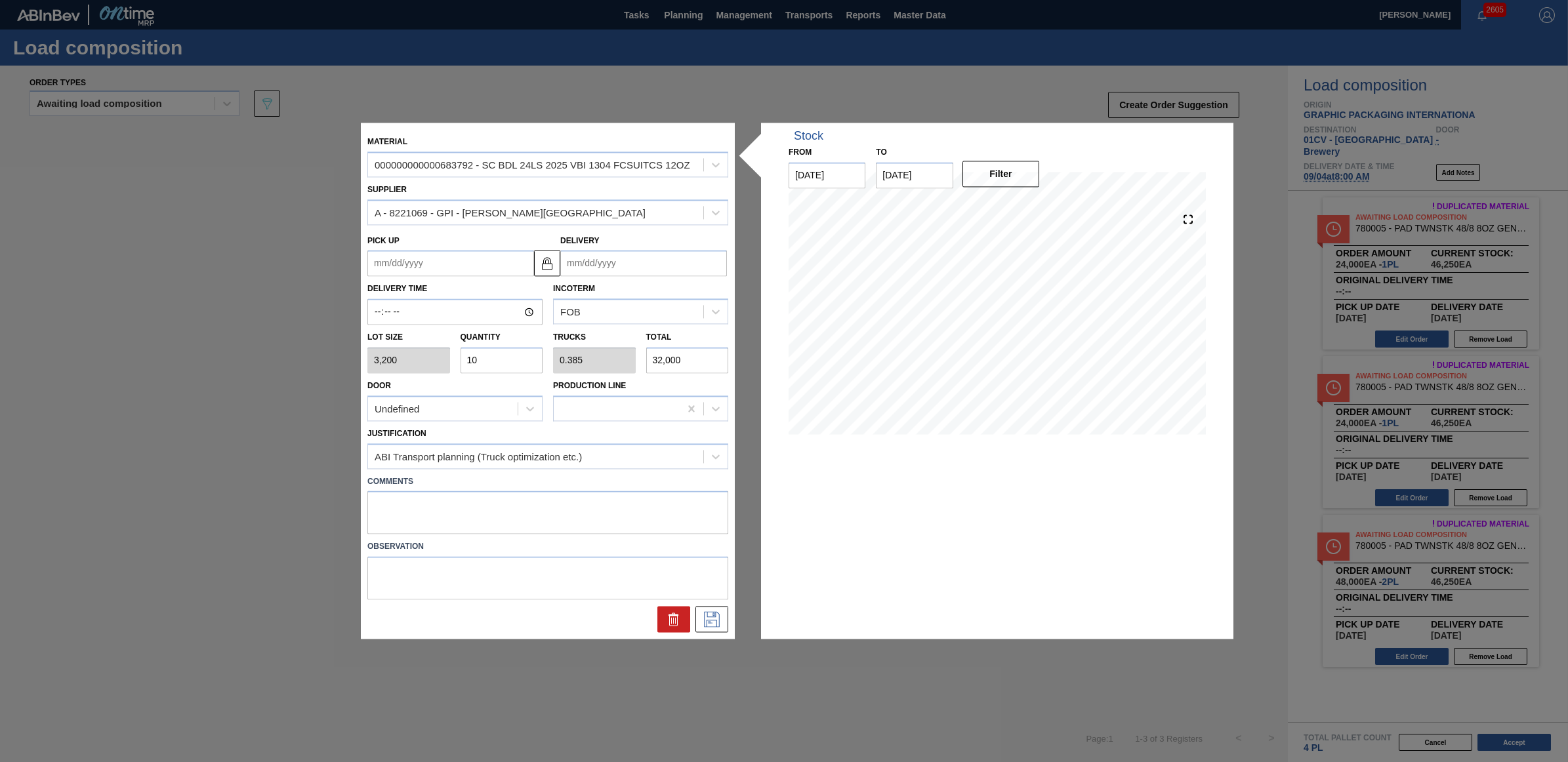
click at [430, 351] on div "Lot size 3,200 Quantity 10 Trucks 0.385 Total 32,000" at bounding box center [548, 349] width 372 height 48
type input "5"
type input "0.192"
type input "16,000"
type input "5"
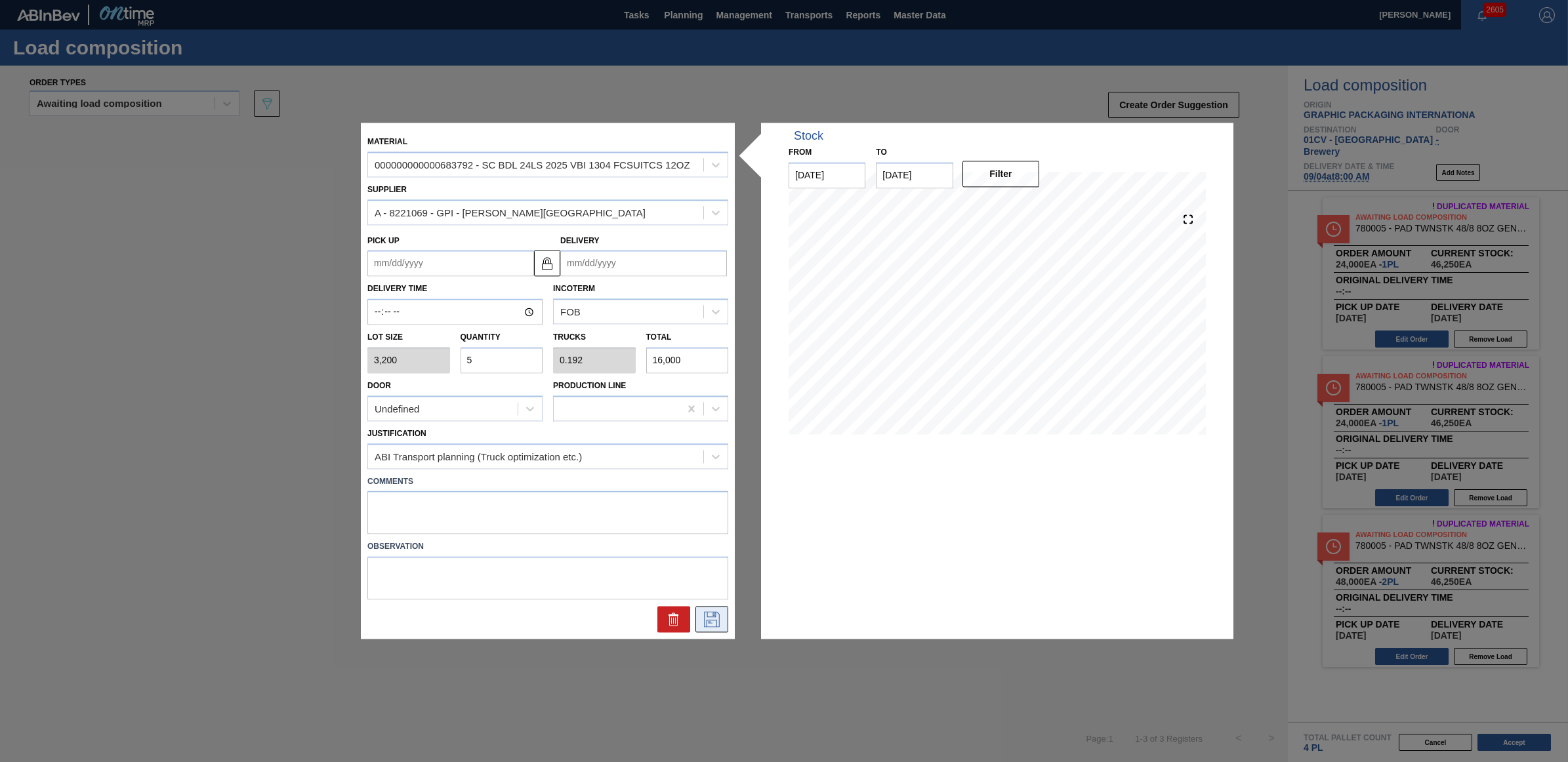
click at [710, 623] on icon at bounding box center [711, 619] width 21 height 15
click at [597, 266] on input "Delivery" at bounding box center [643, 263] width 166 height 26
click at [664, 441] on div "4" at bounding box center [660, 443] width 17 height 17
type up "[DATE]"
type input "[DATE]"
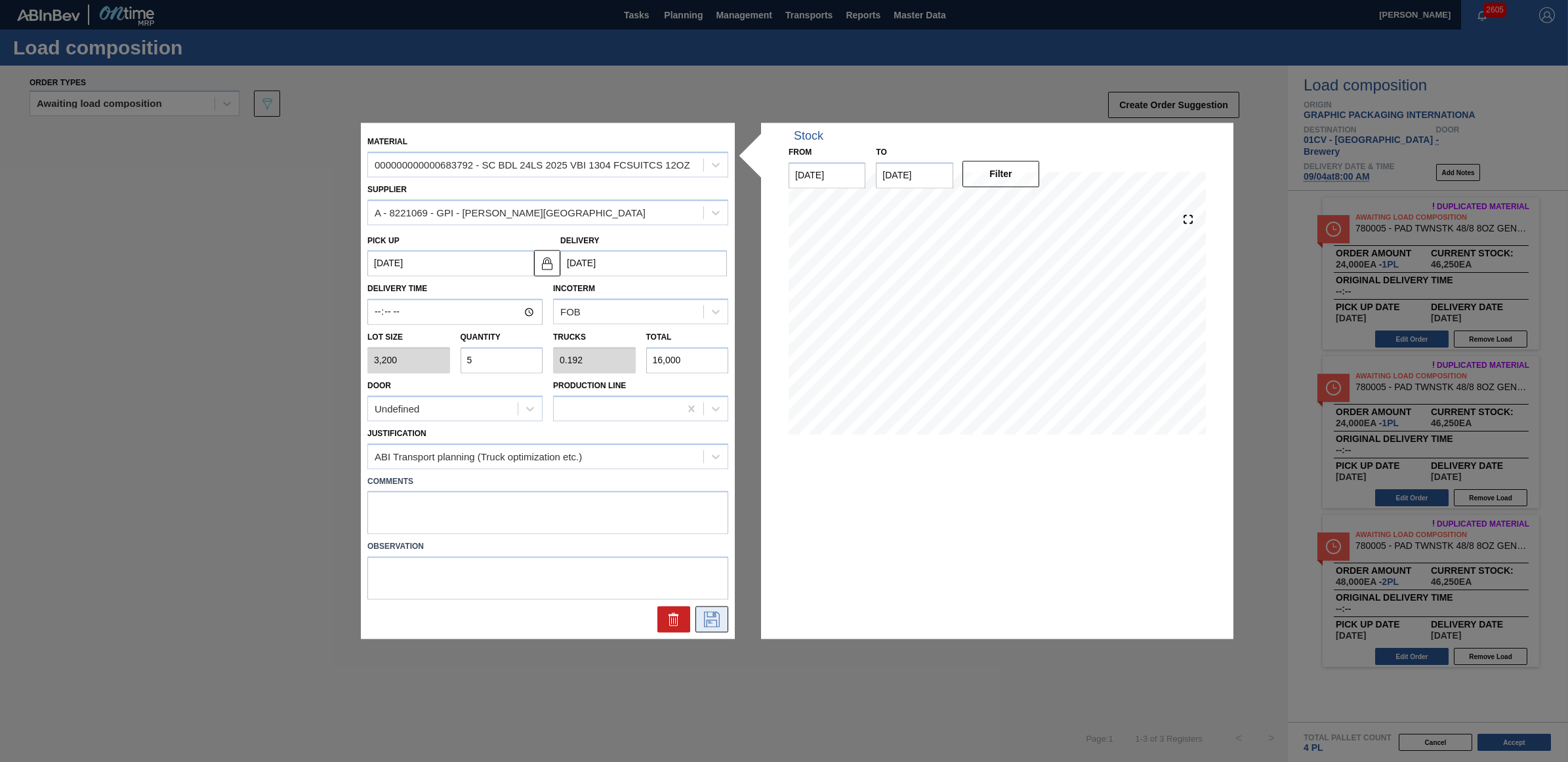
click at [719, 619] on icon at bounding box center [711, 619] width 15 height 15
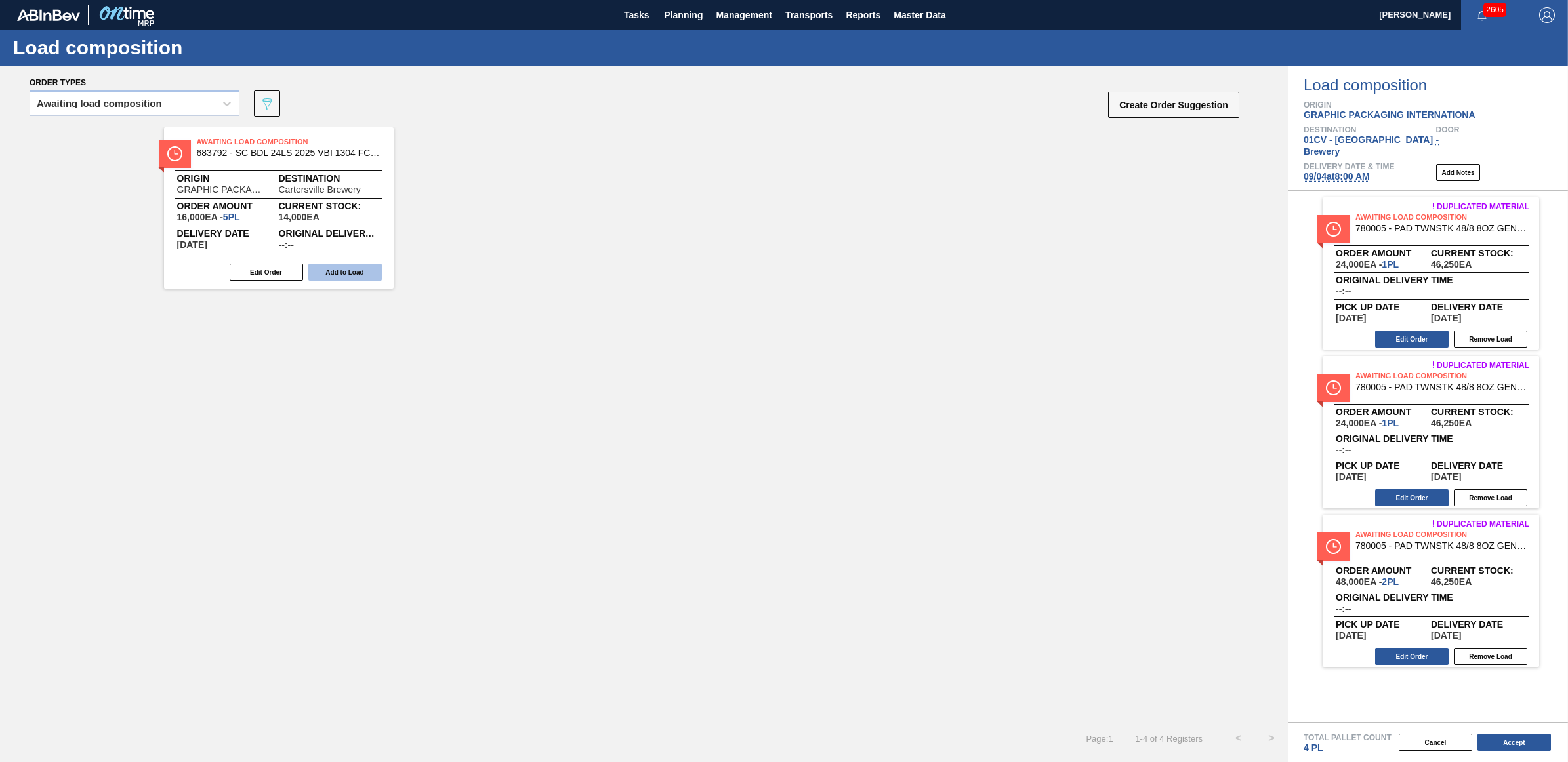
click at [339, 267] on button "Add to Load" at bounding box center [344, 272] width 74 height 17
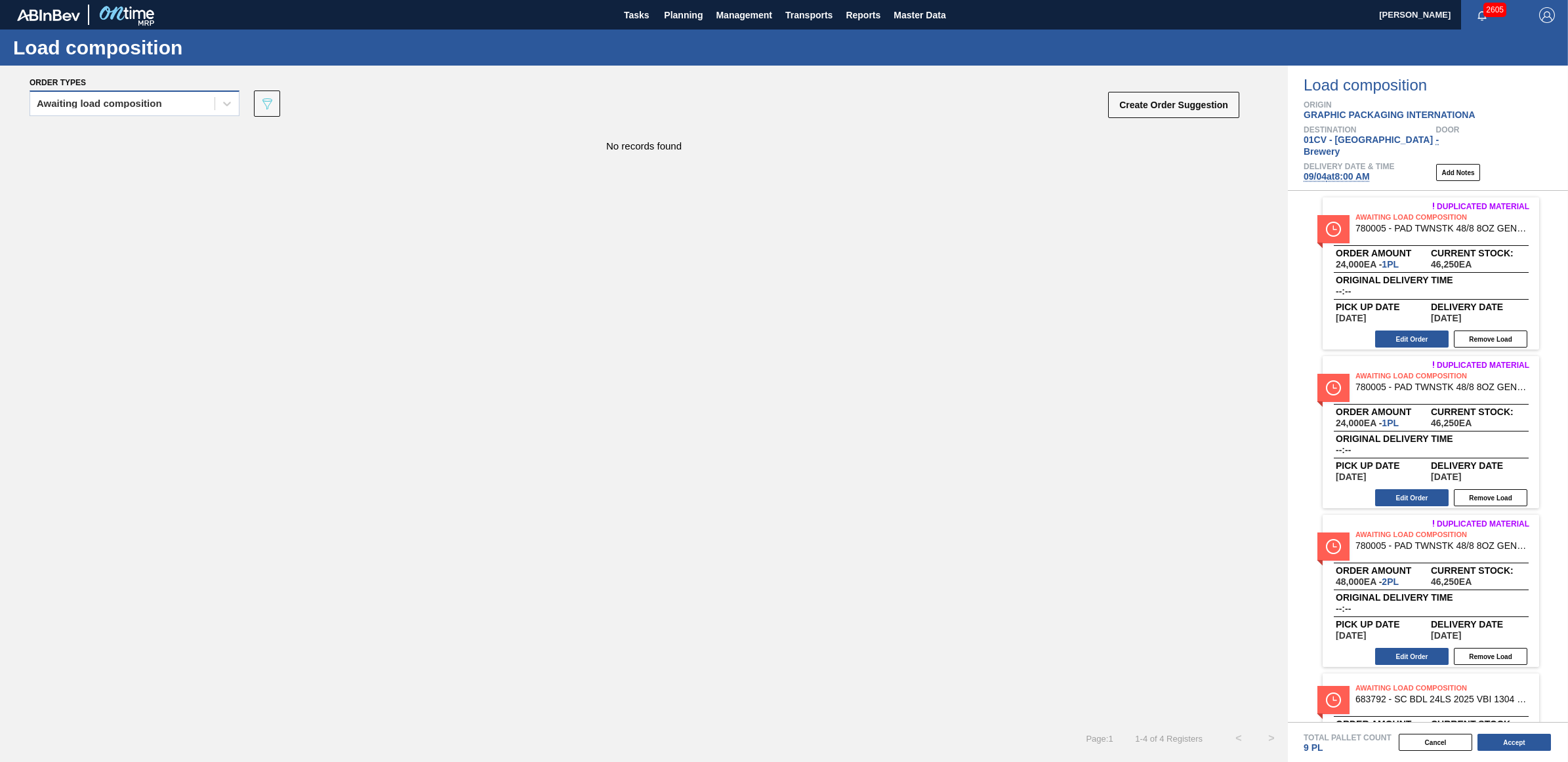
click at [96, 100] on div "Awaiting load composition" at bounding box center [99, 104] width 125 height 9
click at [94, 136] on div "Awaiting load composition" at bounding box center [134, 135] width 210 height 25
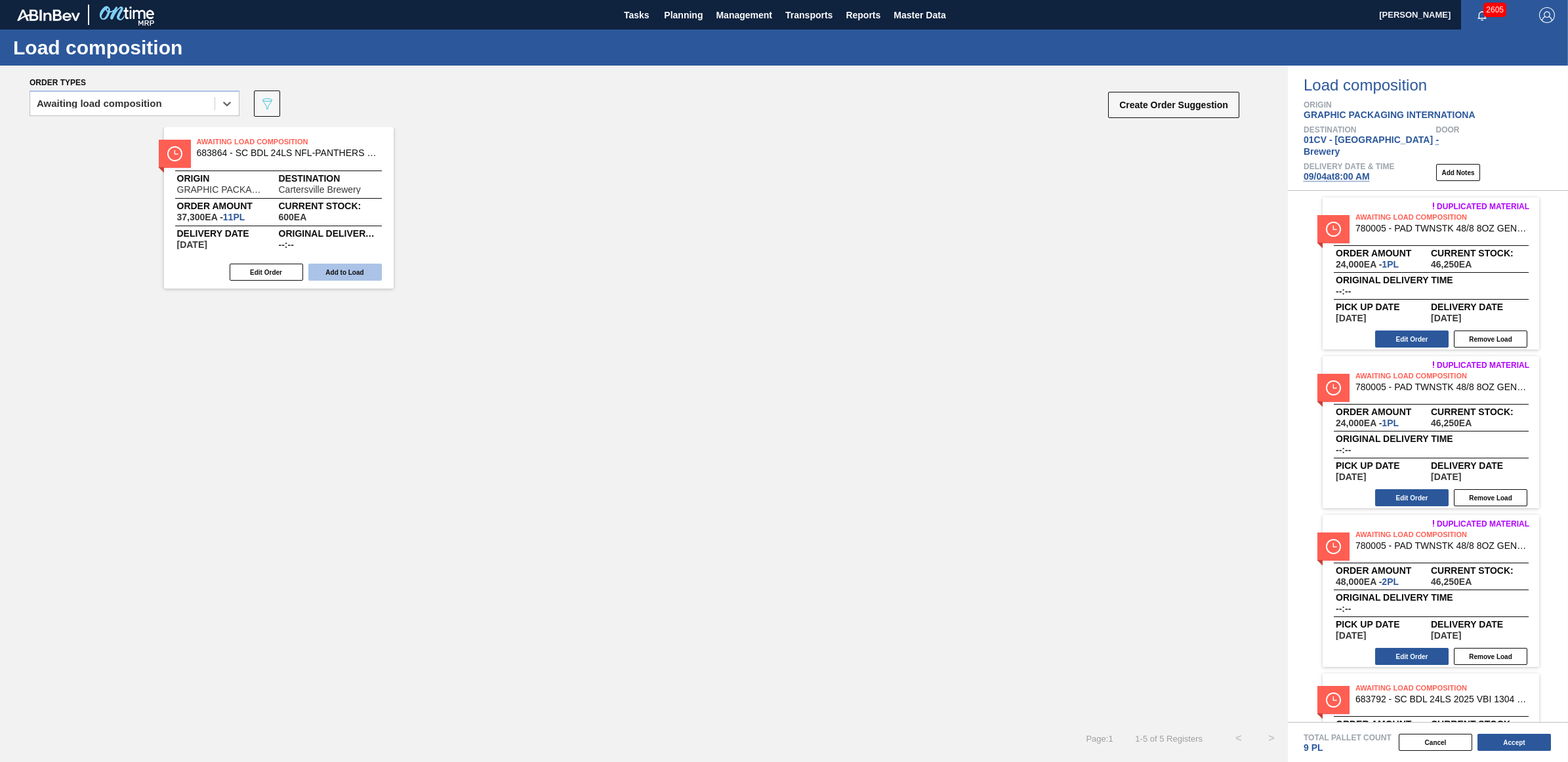
click at [352, 272] on button "Add to Load" at bounding box center [344, 272] width 74 height 17
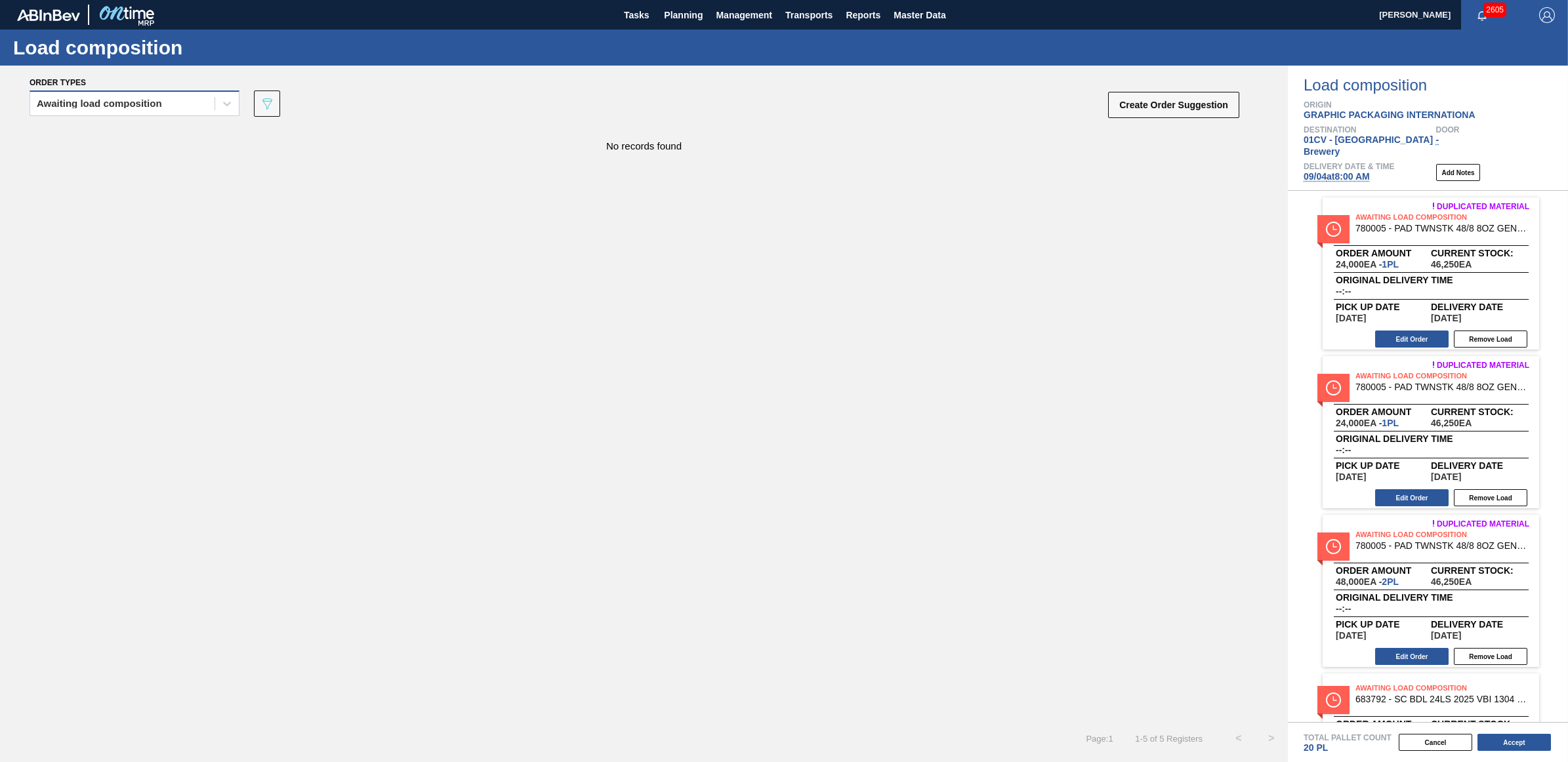
click at [133, 100] on div "Awaiting load composition" at bounding box center [99, 104] width 125 height 9
click at [131, 138] on div "Awaiting load composition" at bounding box center [134, 135] width 210 height 25
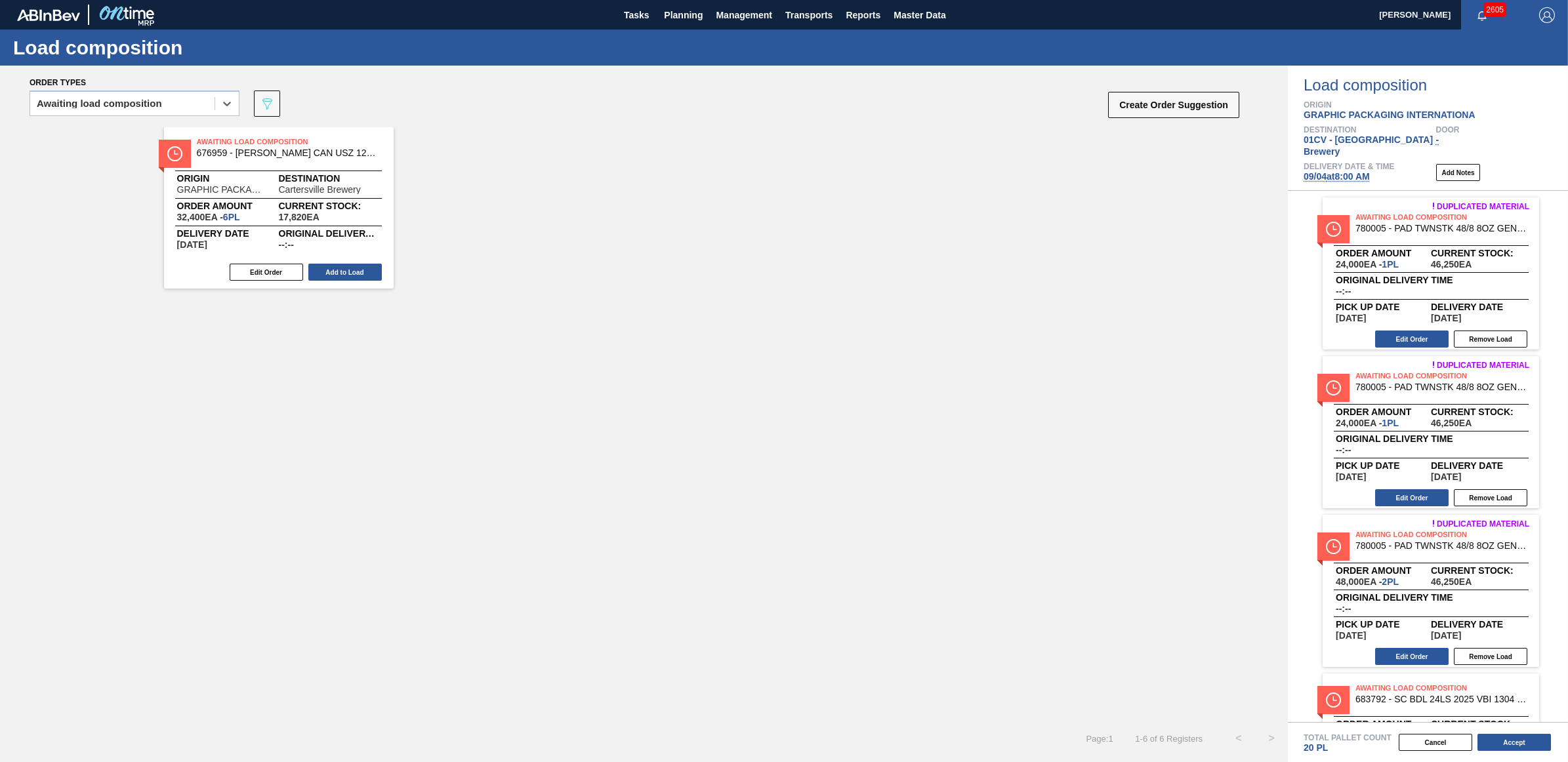
drag, startPoint x: 343, startPoint y: 272, endPoint x: 662, endPoint y: 388, distance: 339.4
click at [344, 272] on button "Add to Load" at bounding box center [344, 272] width 74 height 17
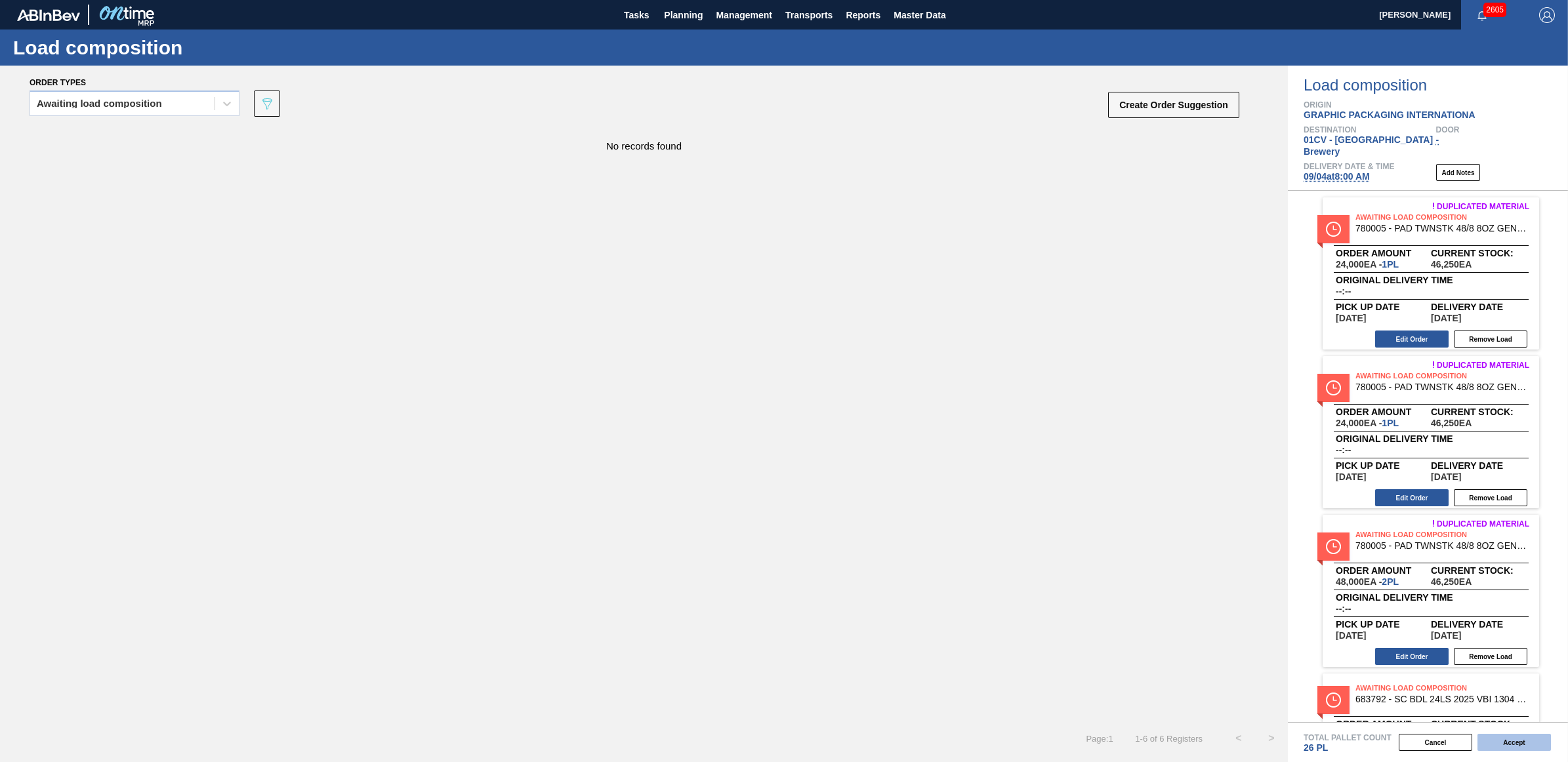
click at [1507, 742] on button "Accept" at bounding box center [1513, 742] width 74 height 17
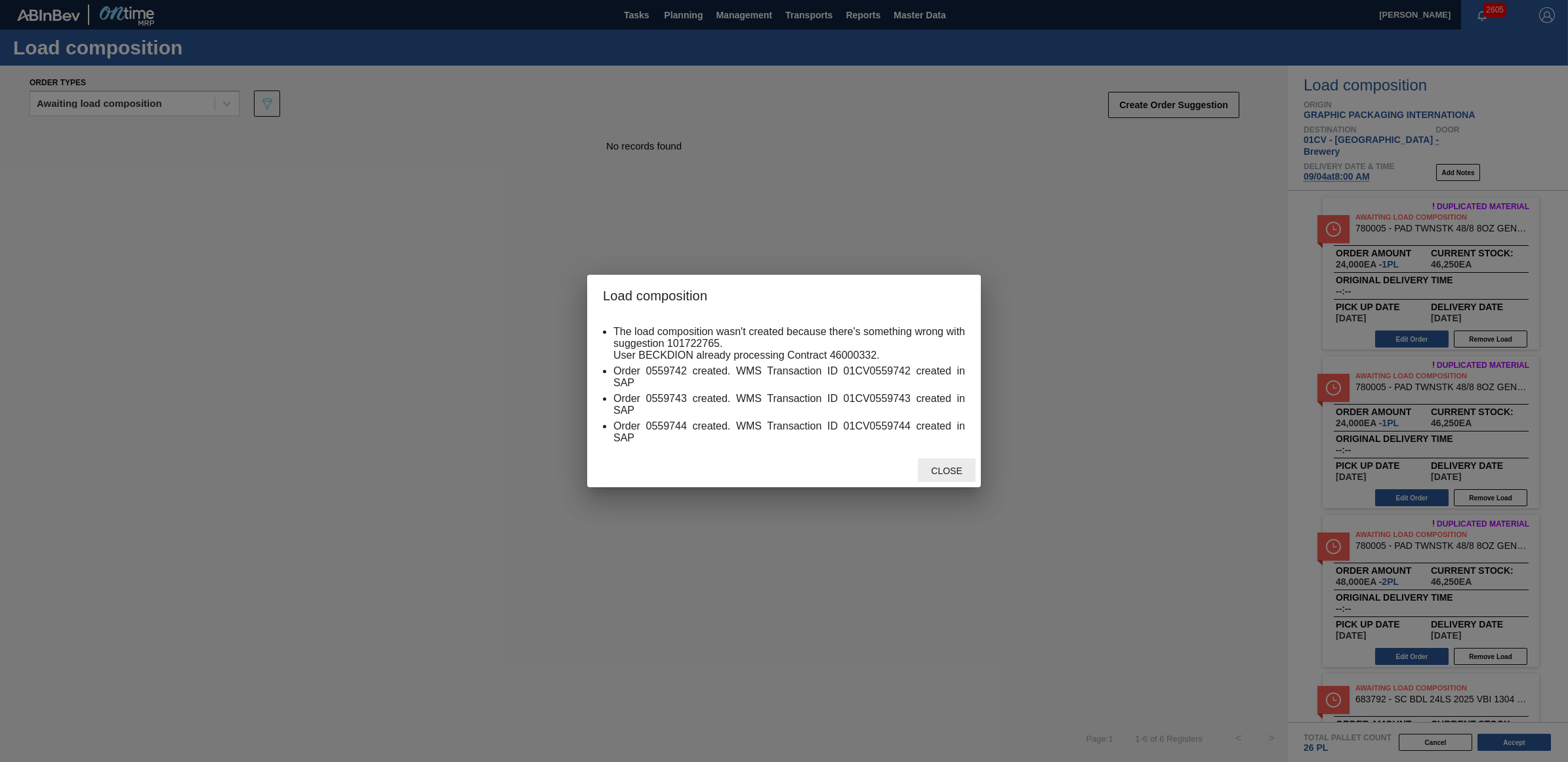
click at [941, 467] on span "Close" at bounding box center [946, 471] width 52 height 11
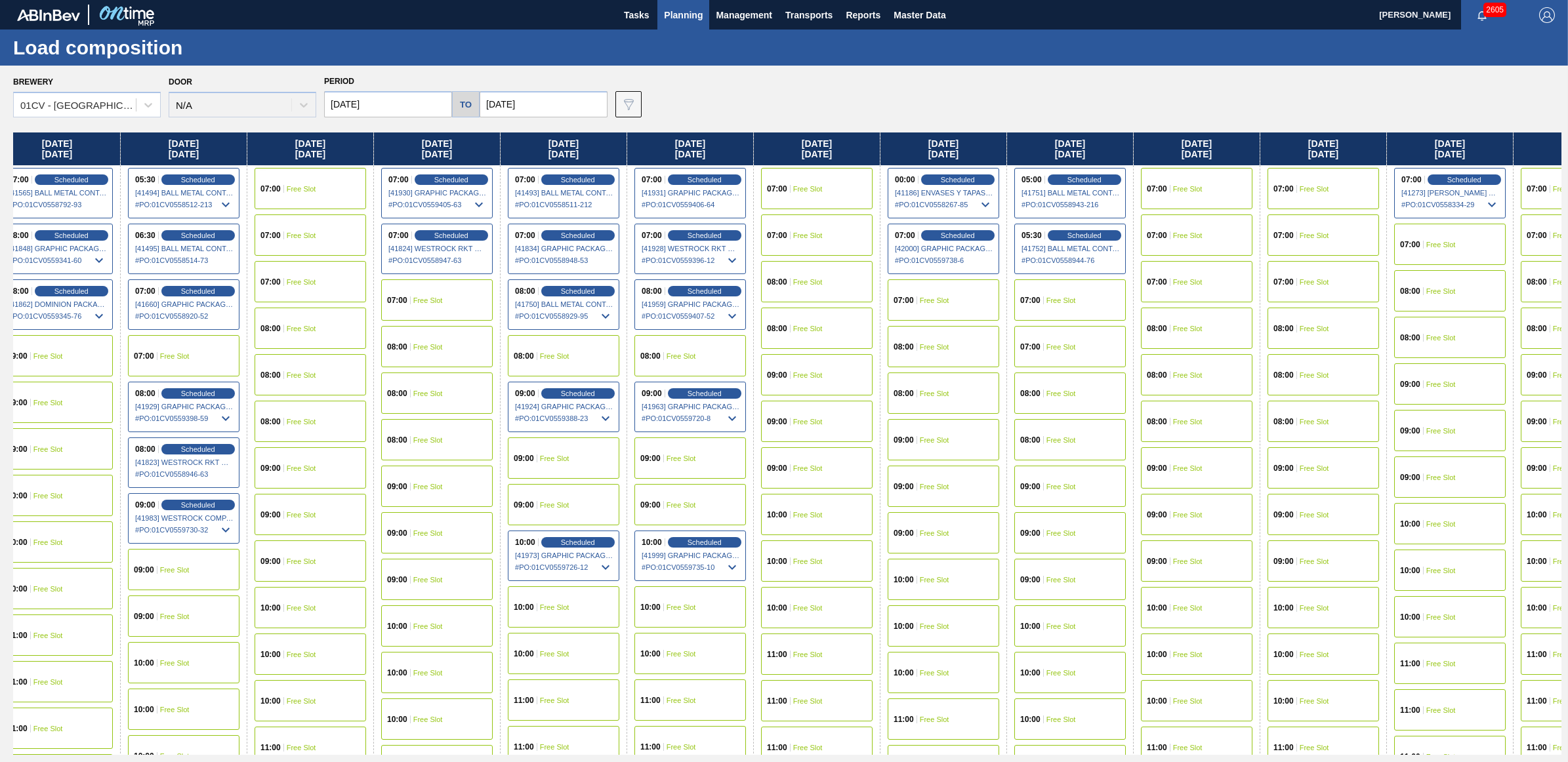
scroll to position [0, 804]
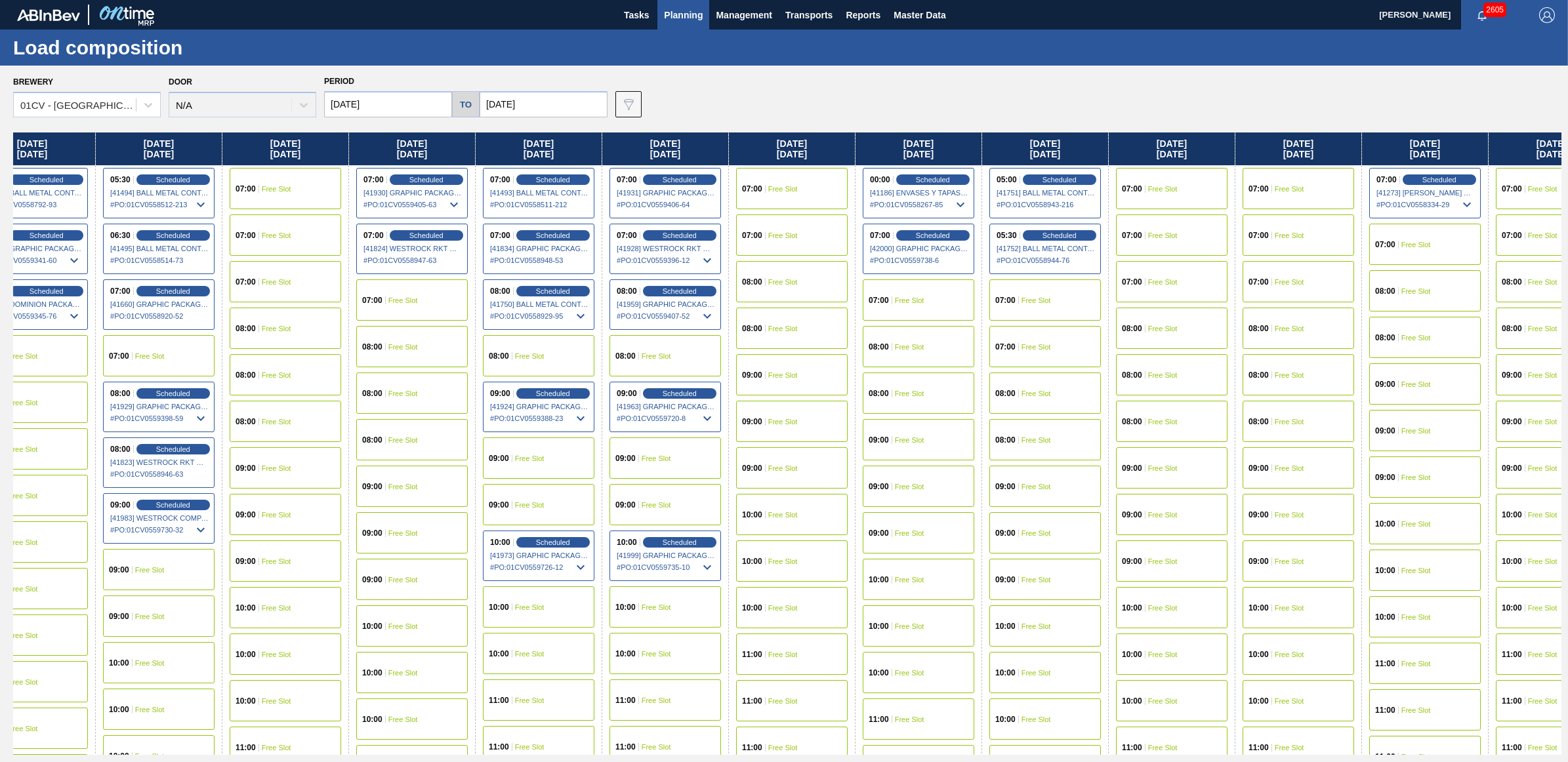
drag, startPoint x: 1464, startPoint y: 152, endPoint x: 636, endPoint y: 169, distance: 828.2
click at [636, 169] on div "Friday 08/22/2025 05:30 Scheduled [41099] BALL METAL CONTAINER GROUP - 00082216…" at bounding box center [787, 443] width 1548 height 622
click at [931, 348] on div "08:00 Free Slot" at bounding box center [918, 346] width 112 height 41
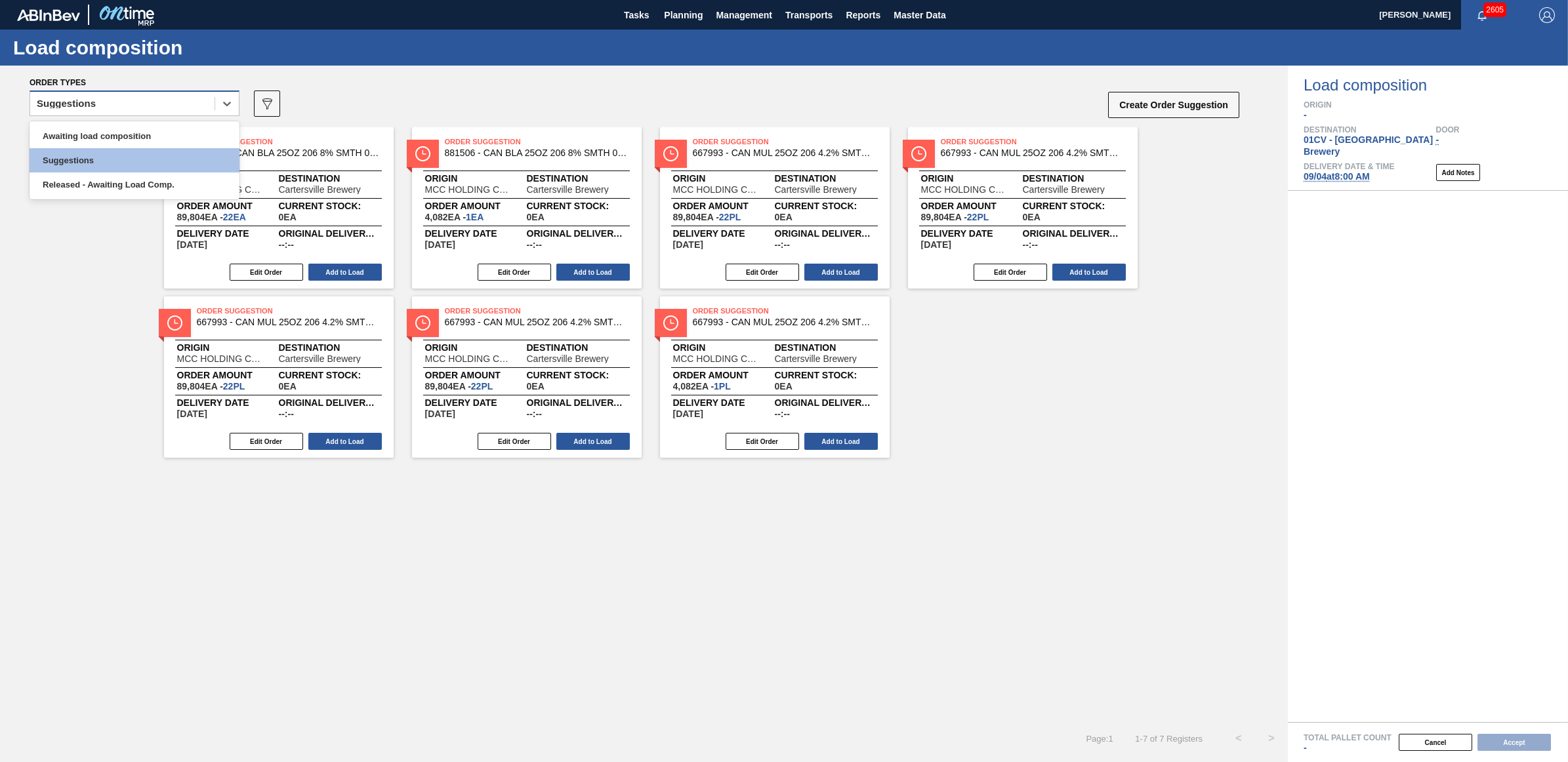
click at [107, 104] on div "Suggestions" at bounding box center [122, 104] width 184 height 19
click at [86, 134] on div "Awaiting load composition" at bounding box center [134, 135] width 210 height 25
